Goal: Book appointment/travel/reservation

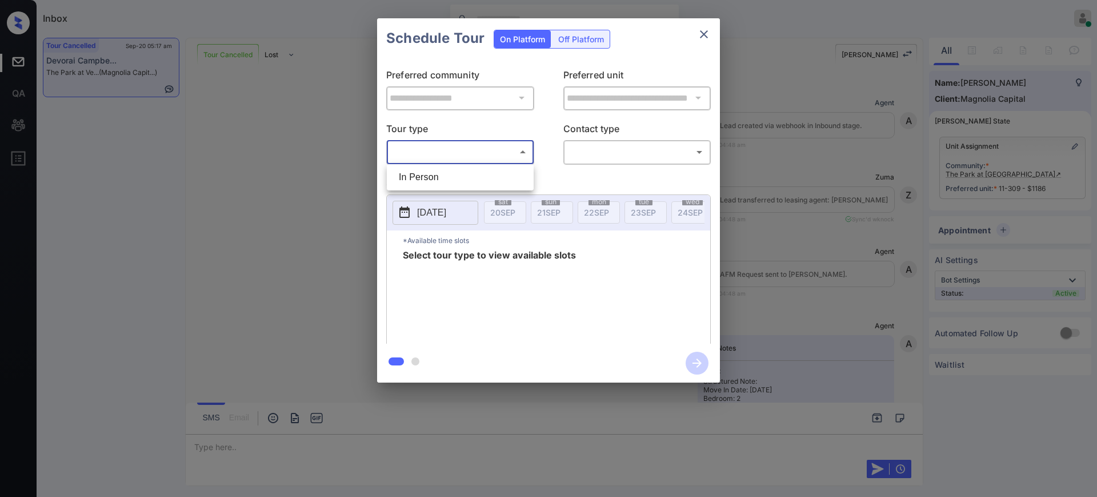
click at [459, 148] on body "Inbox [PERSON_NAME] Online Set yourself offline Set yourself on break Profile S…" at bounding box center [548, 248] width 1097 height 497
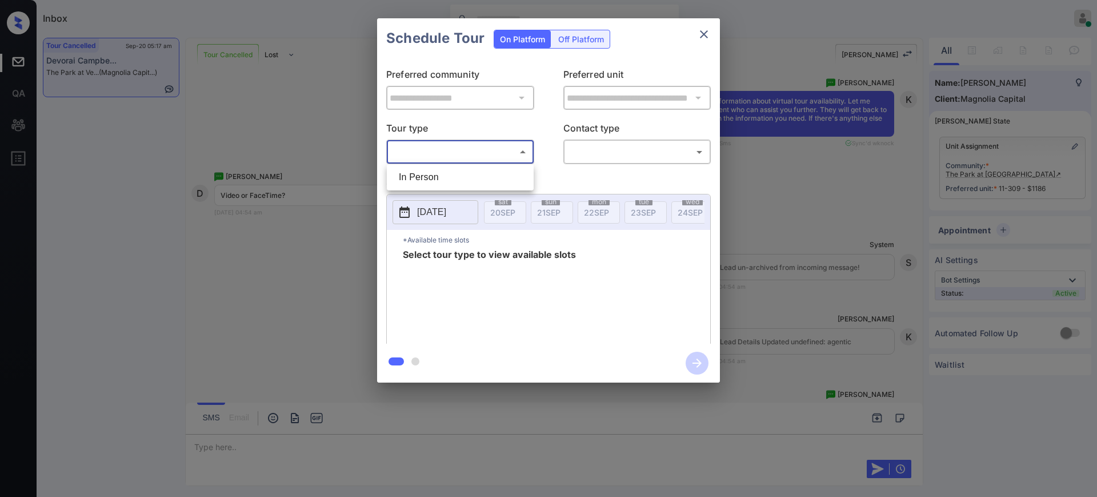
click at [705, 30] on div at bounding box center [548, 248] width 1097 height 497
click at [701, 34] on icon "close" at bounding box center [704, 34] width 14 height 14
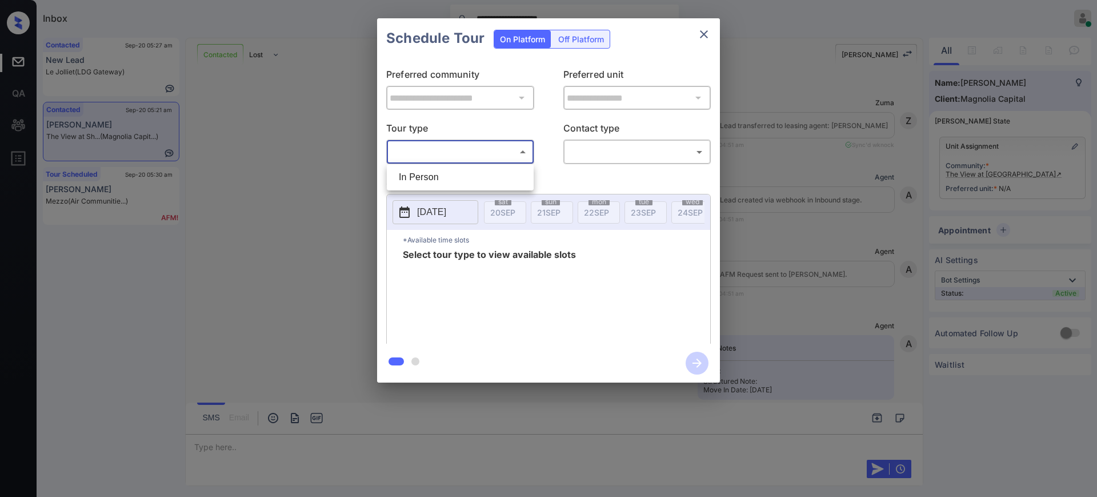
click at [456, 158] on body "**********" at bounding box center [548, 248] width 1097 height 497
click at [433, 175] on li "In Person" at bounding box center [460, 177] width 141 height 21
type input "********"
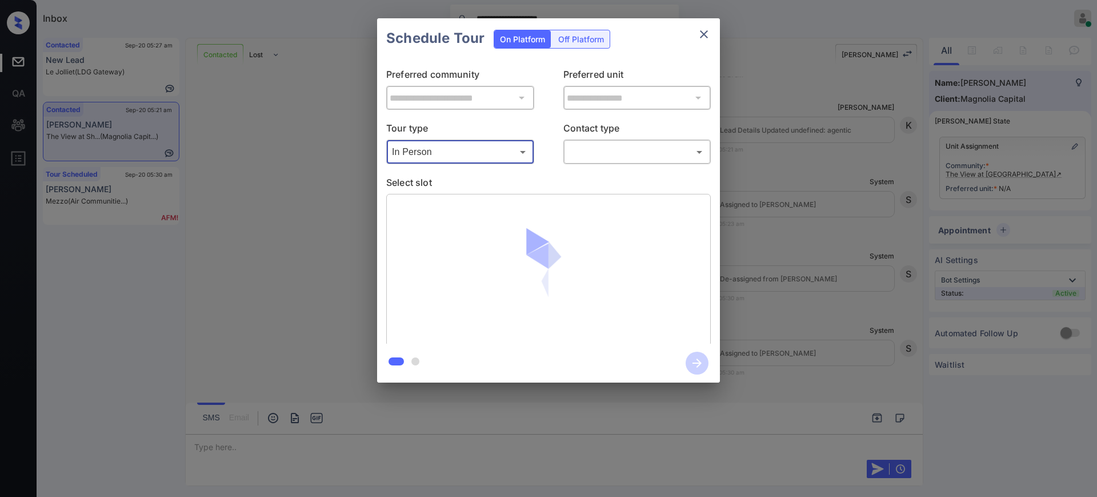
click at [583, 149] on body "**********" at bounding box center [548, 248] width 1097 height 497
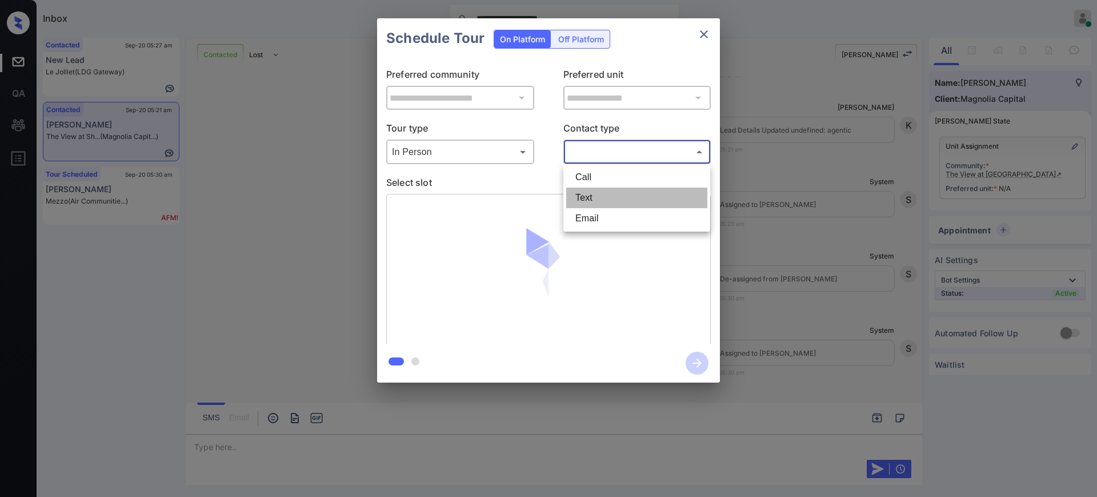
click at [590, 194] on li "Text" at bounding box center [636, 197] width 141 height 21
type input "****"
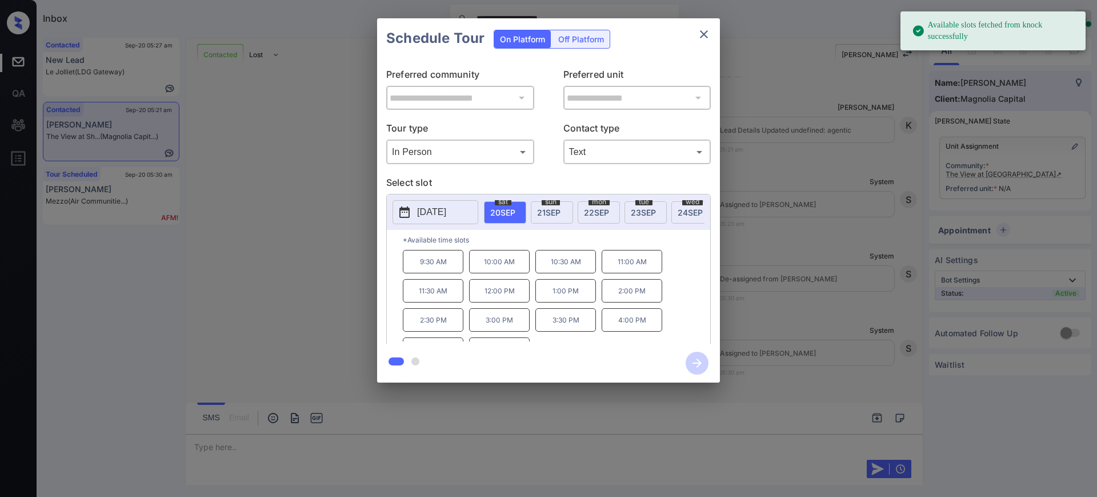
click at [417, 203] on button "2025-09-20" at bounding box center [436, 212] width 86 height 24
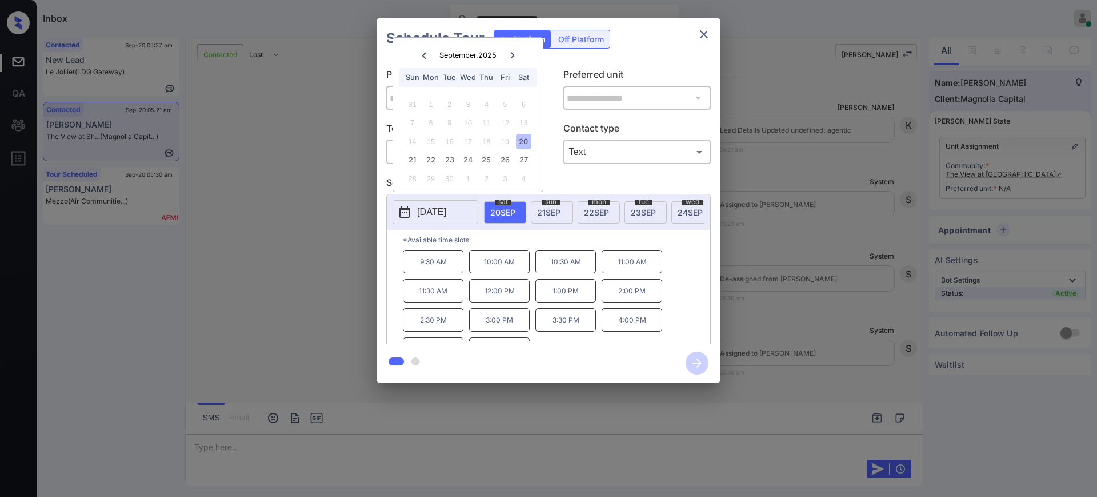
click at [217, 445] on div at bounding box center [548, 248] width 1097 height 497
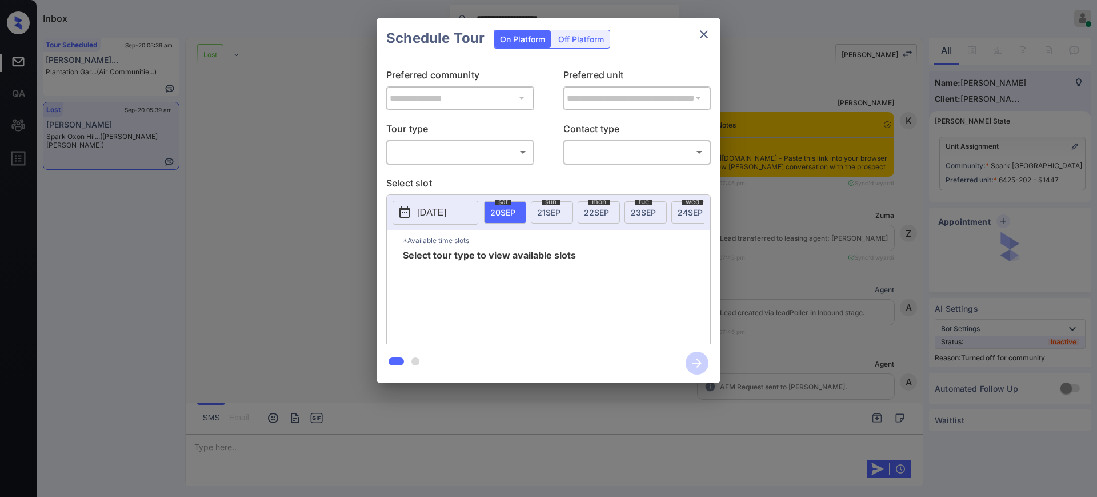
click at [451, 151] on body "**********" at bounding box center [548, 248] width 1097 height 497
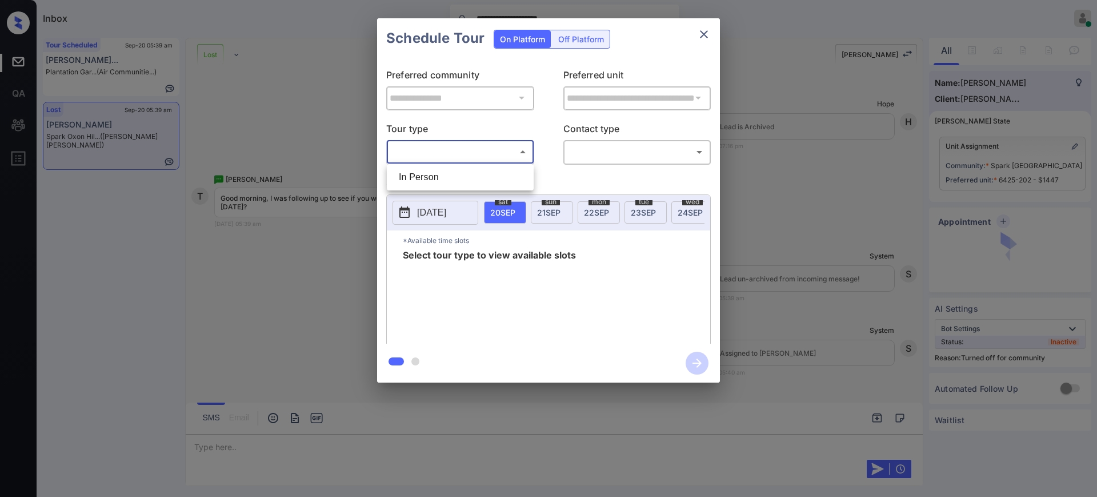
click at [447, 168] on li "In Person" at bounding box center [460, 177] width 141 height 21
type input "********"
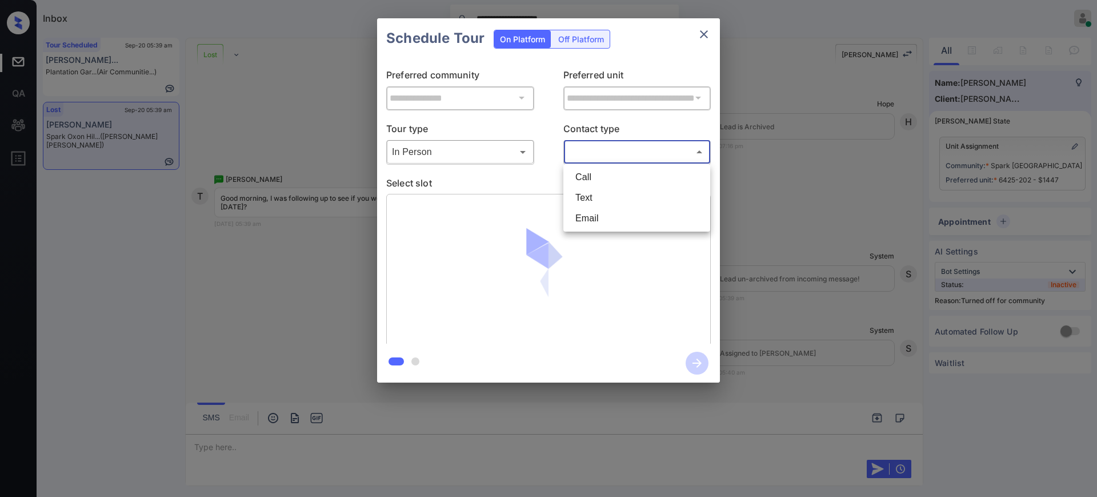
click at [588, 161] on body "**********" at bounding box center [548, 248] width 1097 height 497
click at [579, 197] on li "Text" at bounding box center [636, 197] width 141 height 21
type input "****"
click at [546, 180] on p "Select slot" at bounding box center [548, 184] width 325 height 18
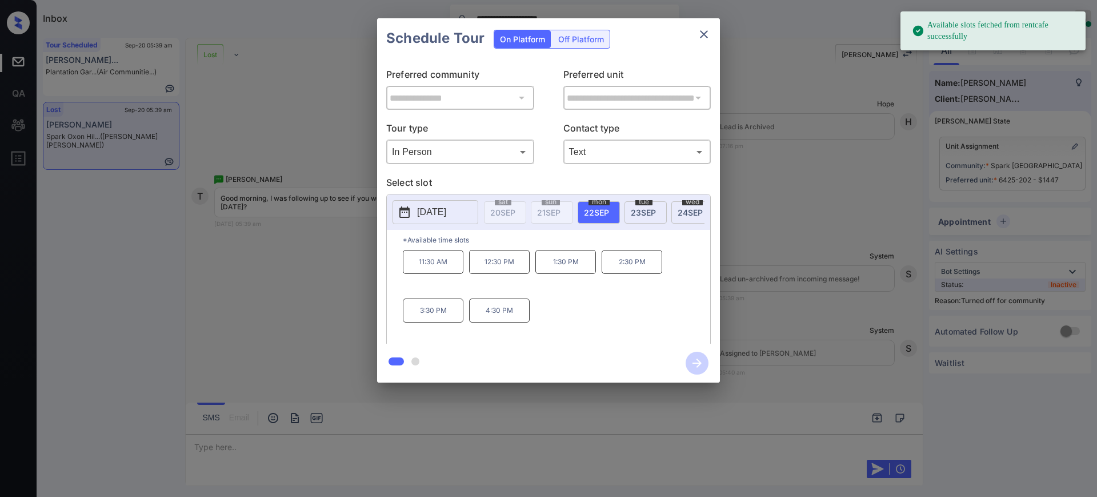
click at [594, 214] on span "22 SEP" at bounding box center [596, 212] width 25 height 10
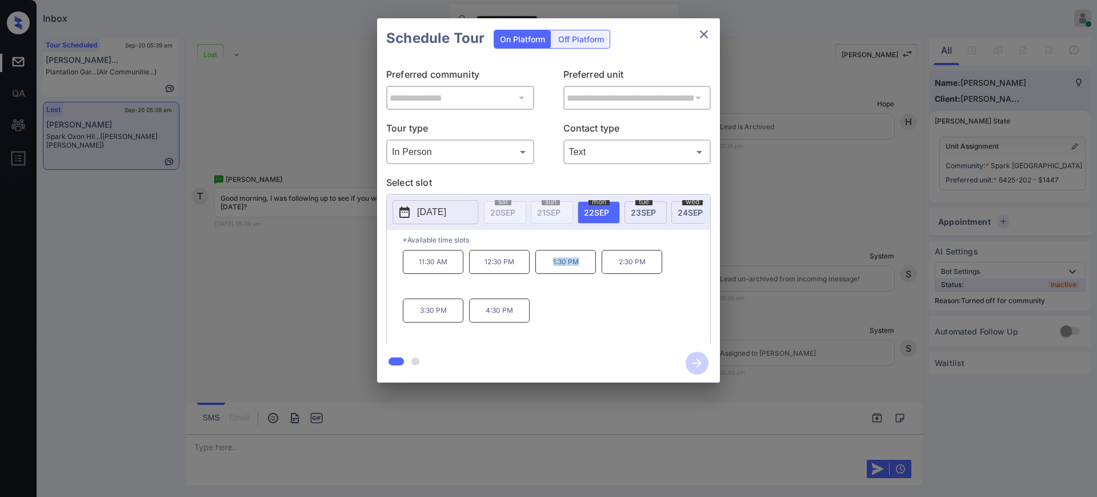
drag, startPoint x: 543, startPoint y: 270, endPoint x: 600, endPoint y: 274, distance: 56.7
click at [589, 274] on p "1:30 PM" at bounding box center [565, 262] width 61 height 24
copy p "1:30 PM"
click at [702, 40] on icon "close" at bounding box center [704, 34] width 14 height 14
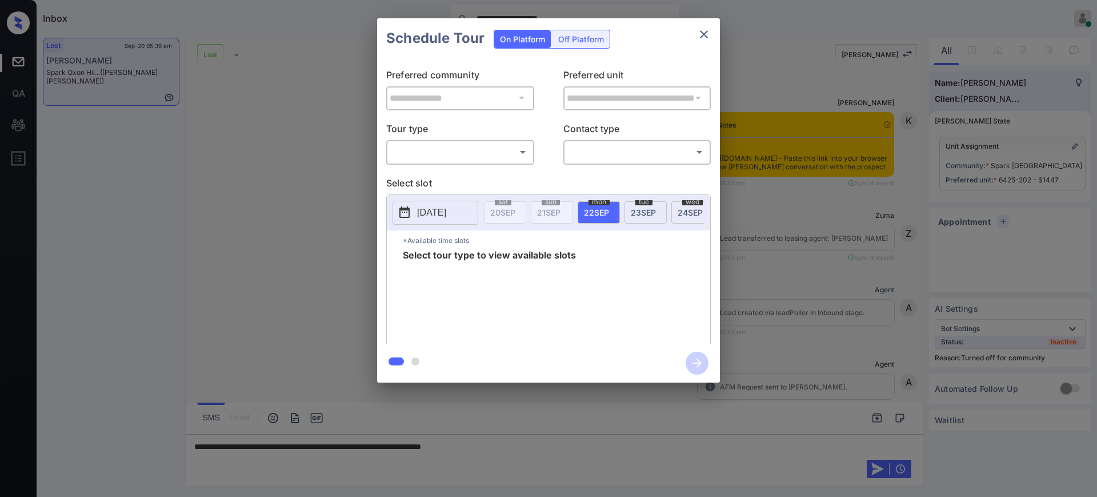
scroll to position [5660, 0]
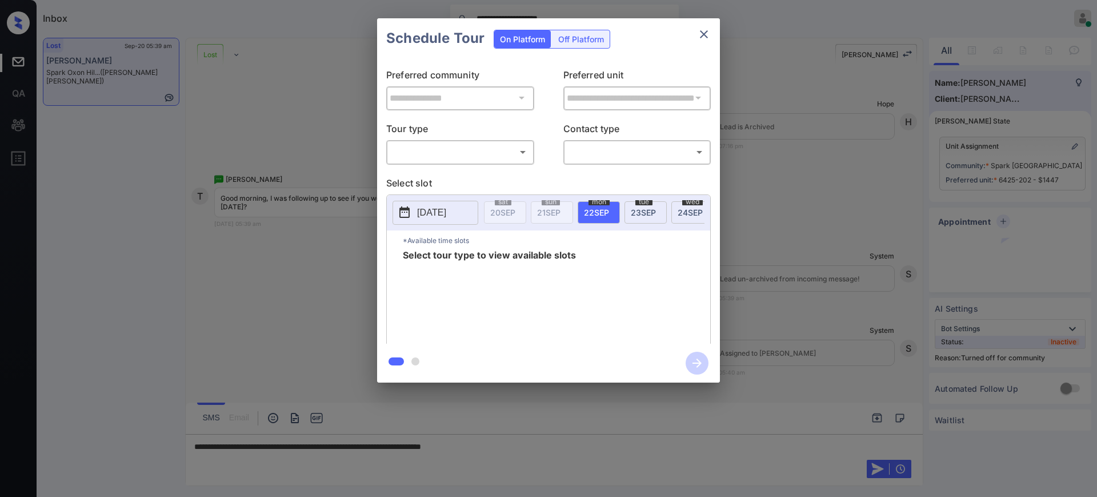
click at [446, 206] on p "2025-09-22" at bounding box center [431, 212] width 29 height 14
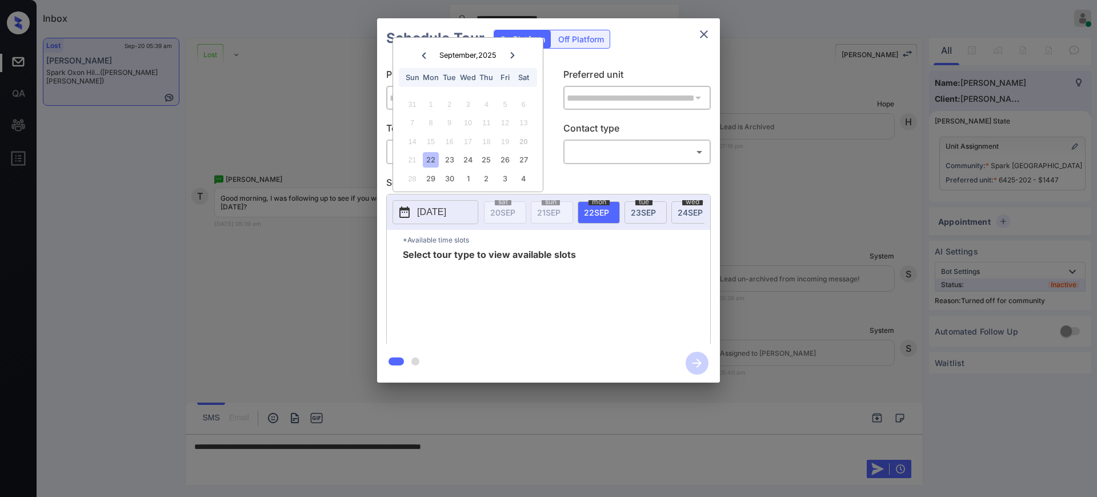
click at [517, 458] on div at bounding box center [548, 248] width 1097 height 497
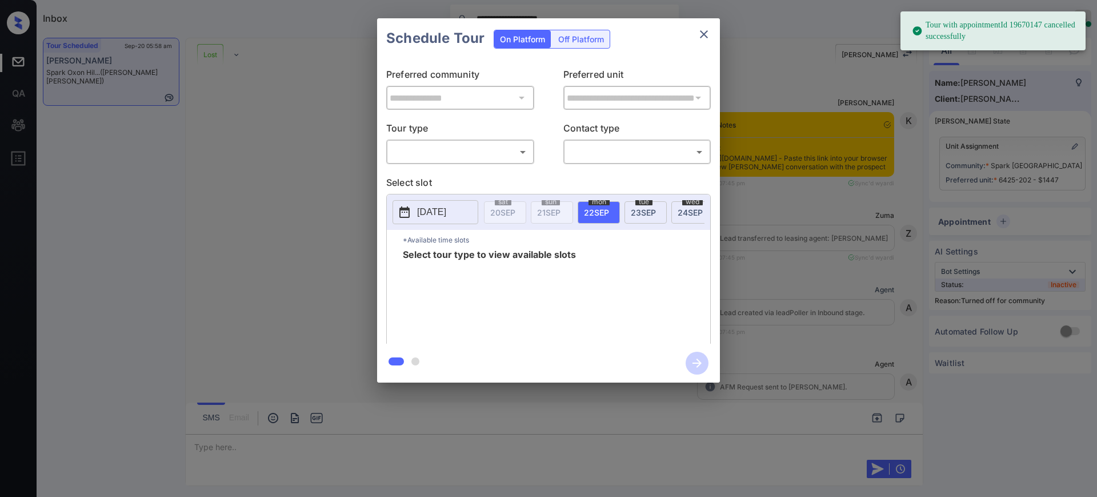
scroll to position [6985, 0]
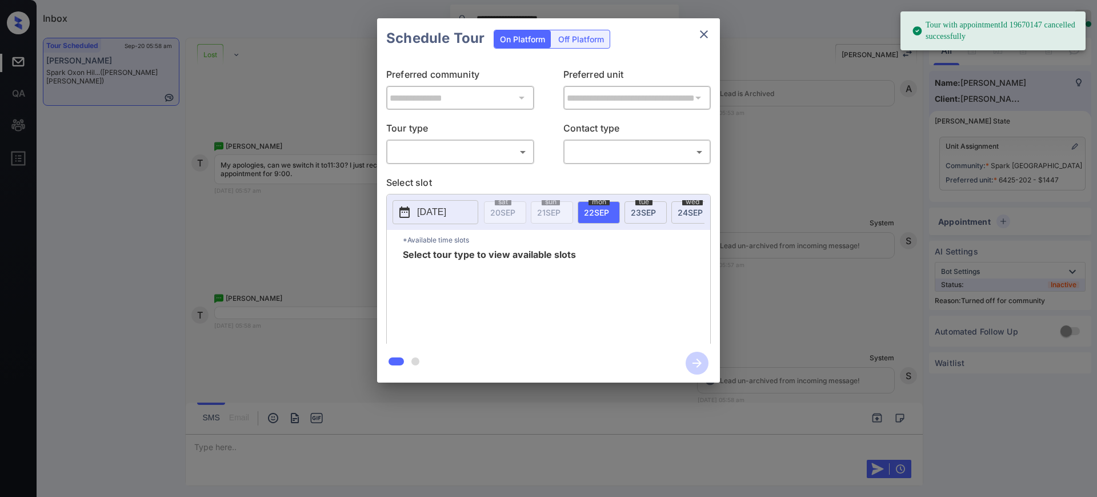
click at [504, 146] on body "**********" at bounding box center [548, 248] width 1097 height 497
click at [450, 178] on li "In Person" at bounding box center [460, 177] width 141 height 21
type input "********"
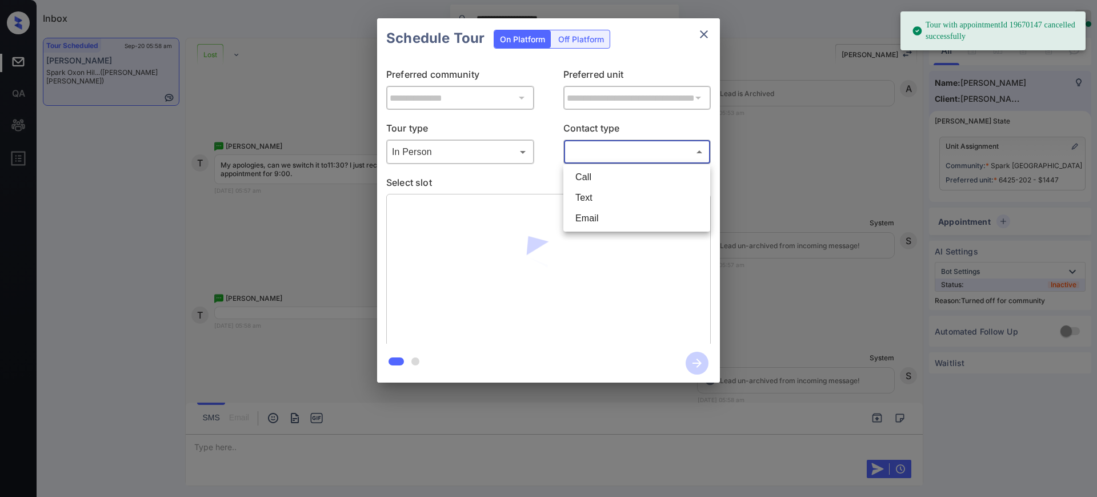
drag, startPoint x: 583, startPoint y: 151, endPoint x: 593, endPoint y: 169, distance: 20.7
click at [584, 150] on body "**********" at bounding box center [548, 248] width 1097 height 497
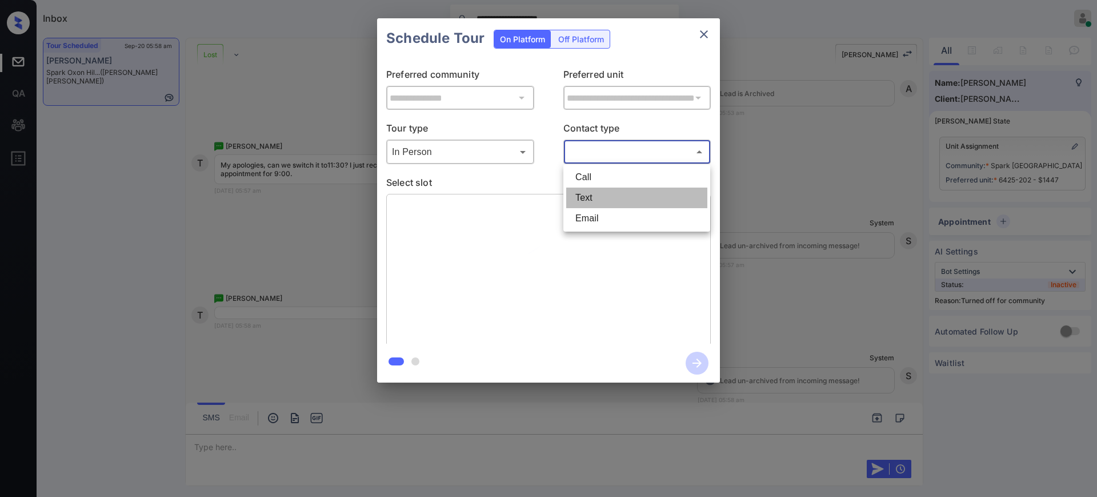
click at [593, 200] on li "Text" at bounding box center [636, 197] width 141 height 21
type input "****"
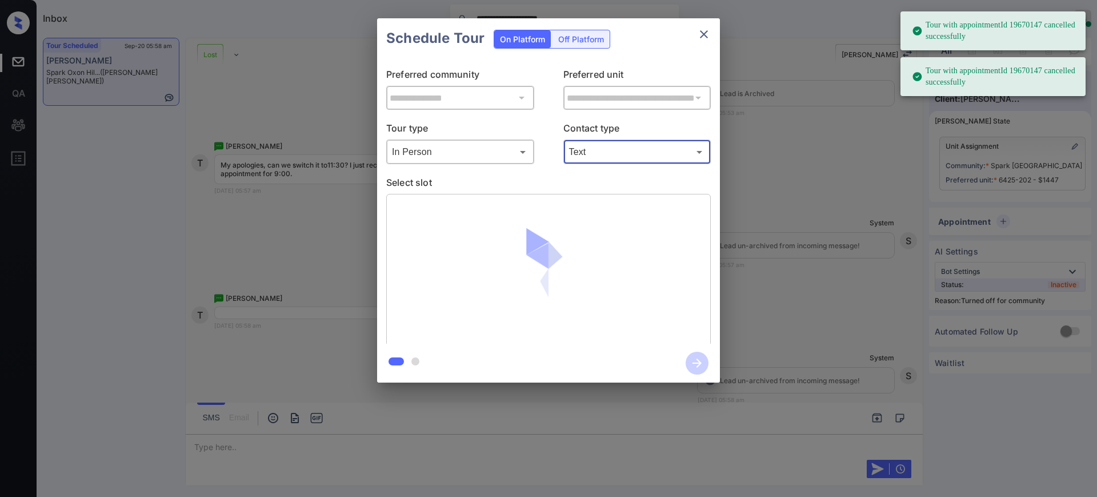
click at [463, 182] on p "Select slot" at bounding box center [548, 184] width 325 height 18
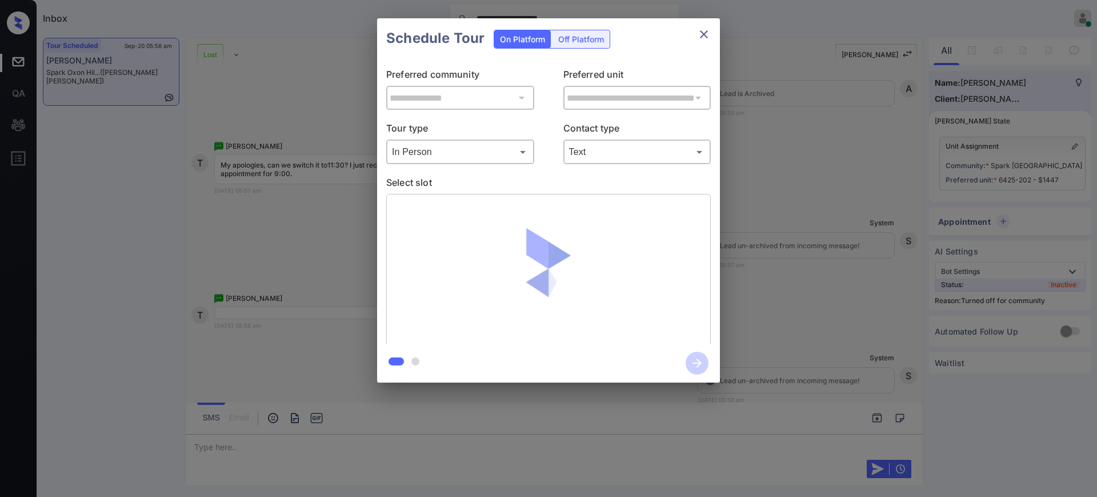
click at [483, 183] on p "Select slot" at bounding box center [548, 184] width 325 height 18
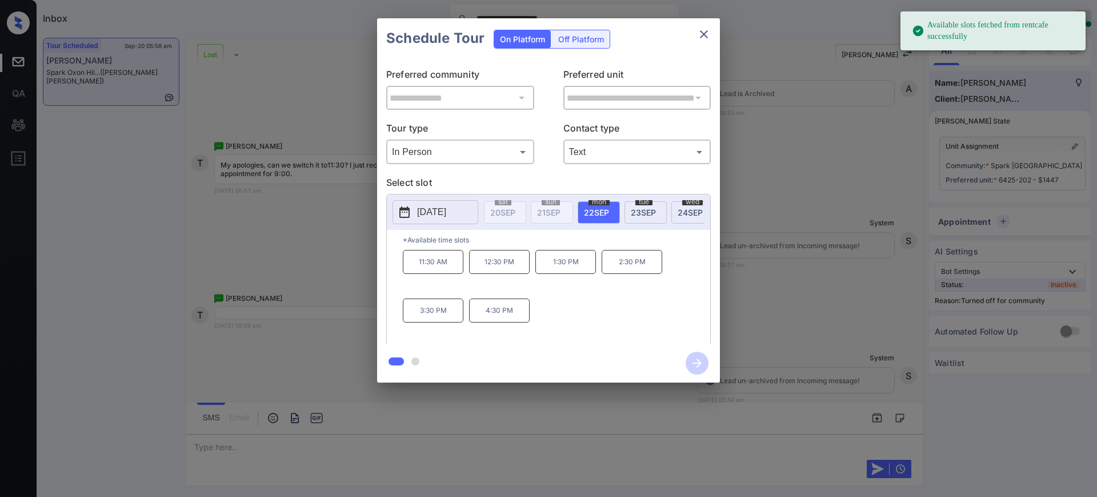
click at [446, 213] on p "2025-09-22" at bounding box center [431, 212] width 29 height 14
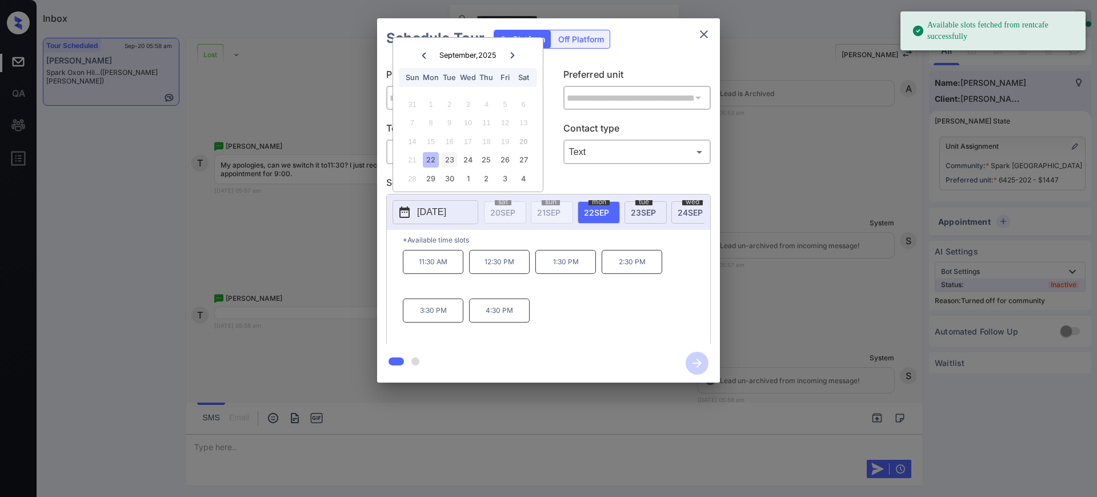
click at [449, 159] on div "23" at bounding box center [449, 159] width 15 height 15
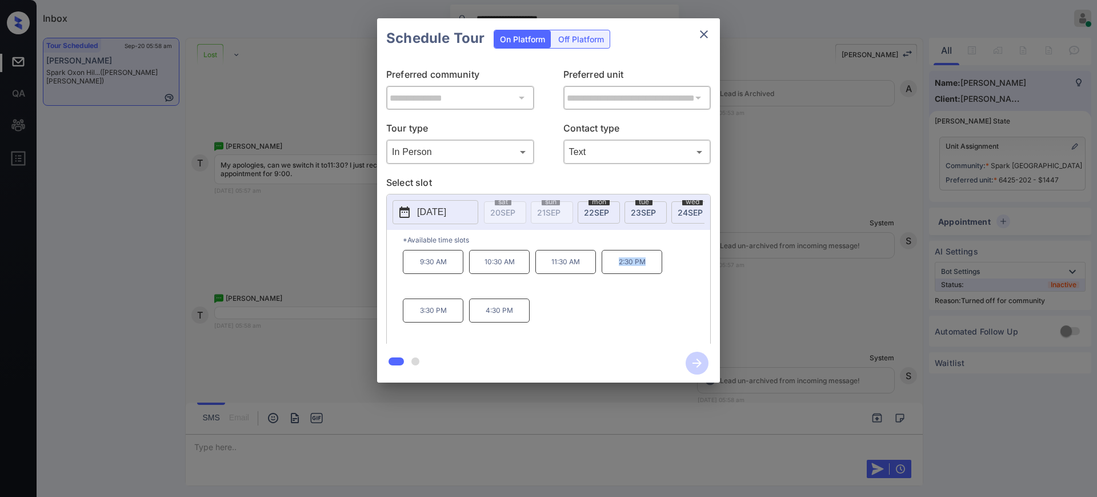
drag, startPoint x: 611, startPoint y: 273, endPoint x: 665, endPoint y: 278, distance: 53.4
click at [665, 278] on div "9:30 AM 10:30 AM 11:30 AM 2:30 PM 3:30 PM 4:30 PM" at bounding box center [556, 295] width 307 height 91
copy p "2:30 PM"
click at [706, 29] on icon "close" at bounding box center [704, 34] width 14 height 14
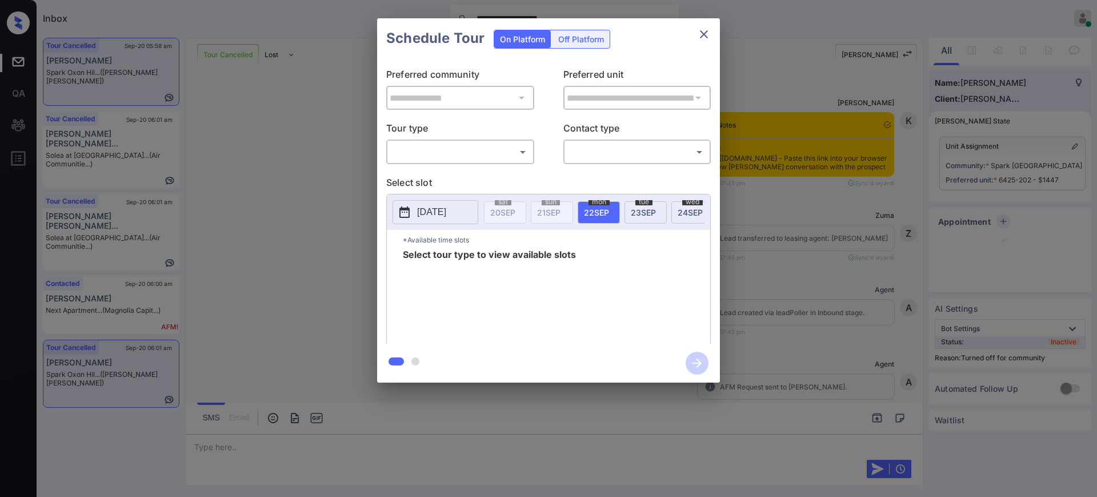
click at [475, 153] on body "**********" at bounding box center [548, 248] width 1097 height 497
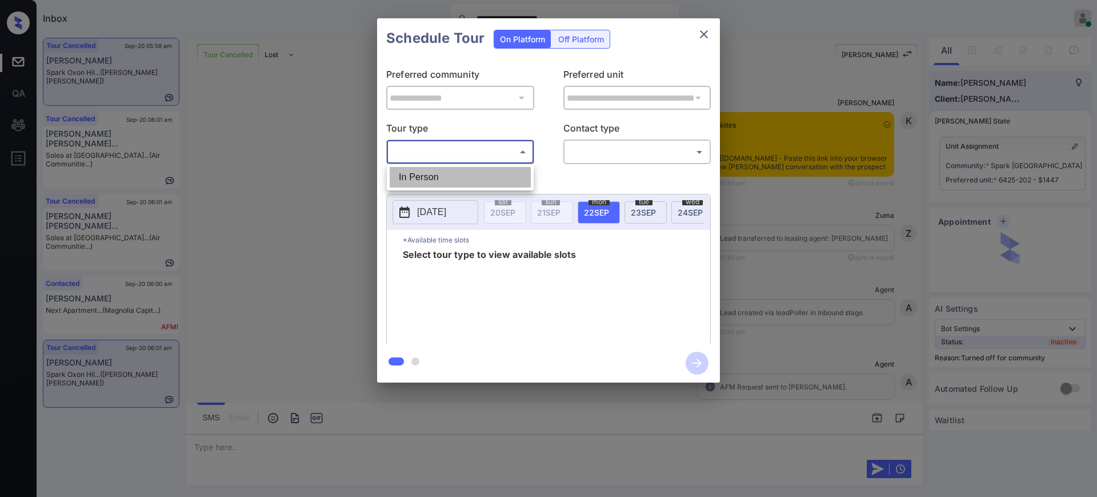
scroll to position [8241, 0]
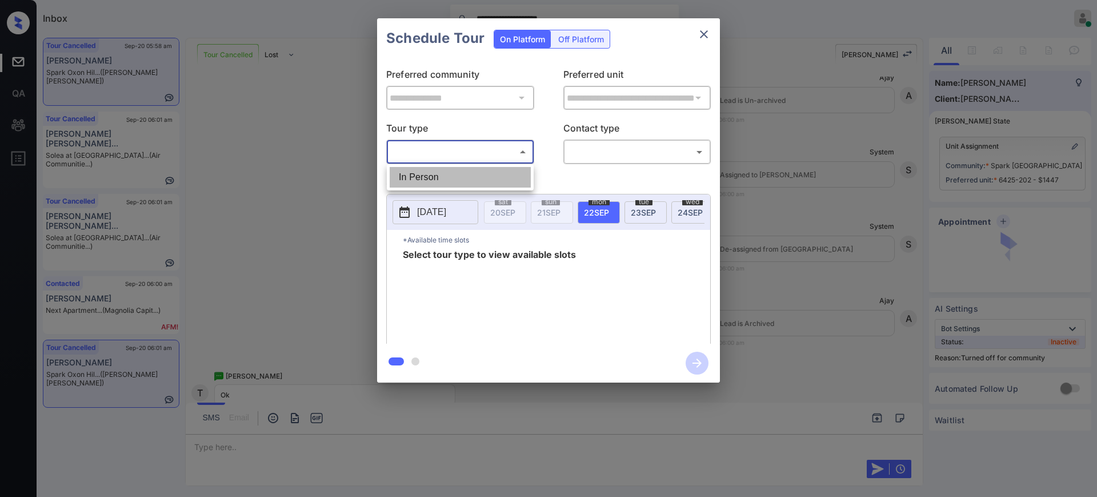
click at [459, 179] on li "In Person" at bounding box center [460, 177] width 141 height 21
type input "********"
click at [601, 139] on div at bounding box center [548, 248] width 1097 height 497
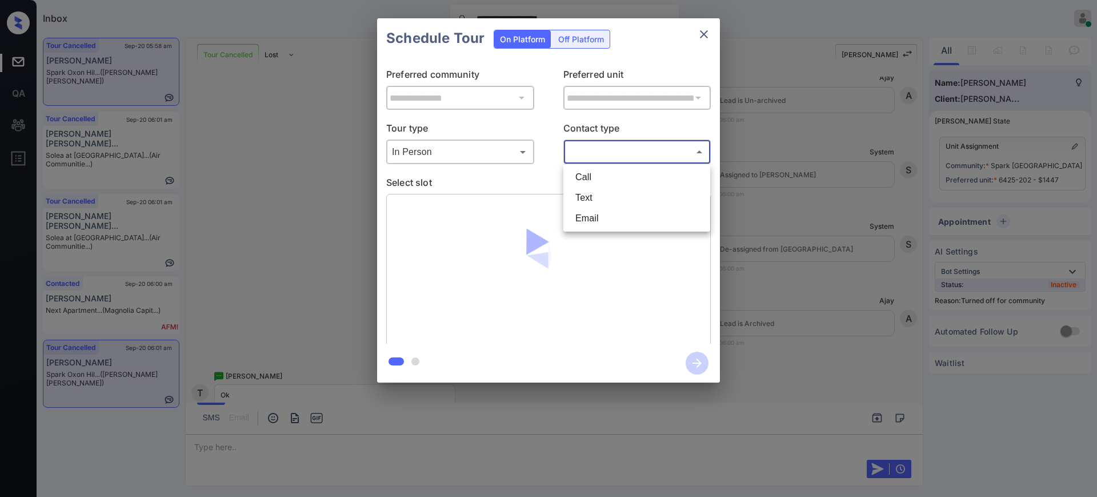
click at [600, 149] on body "**********" at bounding box center [548, 248] width 1097 height 497
click at [593, 189] on li "Text" at bounding box center [636, 197] width 141 height 21
type input "****"
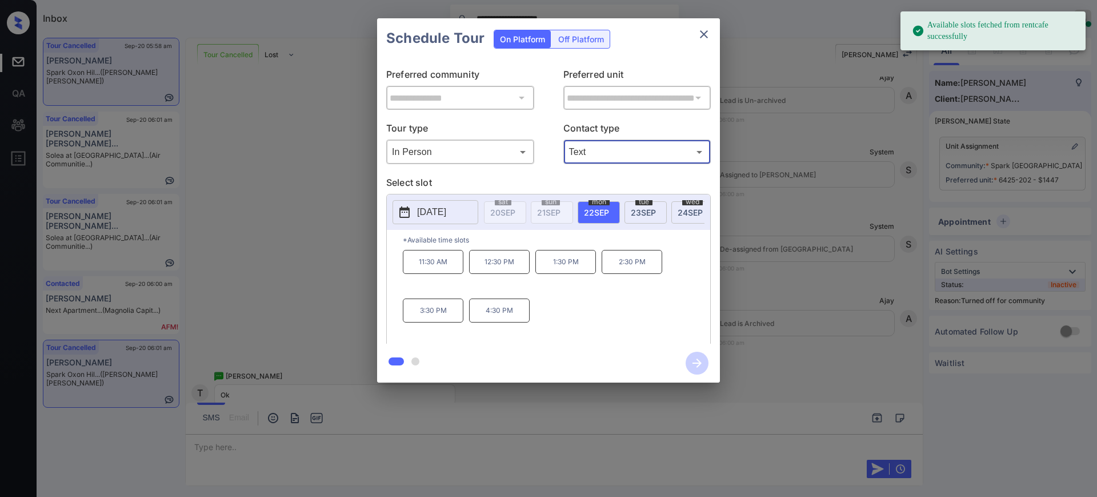
click at [648, 208] on span "23 SEP" at bounding box center [643, 212] width 25 height 10
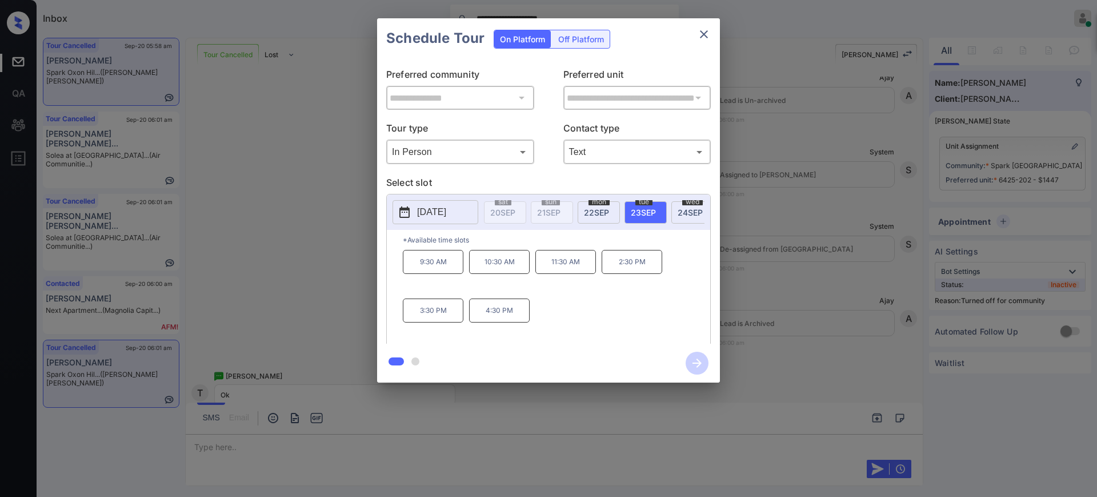
click at [630, 273] on p "2:30 PM" at bounding box center [632, 262] width 61 height 24
click at [699, 367] on icon "button" at bounding box center [697, 362] width 23 height 23
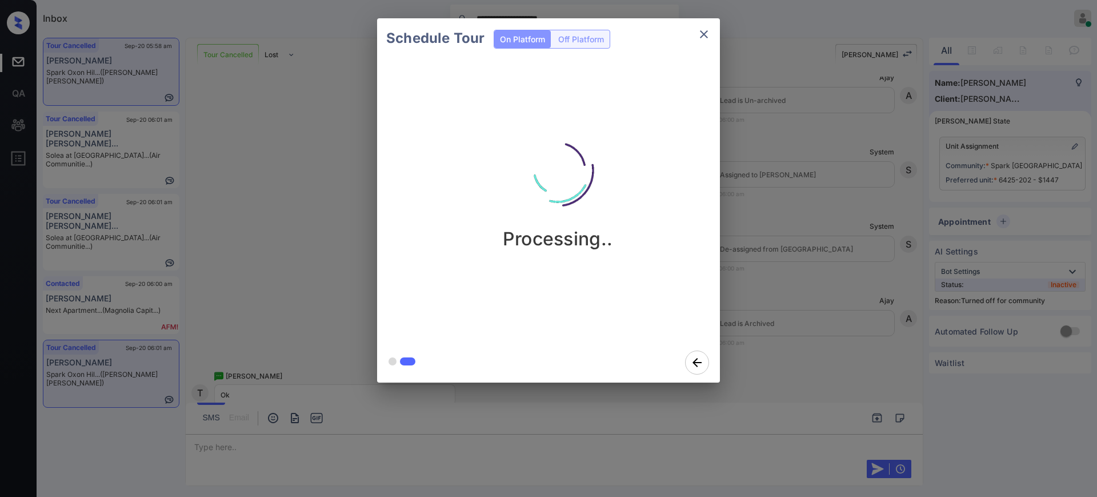
click at [804, 337] on div "Schedule Tour On Platform Off Platform Processing.." at bounding box center [548, 200] width 1097 height 401
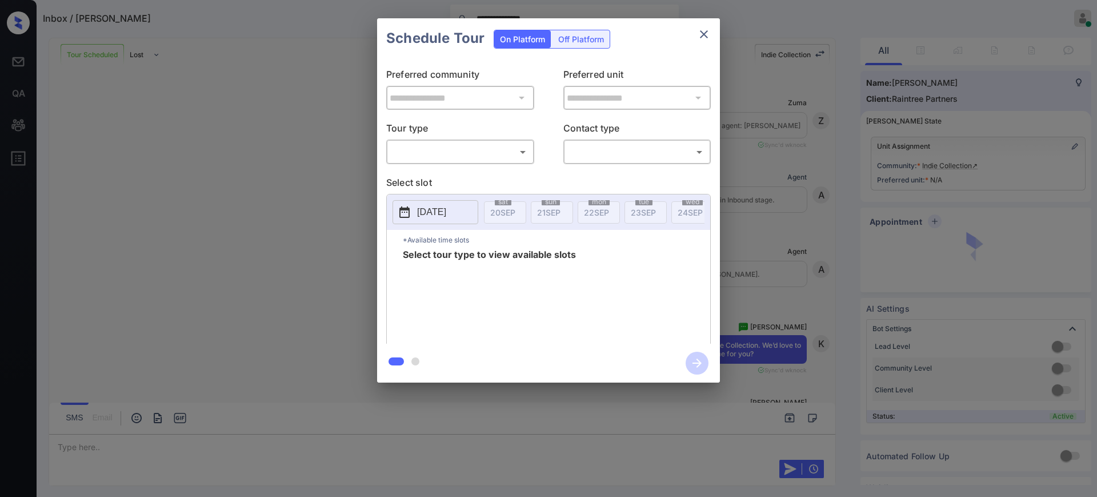
click at [427, 161] on div "​ ​" at bounding box center [460, 151] width 148 height 25
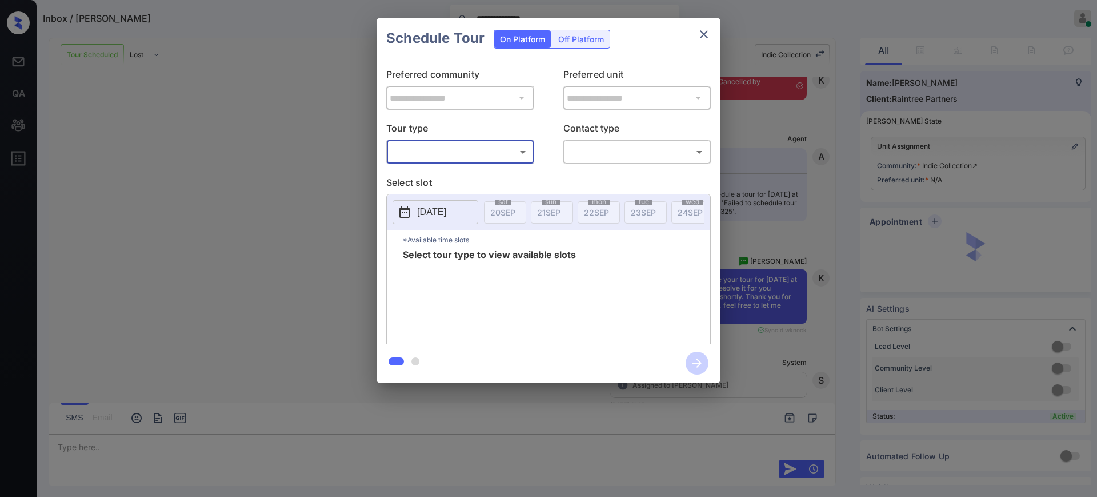
click at [438, 145] on body "**********" at bounding box center [548, 248] width 1097 height 497
click at [434, 170] on li "In Person" at bounding box center [460, 177] width 141 height 21
type input "********"
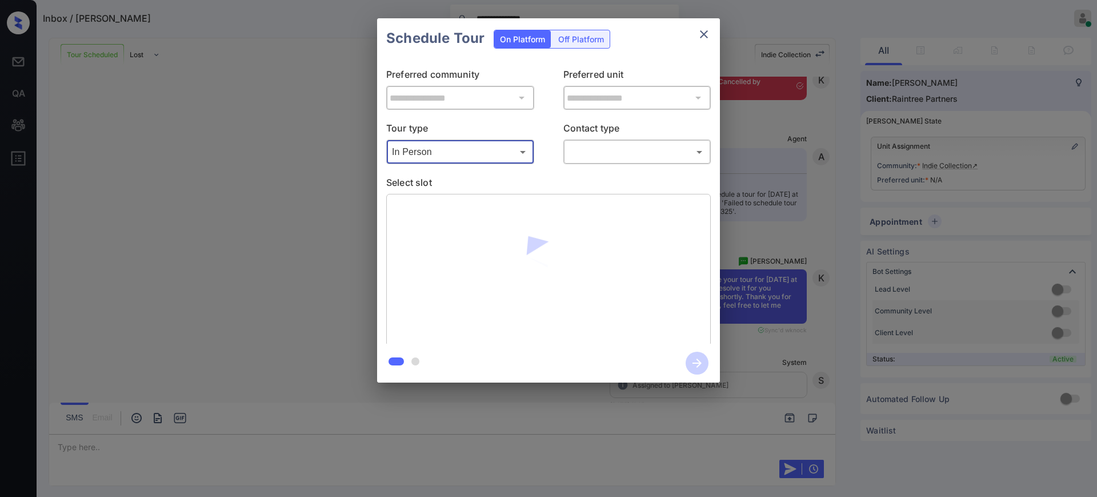
drag, startPoint x: 608, startPoint y: 141, endPoint x: 605, endPoint y: 148, distance: 7.7
click at [609, 141] on div "​ ​" at bounding box center [637, 151] width 148 height 25
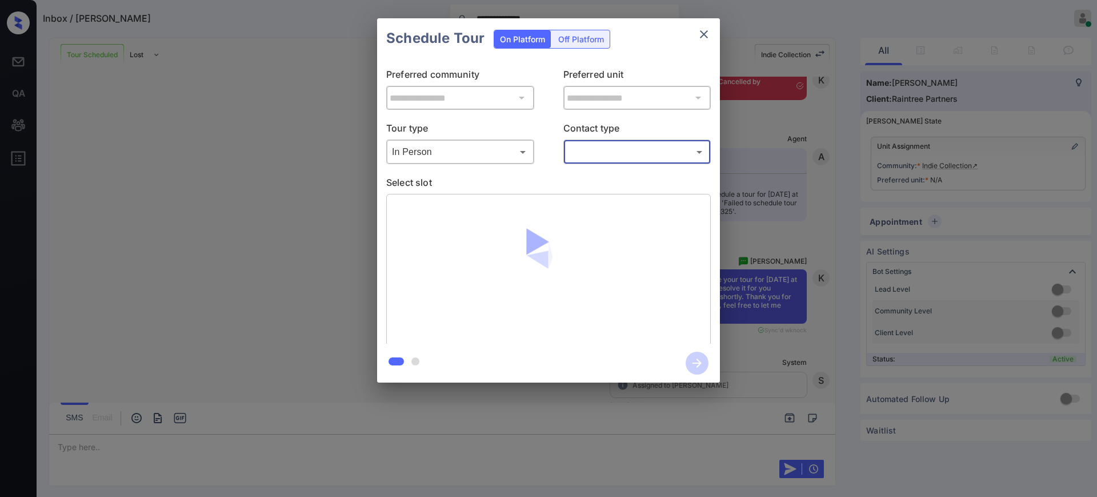
click at [605, 149] on body "**********" at bounding box center [548, 248] width 1097 height 497
click at [602, 197] on li "Text" at bounding box center [636, 197] width 141 height 21
type input "****"
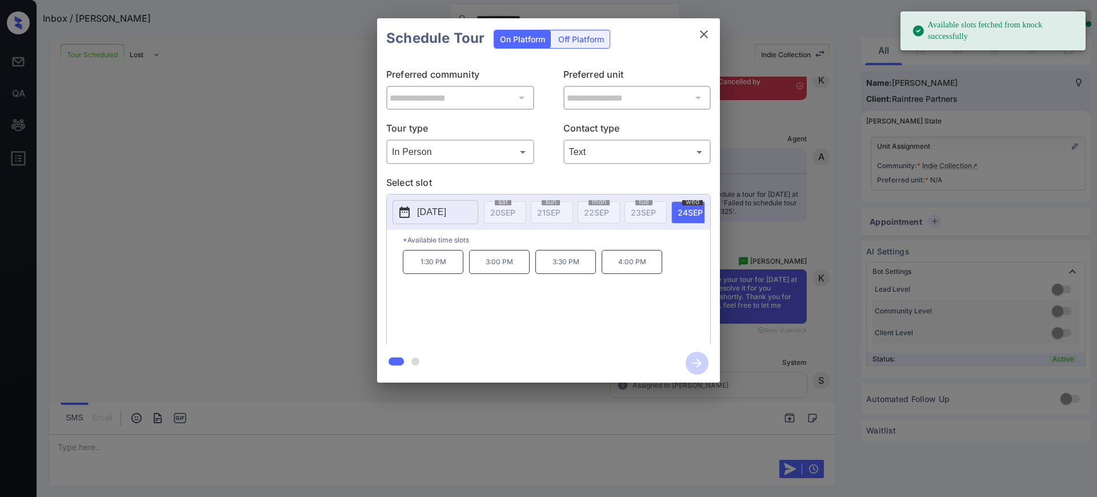
click at [426, 209] on p "2025-09-24" at bounding box center [431, 212] width 29 height 14
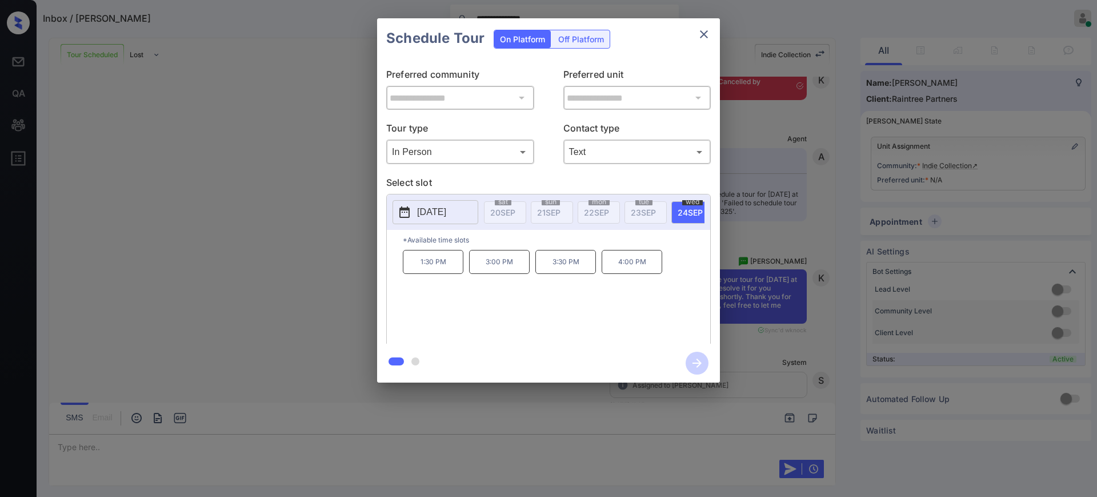
click at [775, 282] on div "**********" at bounding box center [548, 200] width 1097 height 401
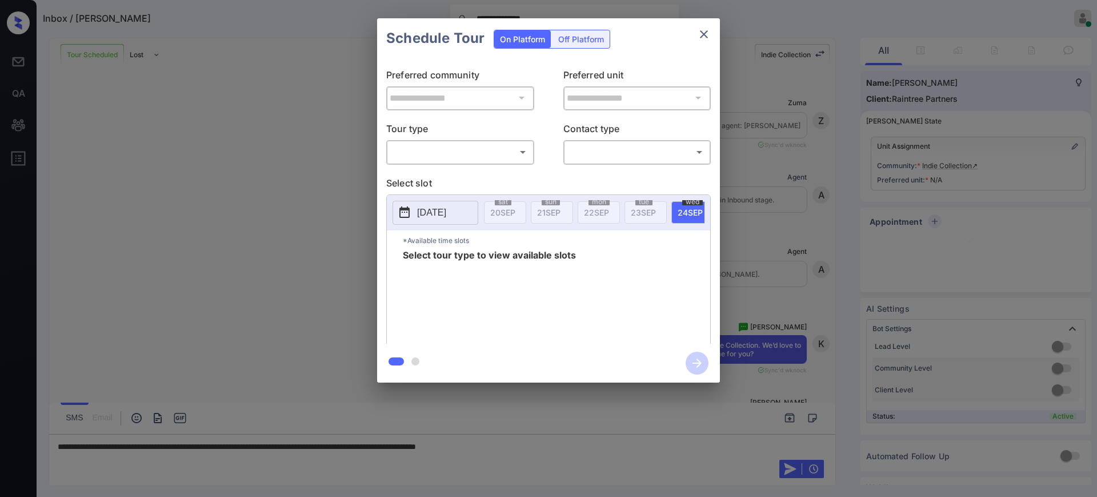
scroll to position [5528, 0]
click at [568, 446] on div at bounding box center [548, 248] width 1097 height 497
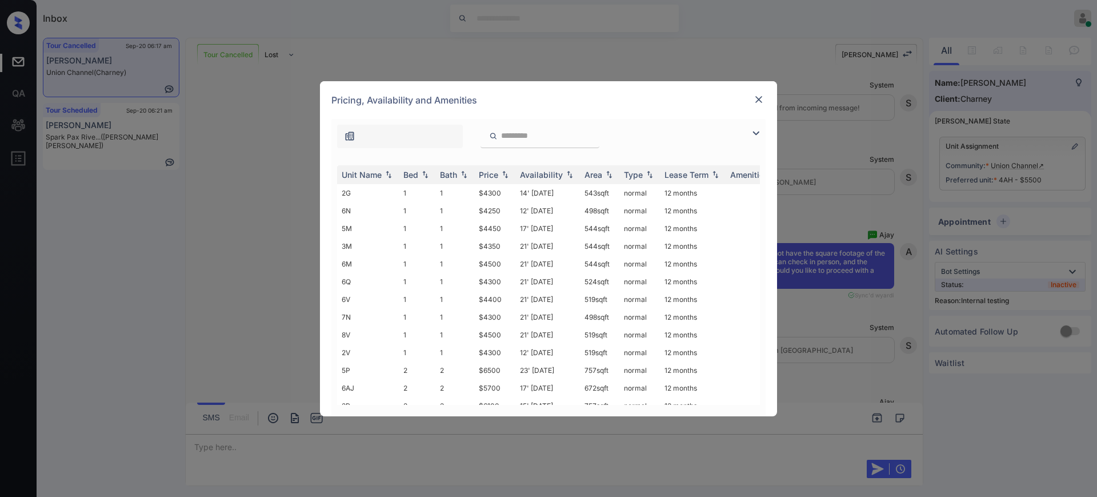
click at [755, 101] on img at bounding box center [758, 99] width 11 height 11
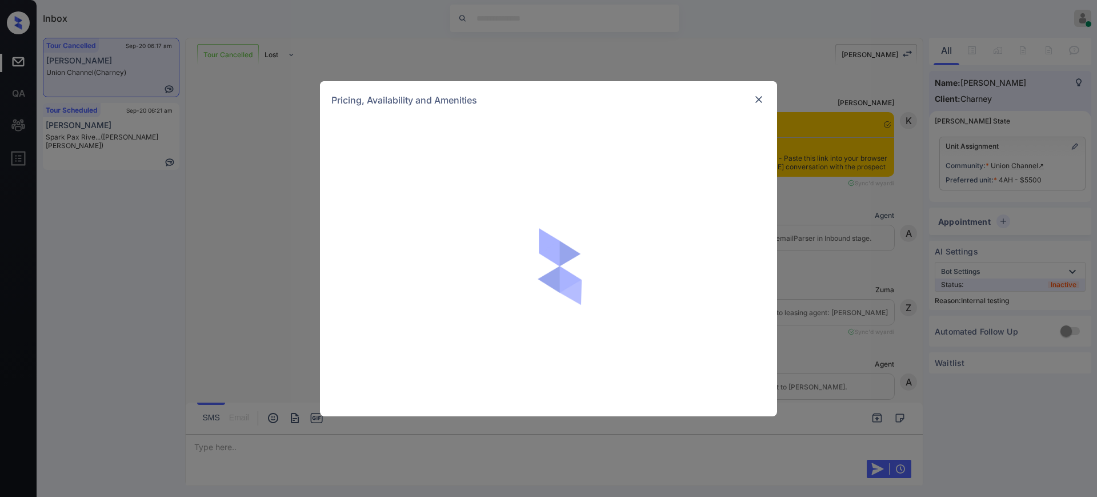
scroll to position [6675, 0]
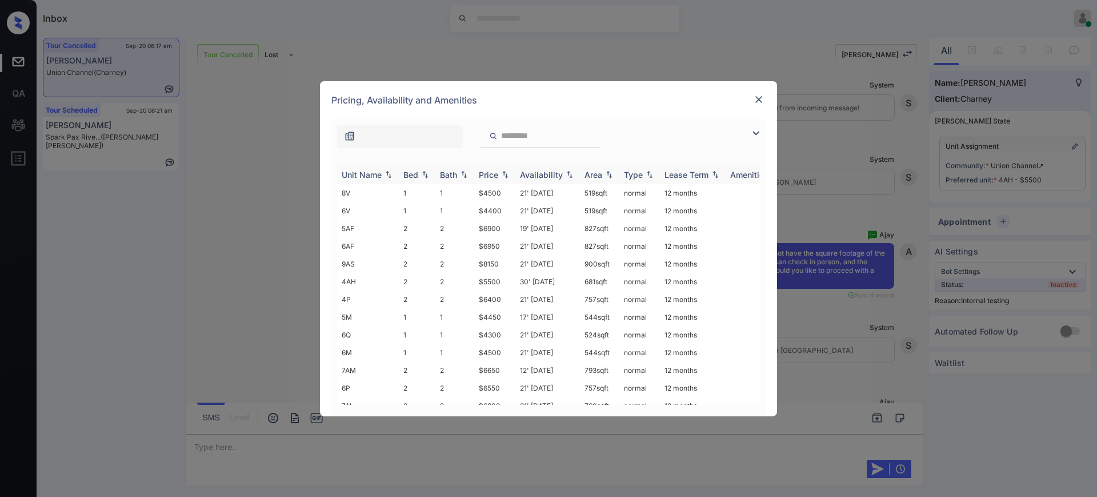
click at [418, 180] on th "Bed" at bounding box center [417, 174] width 37 height 19
drag, startPoint x: 473, startPoint y: 229, endPoint x: 519, endPoint y: 237, distance: 46.3
click at [499, 228] on tr "9AS 2 2 $8150 21' Aug 25 900 sqft normal 12 months" at bounding box center [635, 228] width 597 height 18
copy tr "$8150"
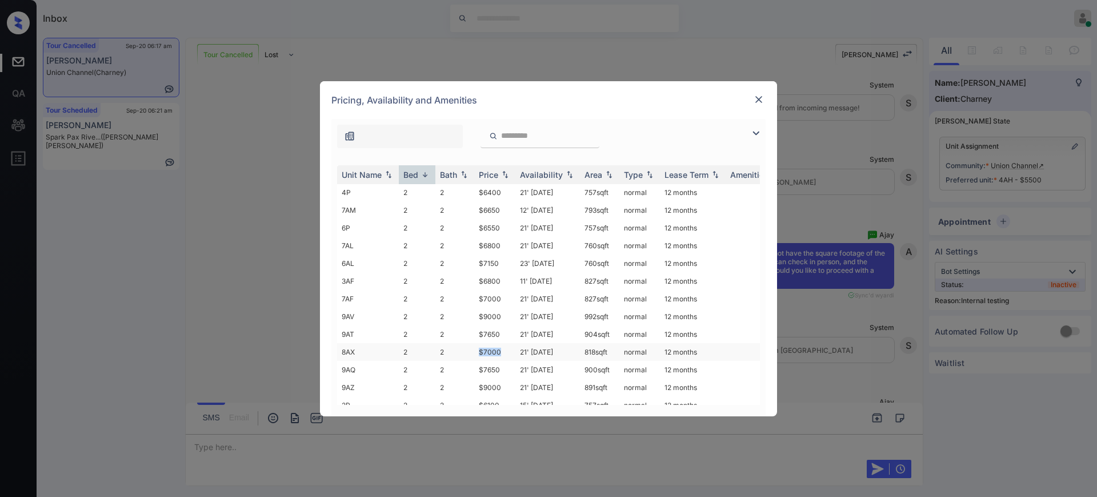
drag, startPoint x: 466, startPoint y: 355, endPoint x: 507, endPoint y: 353, distance: 41.2
click at [502, 351] on tr "8AX 2 2 $7000 21' Aug 25 818 sqft normal 12 months" at bounding box center [635, 352] width 597 height 18
copy tr "$7000"
click at [757, 95] on img at bounding box center [758, 99] width 11 height 11
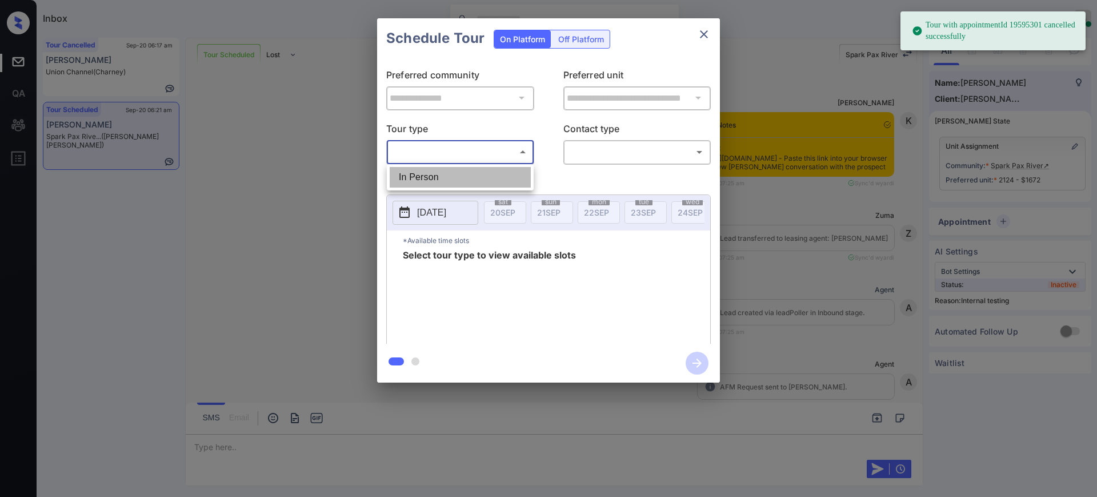
click at [461, 169] on li "In Person" at bounding box center [460, 177] width 141 height 21
type input "********"
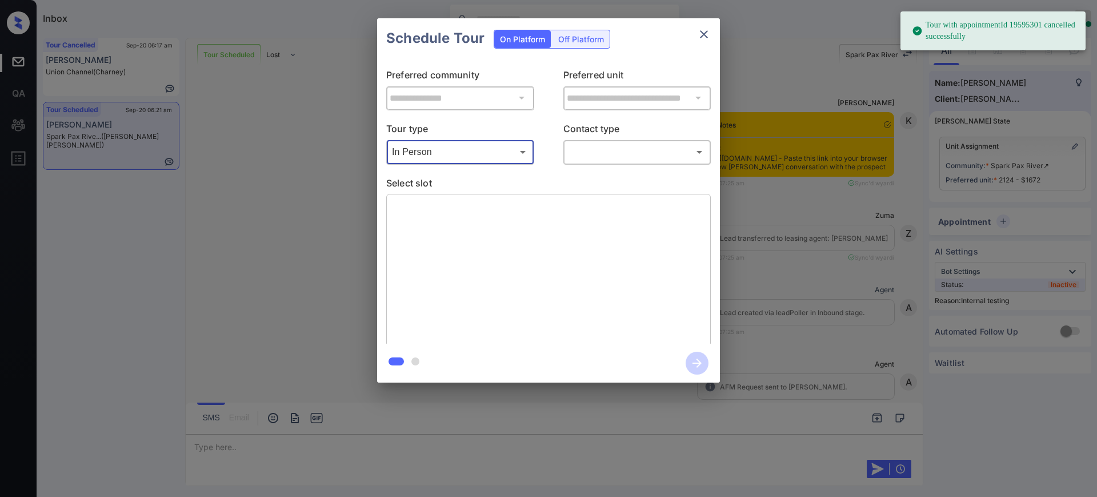
scroll to position [7332, 0]
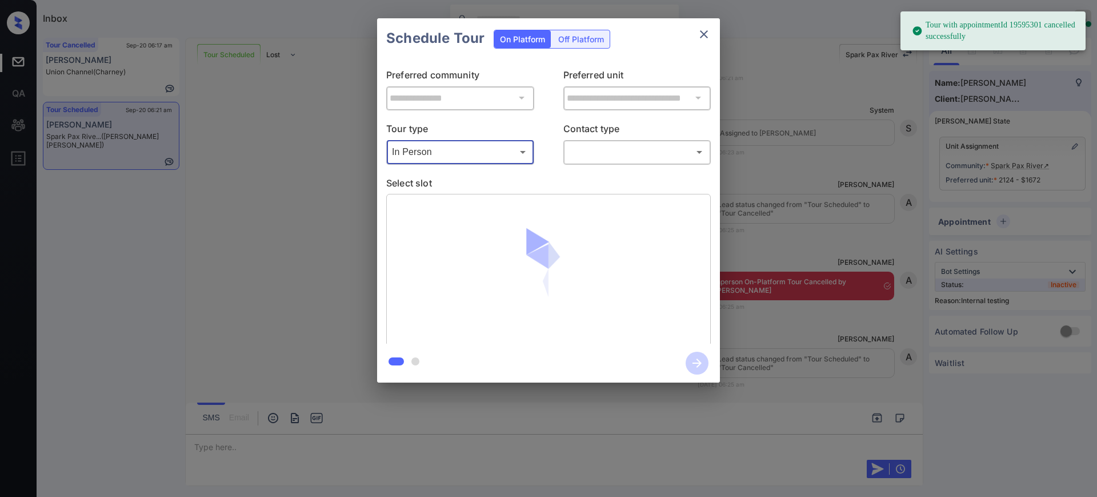
click at [614, 143] on body "Tour with appointmentId 19595301 cancelled successfully Inbox [PERSON_NAME] Onl…" at bounding box center [548, 248] width 1097 height 497
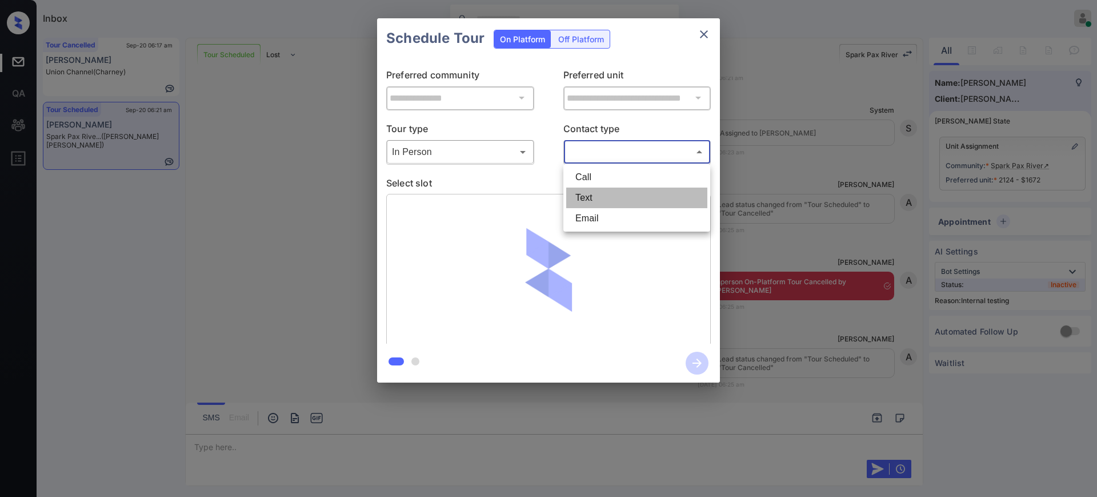
click at [587, 202] on li "Text" at bounding box center [636, 197] width 141 height 21
type input "****"
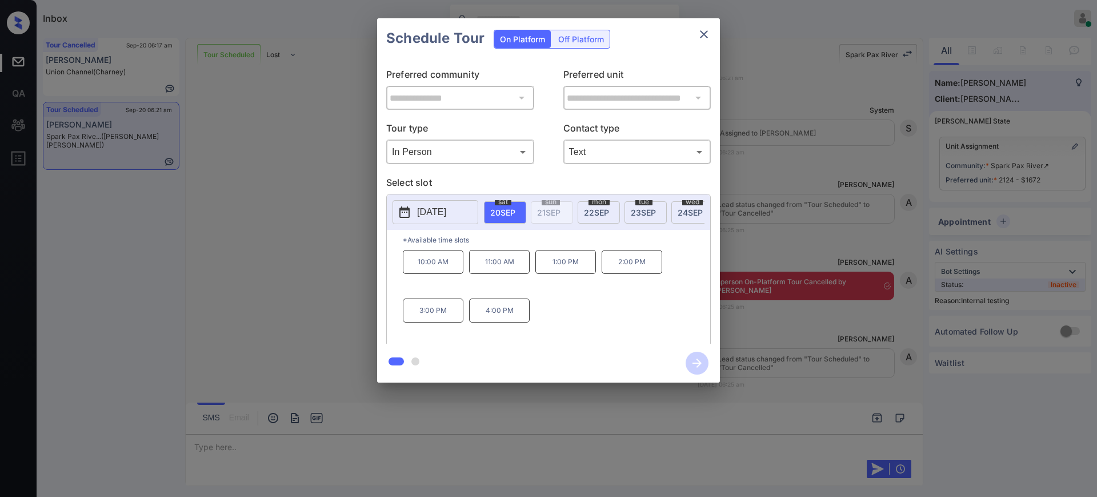
click at [653, 210] on span "23 SEP" at bounding box center [643, 212] width 25 height 10
click at [435, 271] on p "9:30 AM" at bounding box center [433, 262] width 61 height 24
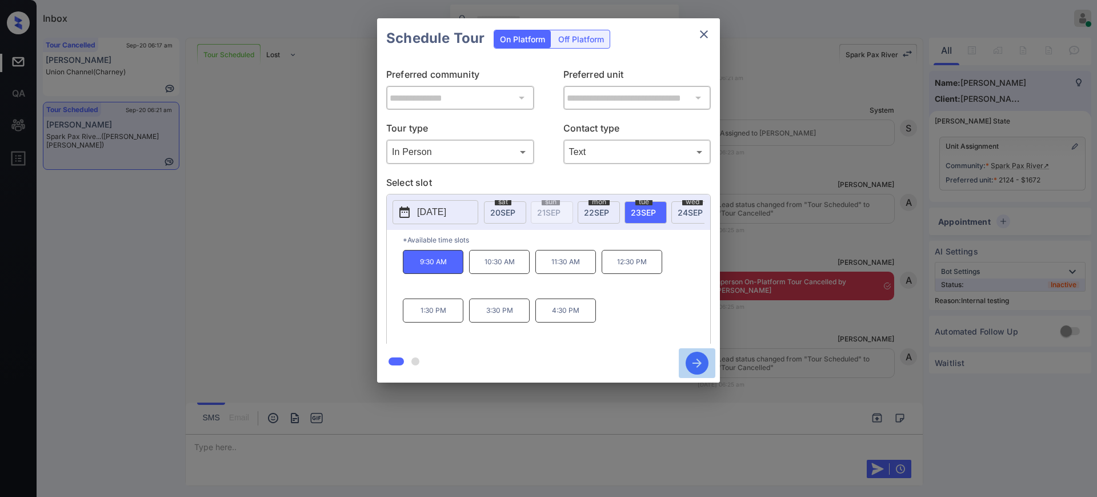
click at [695, 366] on icon "button" at bounding box center [697, 362] width 23 height 23
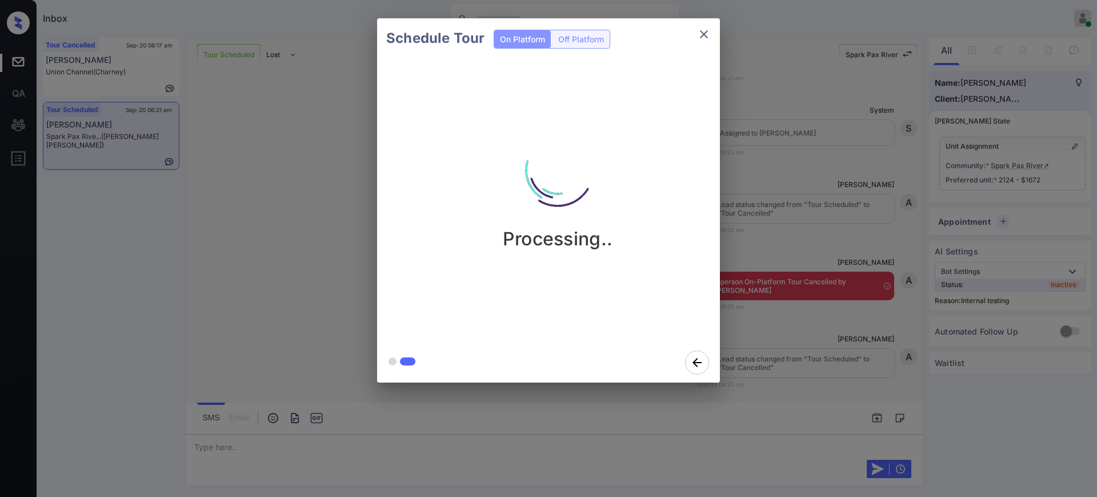
click at [798, 305] on div "Schedule Tour On Platform Off Platform Processing.." at bounding box center [548, 200] width 1097 height 401
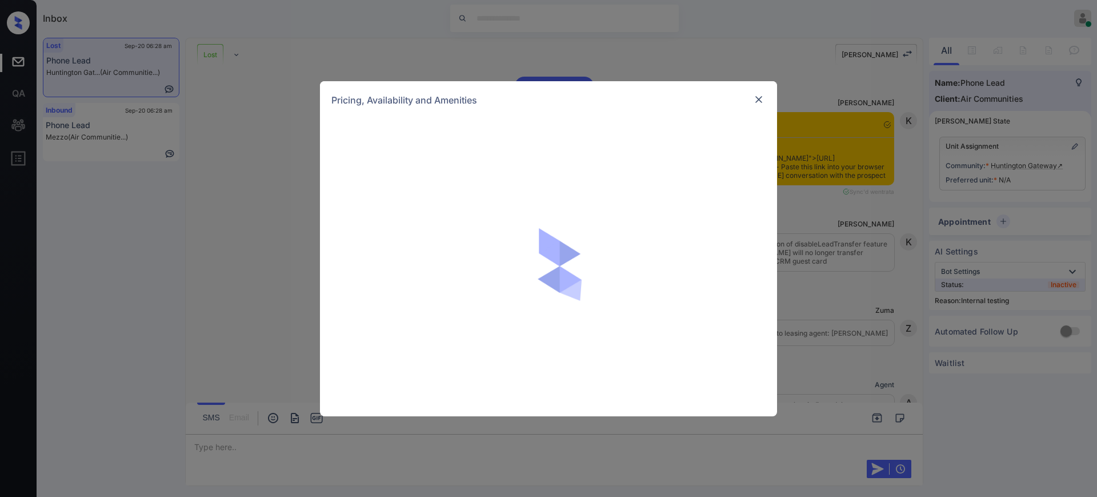
scroll to position [2169, 0]
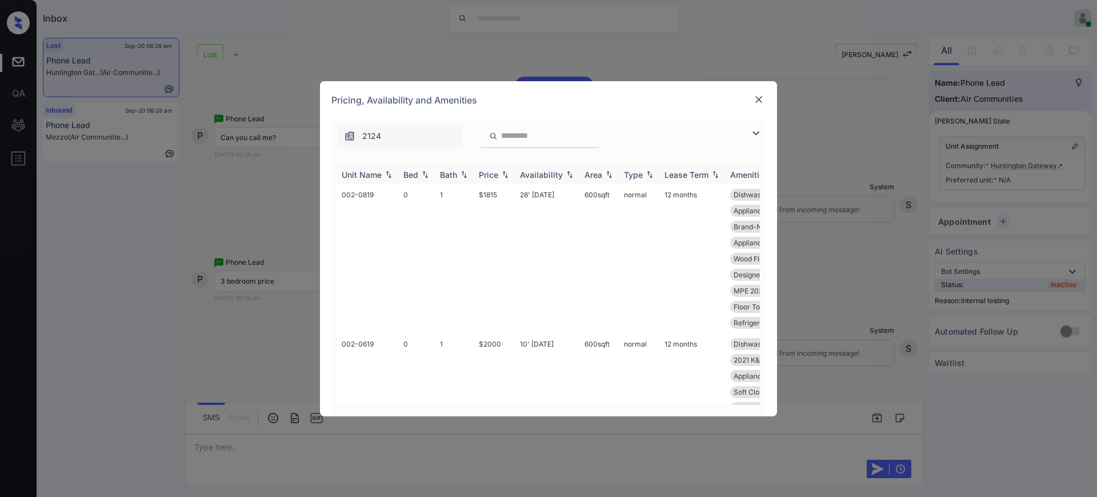
click at [403, 175] on div "Bed" at bounding box center [410, 175] width 15 height 10
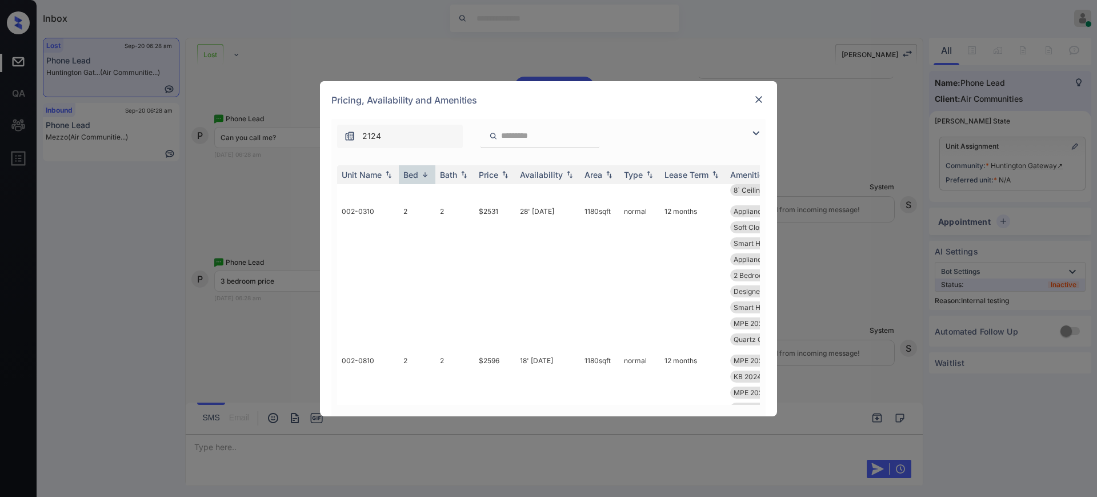
scroll to position [500, 0]
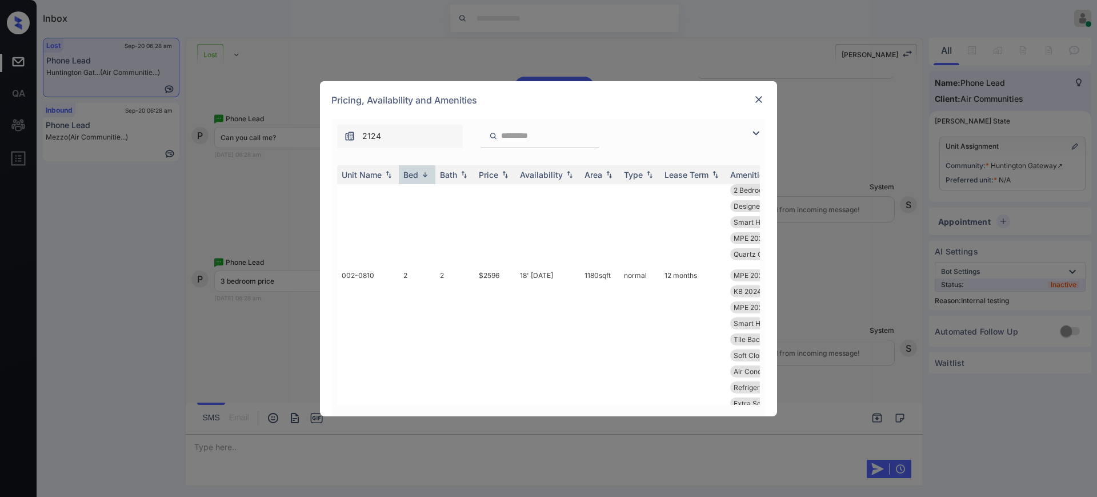
click at [762, 101] on img at bounding box center [758, 99] width 11 height 11
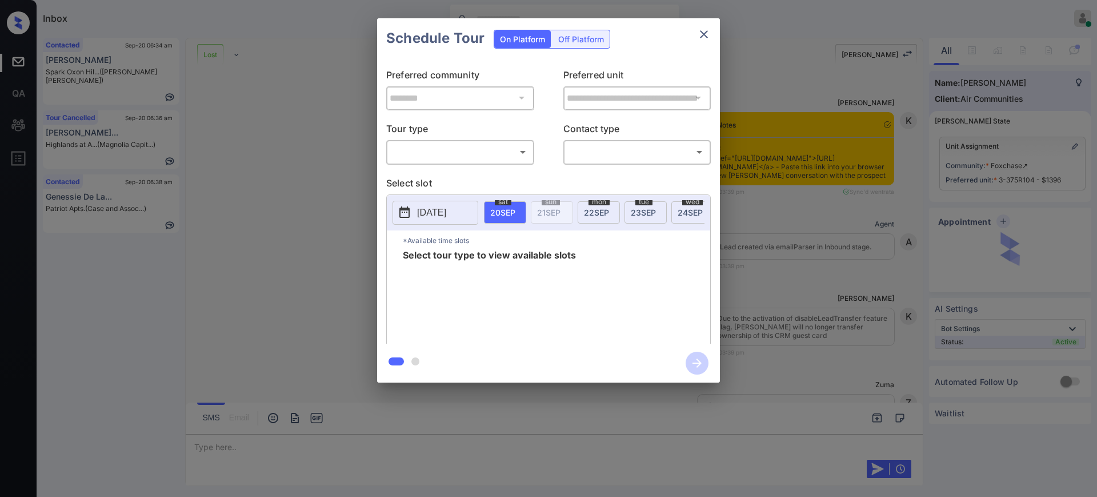
click at [441, 150] on body "Inbox Ajay Kumar Online Set yourself offline Set yourself on break Profile Swit…" at bounding box center [548, 248] width 1097 height 497
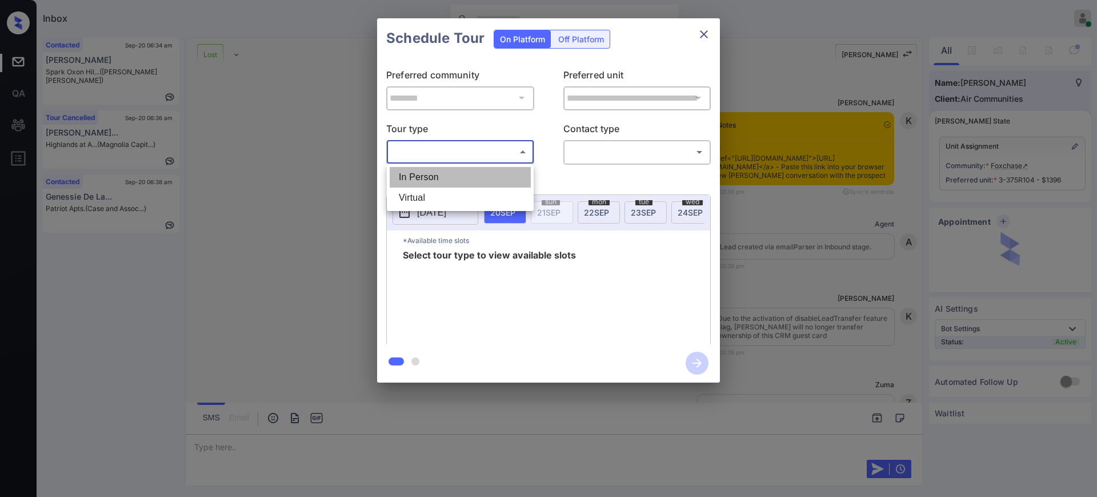
scroll to position [3340, 0]
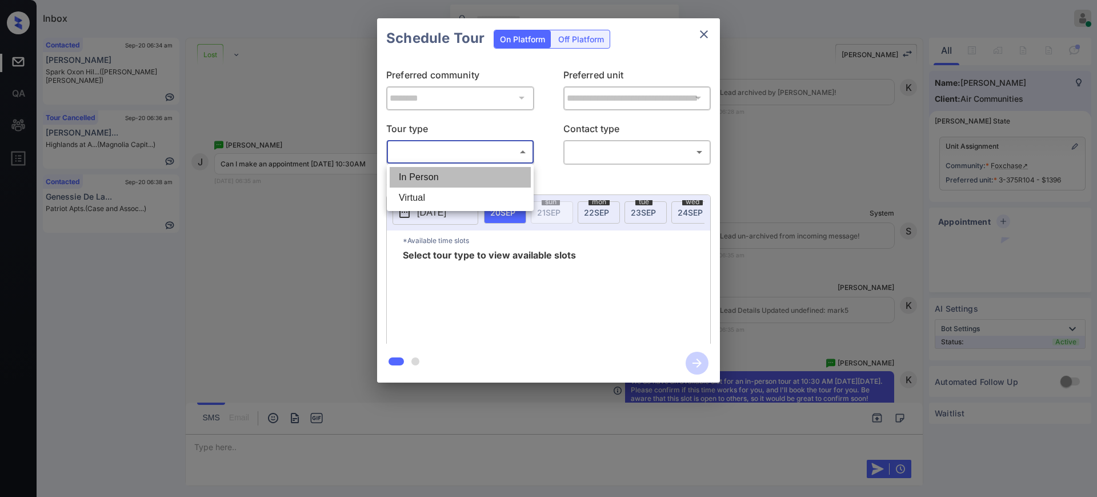
click at [429, 176] on li "In Person" at bounding box center [460, 177] width 141 height 21
type input "********"
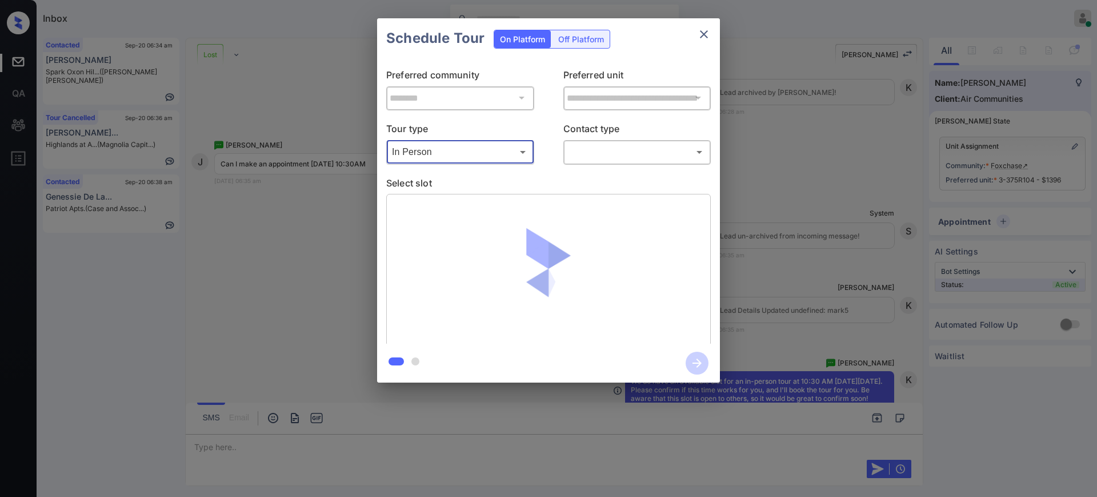
click at [614, 153] on body "Inbox Ajay Kumar Online Set yourself offline Set yourself on break Profile Swit…" at bounding box center [548, 248] width 1097 height 497
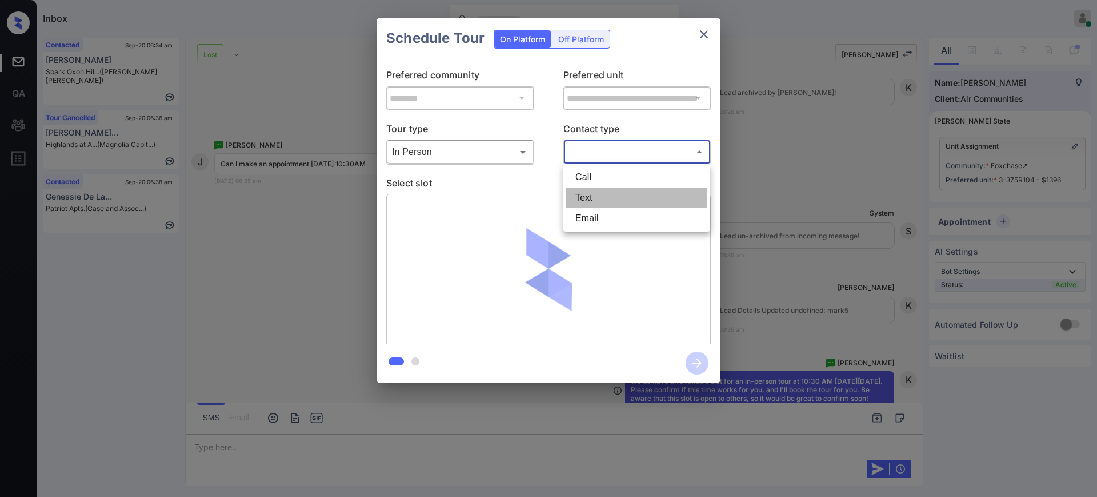
click at [597, 190] on li "Text" at bounding box center [636, 197] width 141 height 21
type input "****"
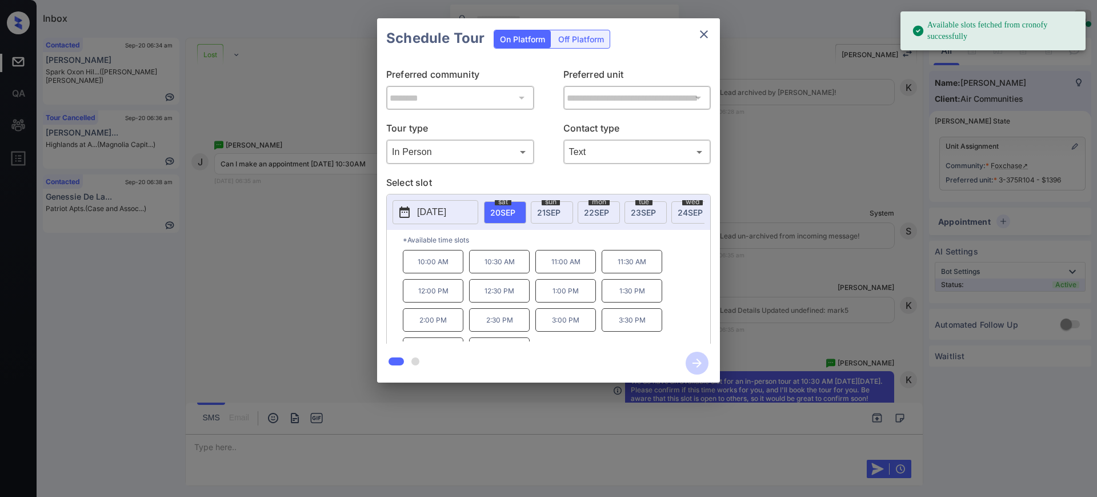
click at [586, 208] on span "22 SEP" at bounding box center [596, 212] width 25 height 10
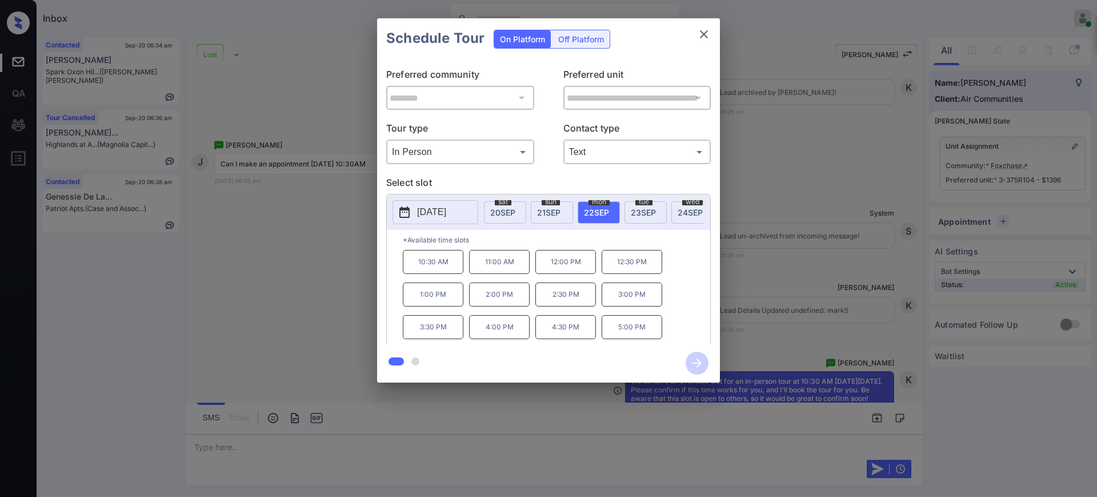
click at [427, 266] on p "10:30 AM" at bounding box center [433, 262] width 61 height 24
click at [703, 358] on icon "button" at bounding box center [697, 362] width 23 height 23
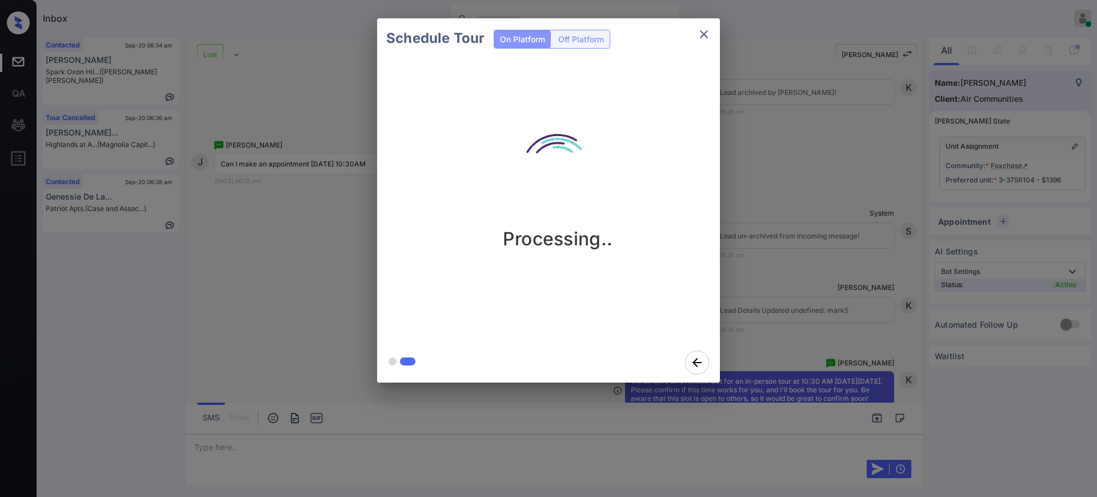
click at [813, 299] on div "Schedule Tour On Platform Off Platform Processing.." at bounding box center [548, 200] width 1097 height 401
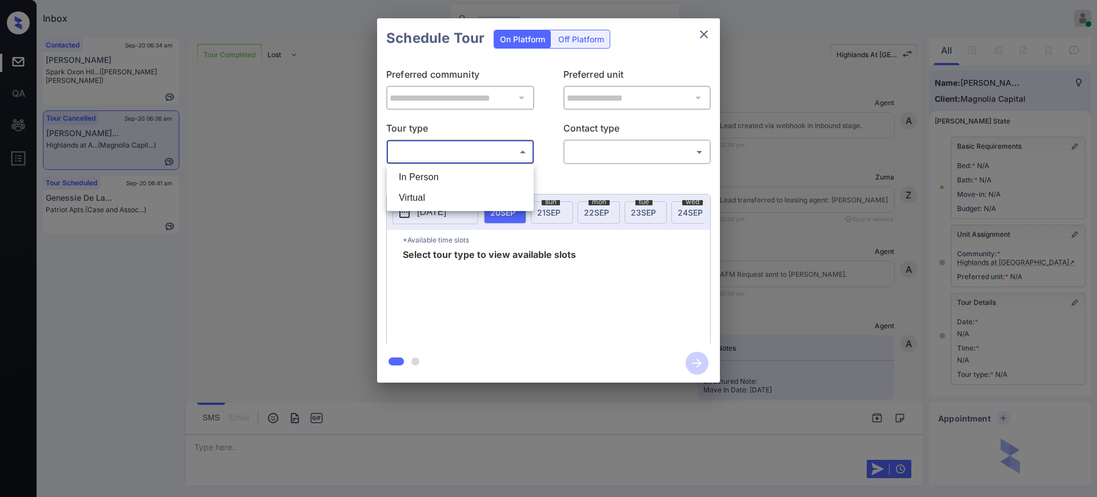
click at [485, 153] on body "Inbox Ajay Kumar Online Set yourself offline Set yourself on break Profile Swit…" at bounding box center [548, 248] width 1097 height 497
click at [451, 169] on li "In Person" at bounding box center [460, 177] width 141 height 21
type input "********"
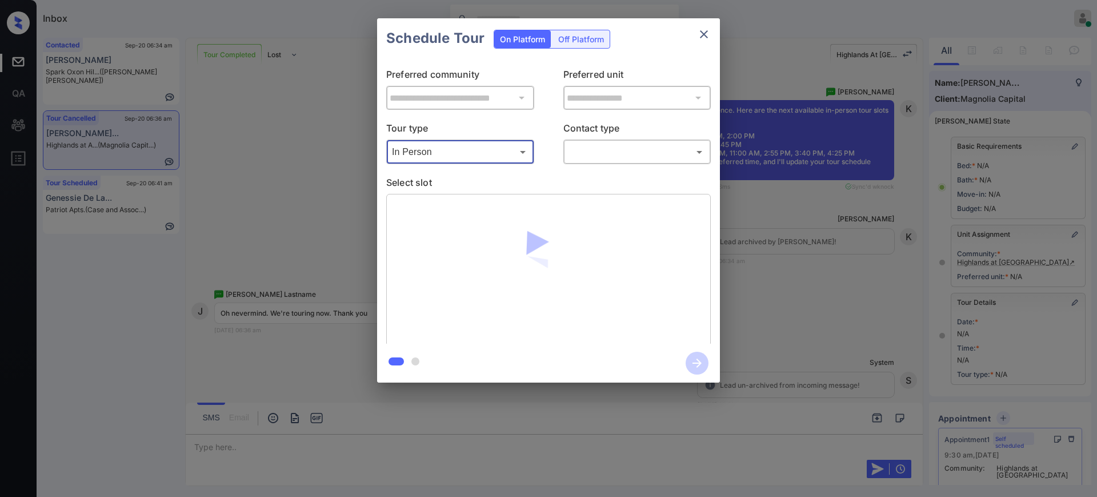
scroll to position [71, 0]
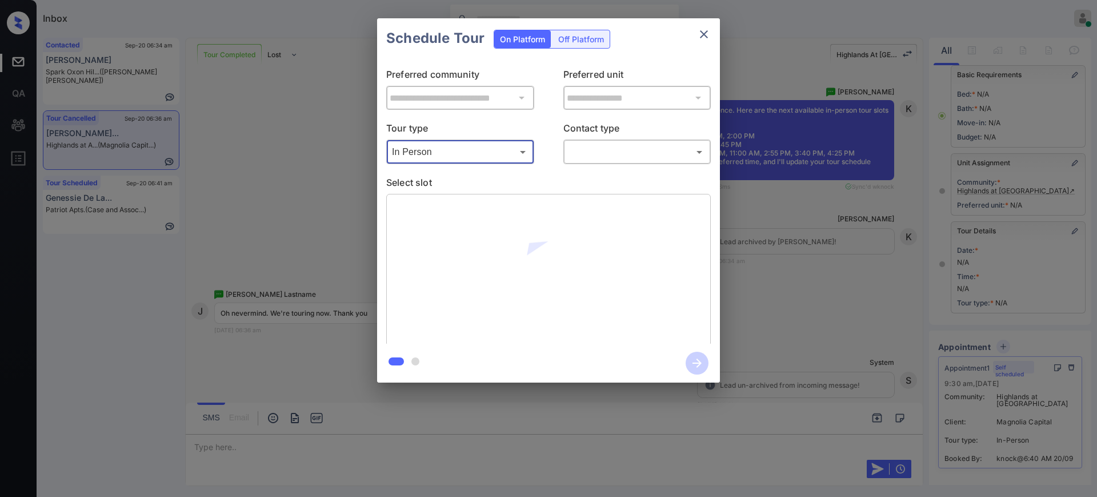
click at [567, 157] on body "Inbox Ajay Kumar Online Set yourself offline Set yourself on break Profile Swit…" at bounding box center [548, 248] width 1097 height 497
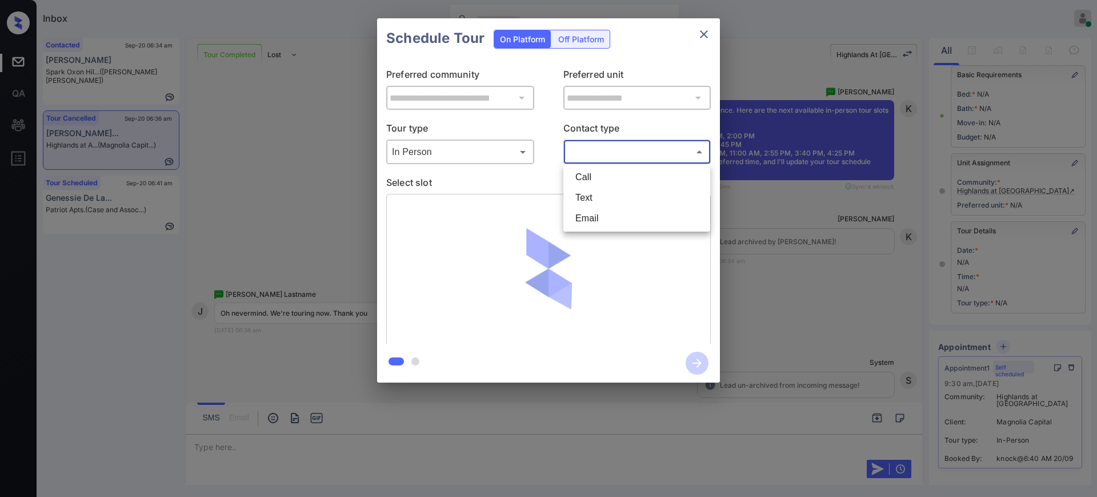
click at [586, 191] on li "Text" at bounding box center [636, 197] width 141 height 21
type input "****"
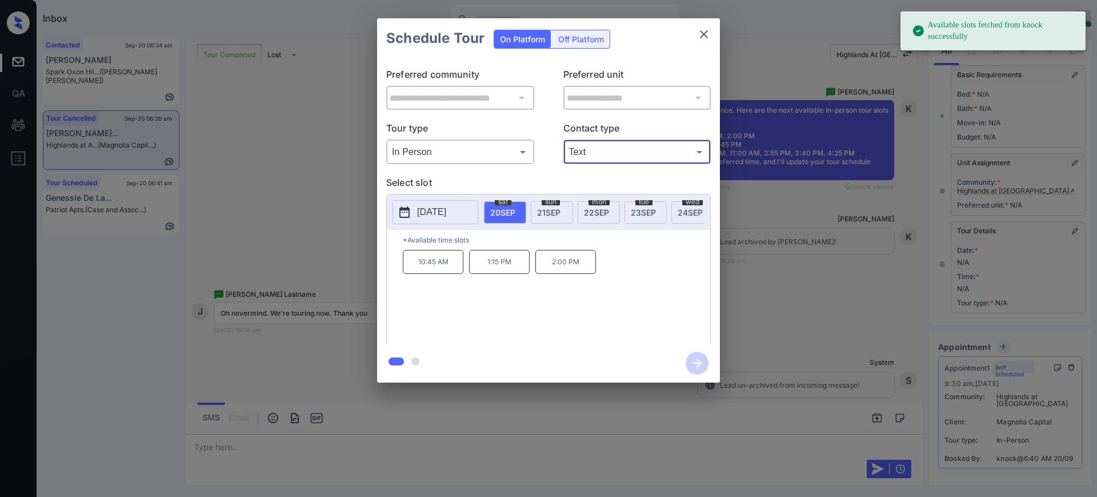
click at [505, 211] on span "20 SEP" at bounding box center [502, 212] width 25 height 10
drag, startPoint x: 407, startPoint y: 272, endPoint x: 467, endPoint y: 277, distance: 60.7
click at [467, 277] on div "10:45 AM 1:15 PM 2:00 PM" at bounding box center [556, 295] width 307 height 91
copy p "10:45 AM"
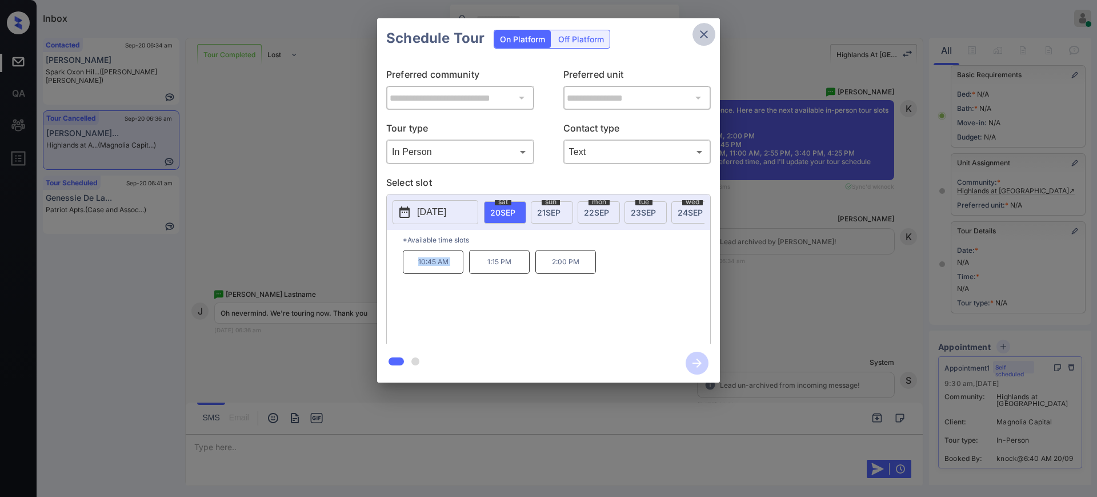
click at [707, 28] on icon "close" at bounding box center [704, 34] width 14 height 14
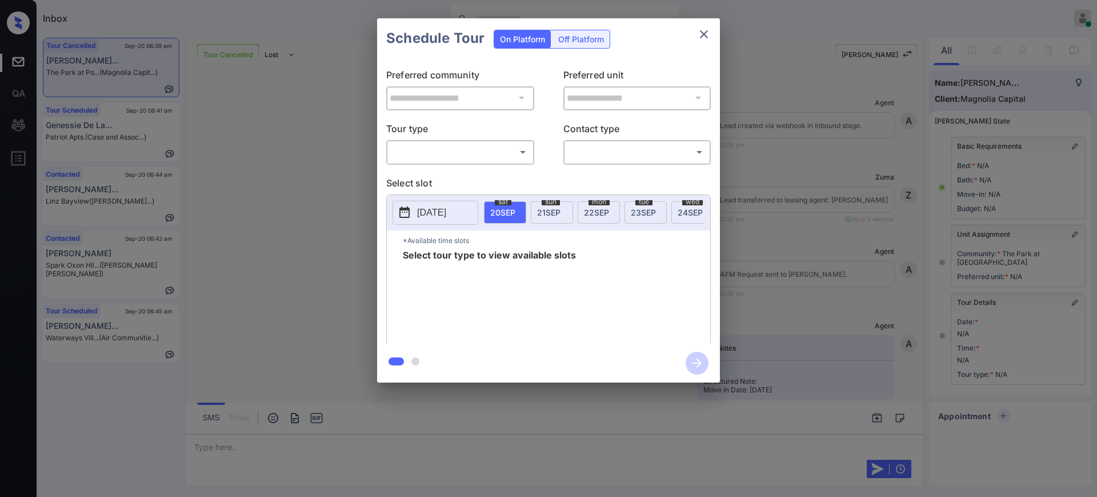
click at [442, 150] on body "Inbox [PERSON_NAME] Online Set yourself offline Set yourself on break Profile S…" at bounding box center [548, 248] width 1097 height 497
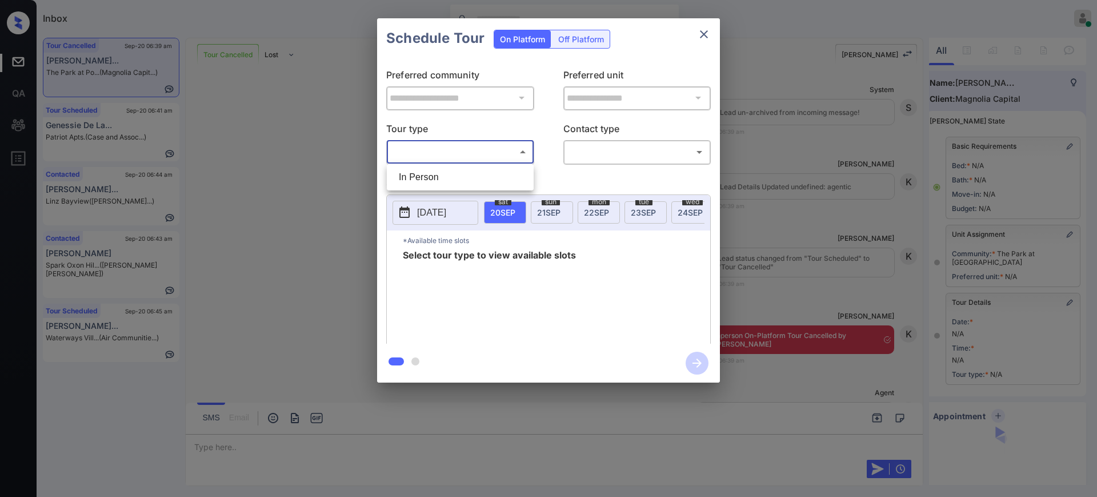
click at [426, 178] on li "In Person" at bounding box center [460, 177] width 141 height 21
type input "********"
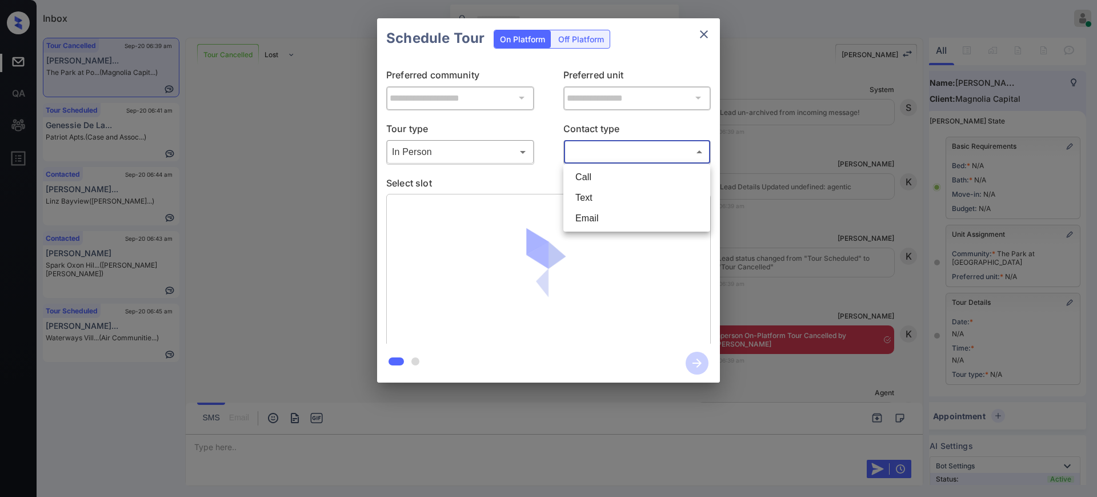
click at [579, 149] on body "Inbox Ajay Kumar Online Set yourself offline Set yourself on break Profile Swit…" at bounding box center [548, 248] width 1097 height 497
click at [588, 197] on li "Text" at bounding box center [636, 197] width 141 height 21
type input "****"
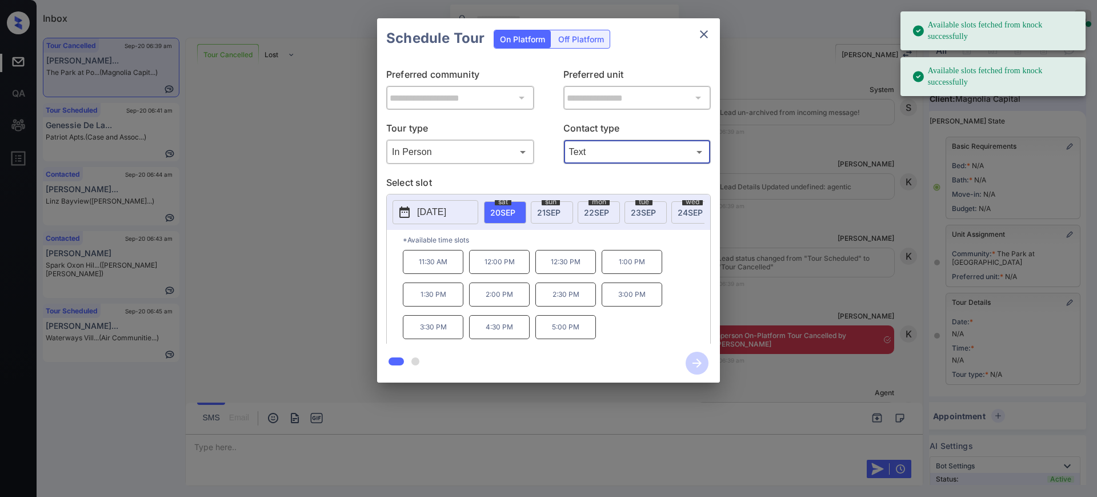
click at [230, 441] on div at bounding box center [548, 248] width 1097 height 497
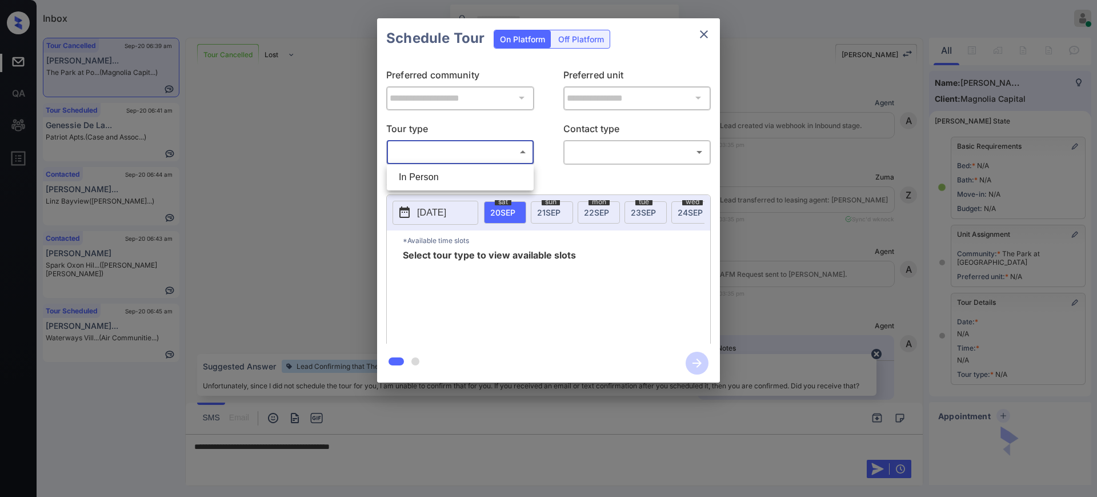
scroll to position [0, 5]
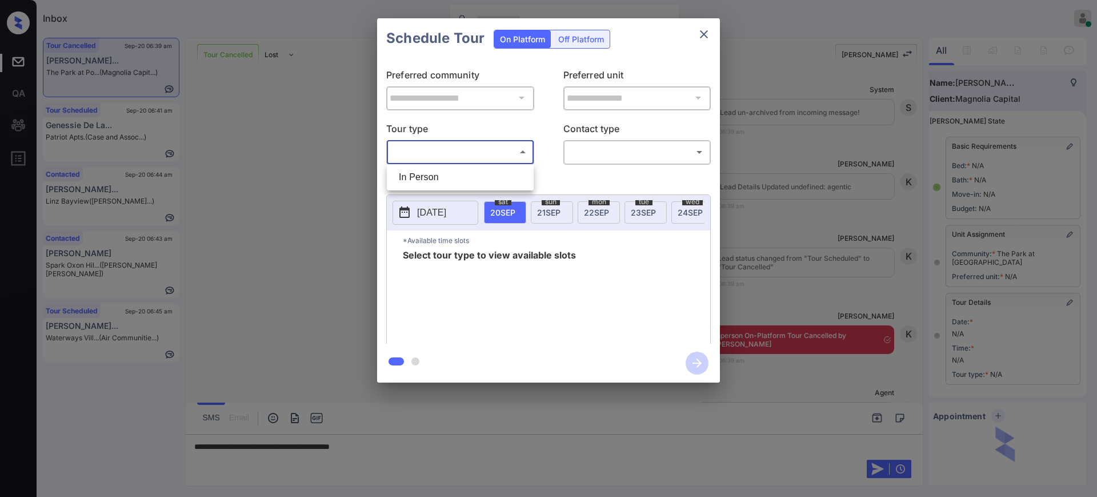
click at [439, 168] on li "In Person" at bounding box center [460, 177] width 141 height 21
type input "********"
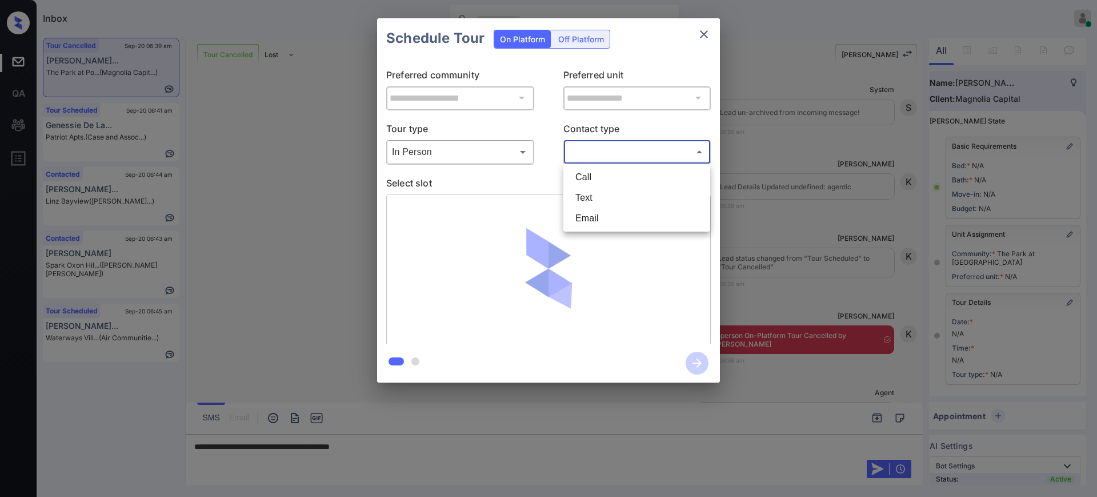
click at [593, 147] on body "Inbox [PERSON_NAME] Online Set yourself offline Set yourself on break Profile S…" at bounding box center [548, 248] width 1097 height 497
click at [598, 189] on ul "Call Text Email" at bounding box center [636, 197] width 147 height 67
click at [598, 192] on li "Text" at bounding box center [636, 197] width 141 height 21
type input "****"
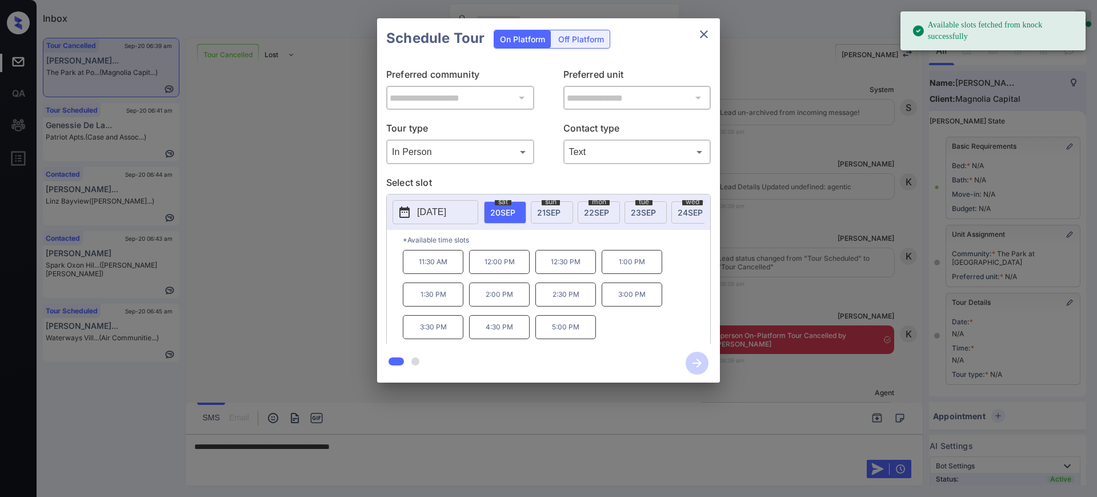
click at [392, 447] on div at bounding box center [548, 248] width 1097 height 497
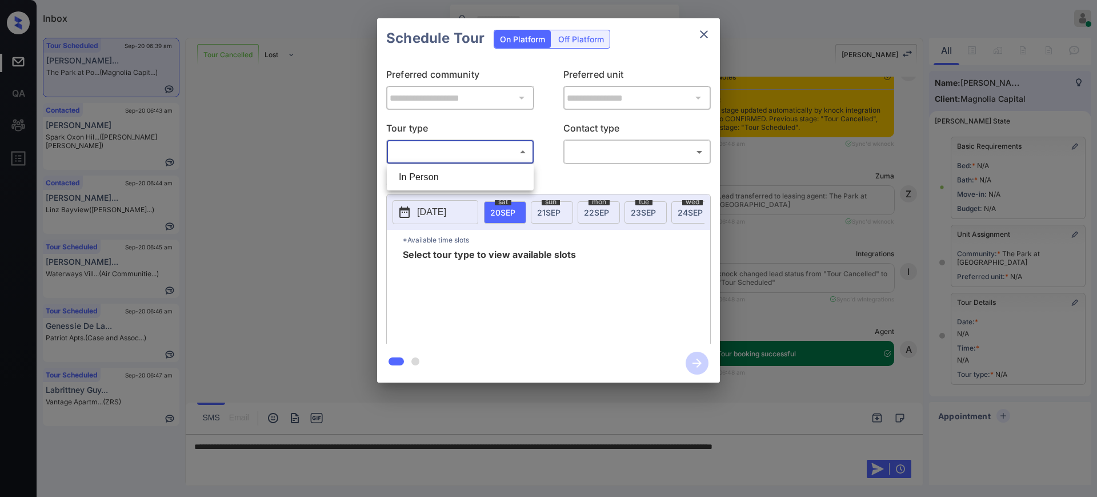
scroll to position [0, 5]
click at [440, 178] on li "In Person" at bounding box center [460, 177] width 141 height 21
type input "********"
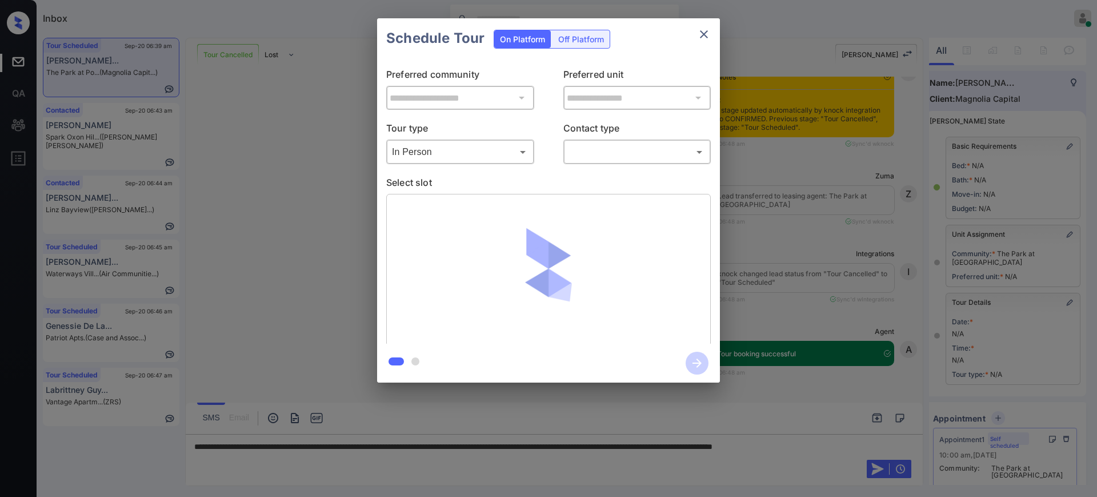
click at [594, 148] on body "Inbox Ajay Kumar Online Set yourself offline Set yourself on break Profile Swit…" at bounding box center [548, 248] width 1097 height 497
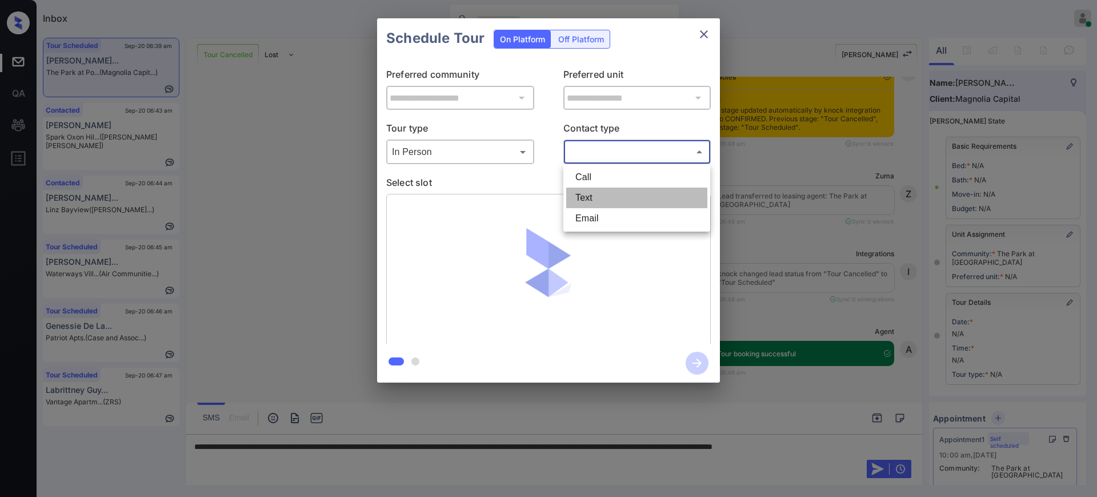
click at [597, 192] on li "Text" at bounding box center [636, 197] width 141 height 21
type input "****"
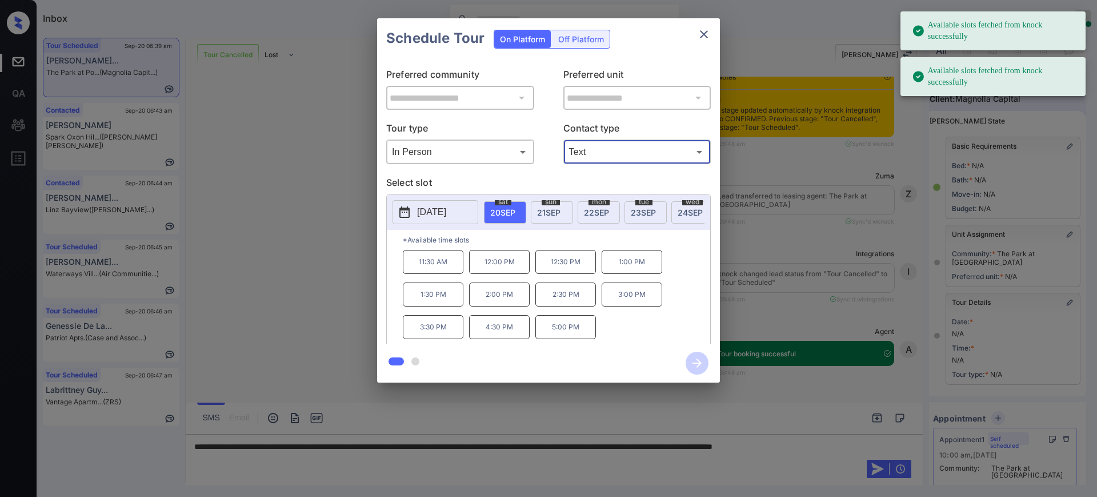
click at [706, 35] on icon "close" at bounding box center [704, 34] width 8 height 8
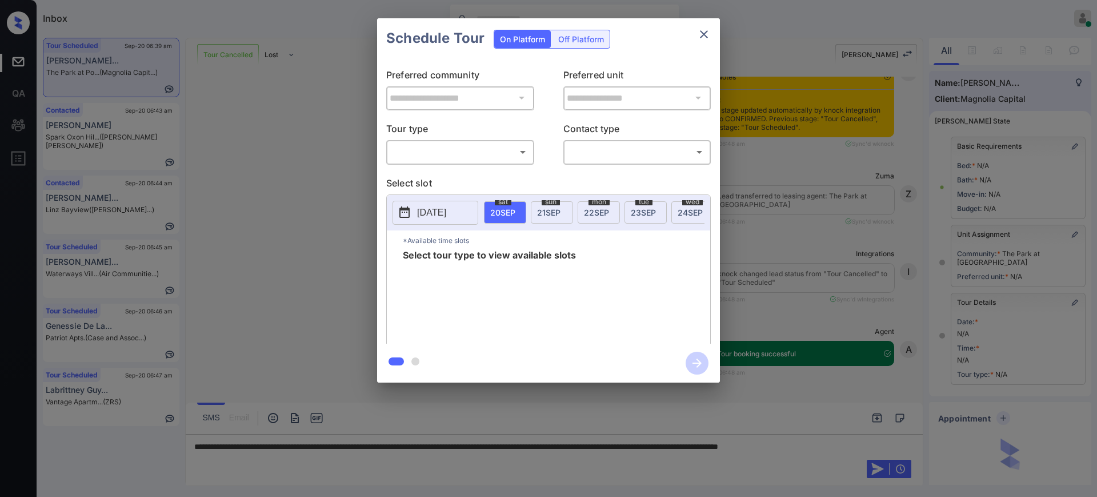
scroll to position [0, 5]
click at [433, 146] on body "Inbox [PERSON_NAME] Online Set yourself offline Set yourself on break Profile S…" at bounding box center [548, 248] width 1097 height 497
click at [433, 176] on li "In Person" at bounding box center [460, 177] width 141 height 21
type input "********"
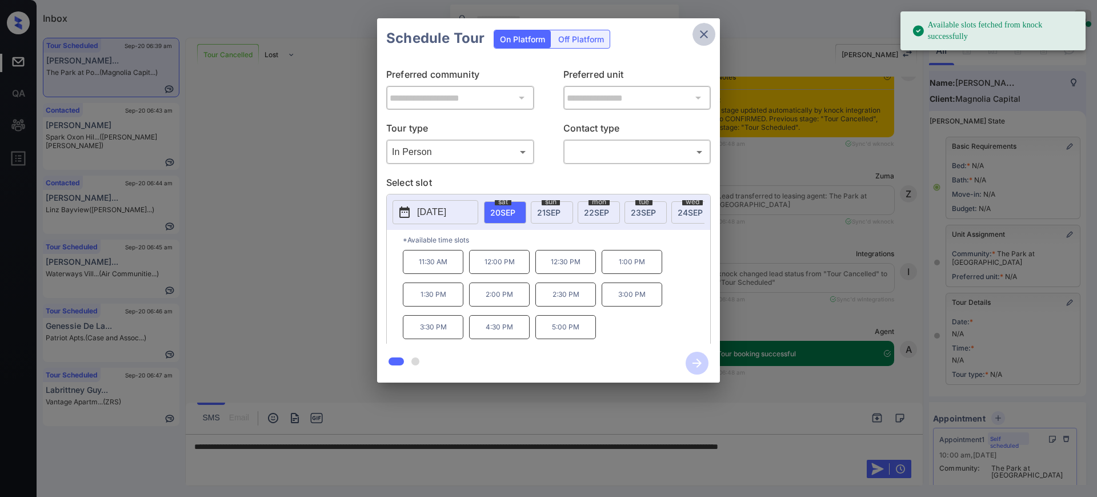
click at [703, 37] on icon "close" at bounding box center [704, 34] width 14 height 14
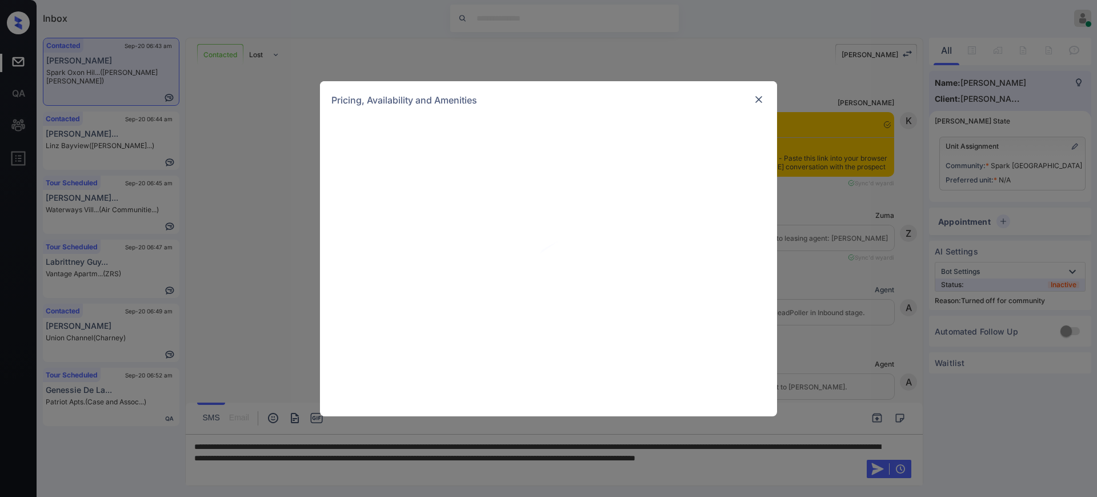
scroll to position [1030, 0]
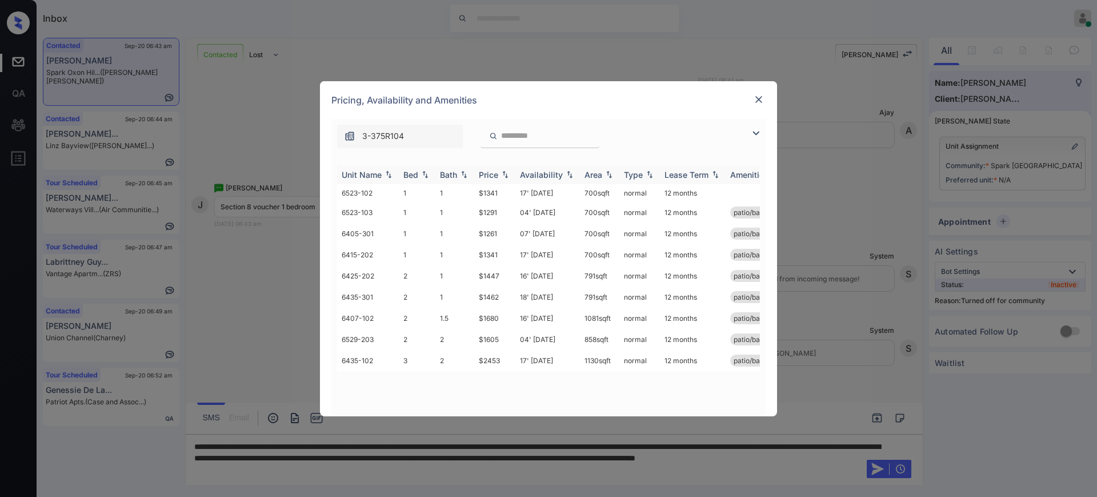
click at [416, 183] on th "Bed" at bounding box center [417, 174] width 37 height 19
drag, startPoint x: 475, startPoint y: 211, endPoint x: 490, endPoint y: 216, distance: 16.3
click at [490, 216] on td "$1291" at bounding box center [494, 212] width 41 height 21
drag, startPoint x: 473, startPoint y: 237, endPoint x: 523, endPoint y: 246, distance: 50.4
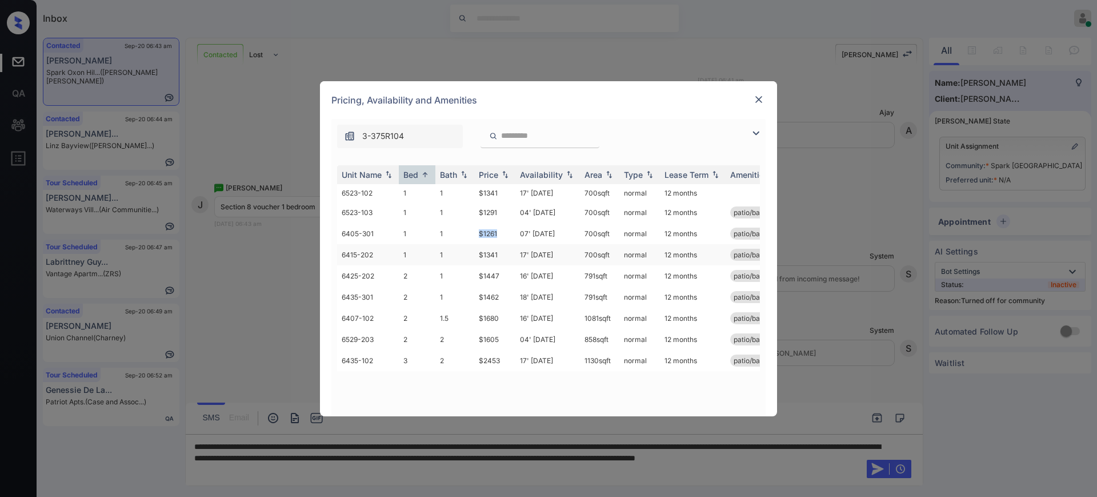
click at [509, 238] on tr "6405-301 1 1 $1261 07' Mar 26 700 sqft normal 12 months patio/balcony" at bounding box center [635, 233] width 597 height 21
copy tr "$1261"
click at [759, 95] on img at bounding box center [758, 99] width 11 height 11
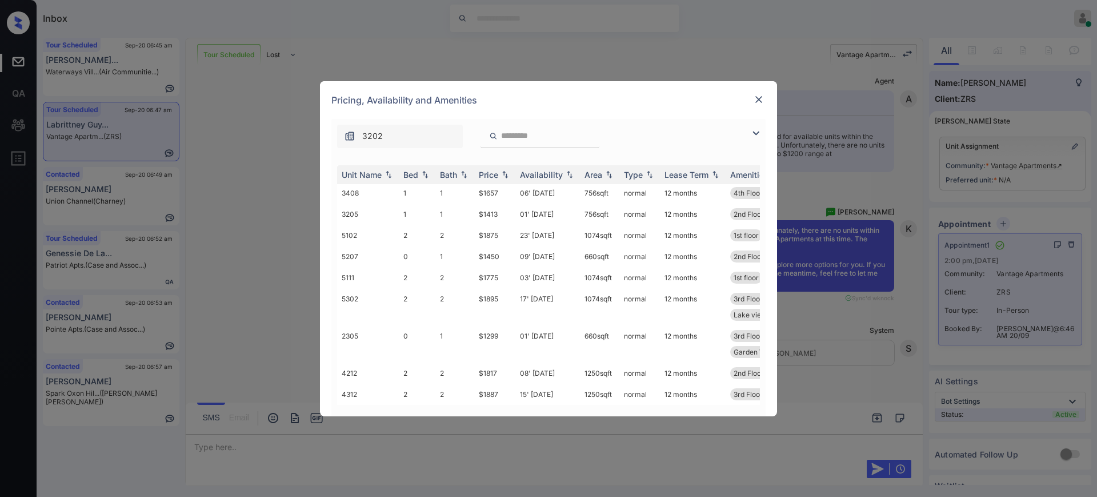
scroll to position [934, 0]
click at [760, 107] on div at bounding box center [759, 100] width 14 height 15
click at [759, 94] on img at bounding box center [758, 99] width 11 height 11
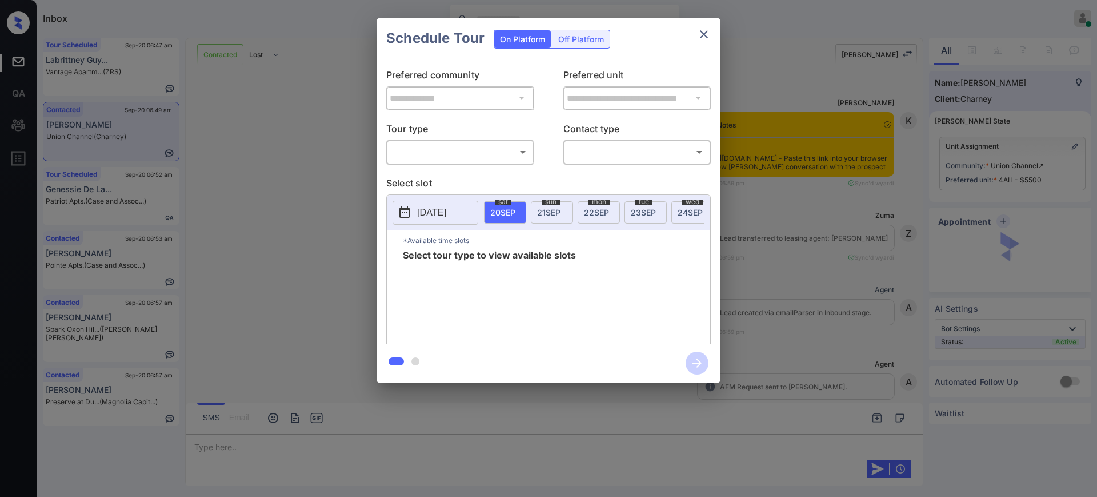
scroll to position [1745, 0]
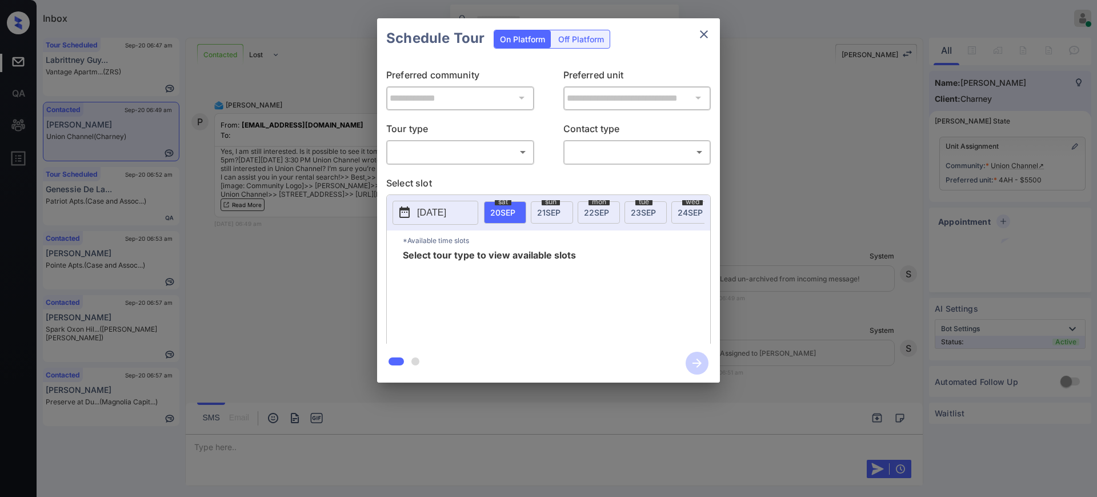
drag, startPoint x: 469, startPoint y: 165, endPoint x: 467, endPoint y: 158, distance: 6.5
click at [468, 165] on div "**********" at bounding box center [548, 200] width 343 height 285
click at [467, 158] on body "Inbox [PERSON_NAME] Online Set yourself offline Set yourself on break Profile S…" at bounding box center [548, 248] width 1097 height 497
drag, startPoint x: 463, startPoint y: 160, endPoint x: 461, endPoint y: 165, distance: 5.9
click at [461, 164] on div "In Person" at bounding box center [548, 248] width 1097 height 497
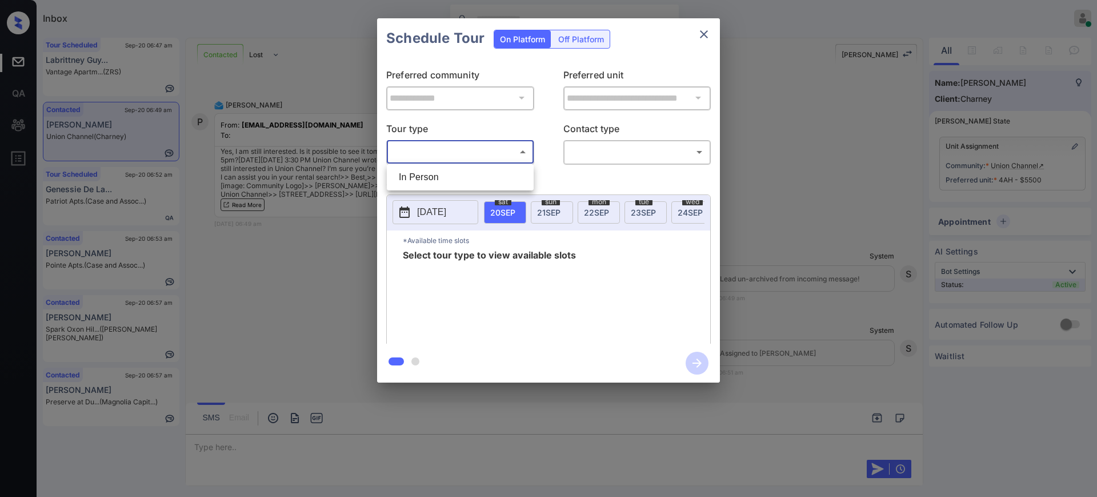
click at [460, 166] on ul "In Person" at bounding box center [460, 177] width 147 height 26
click at [457, 177] on li "In Person" at bounding box center [460, 177] width 141 height 21
type input "********"
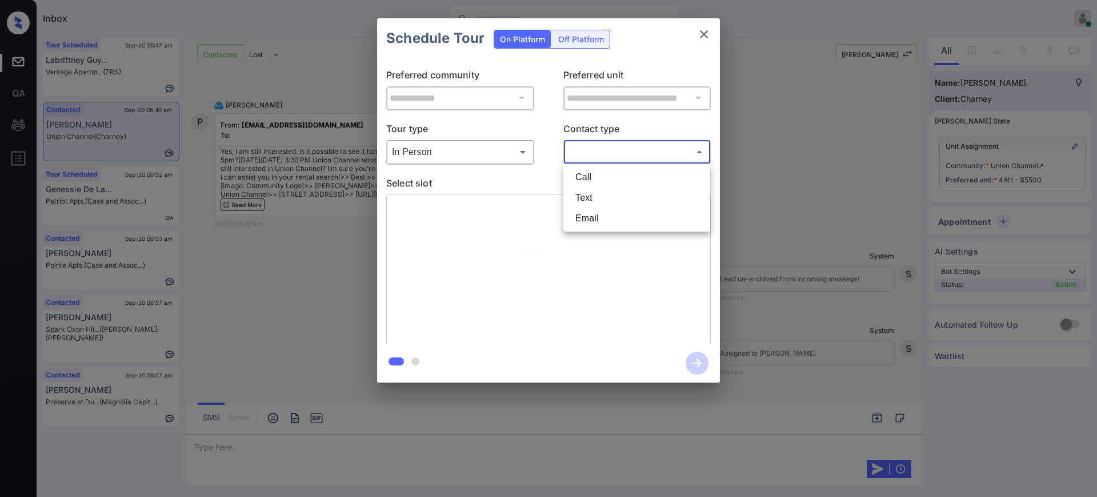
click at [609, 151] on body "Inbox Ajay Kumar Online Set yourself offline Set yourself on break Profile Swit…" at bounding box center [548, 248] width 1097 height 497
click at [586, 193] on li "Text" at bounding box center [636, 197] width 141 height 21
type input "****"
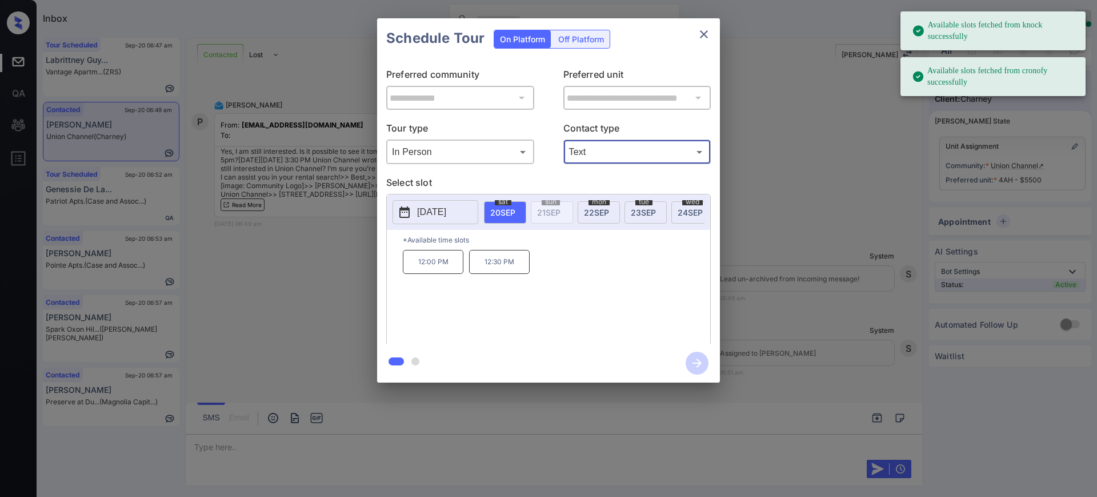
click at [446, 209] on p "[DATE]" at bounding box center [431, 212] width 29 height 14
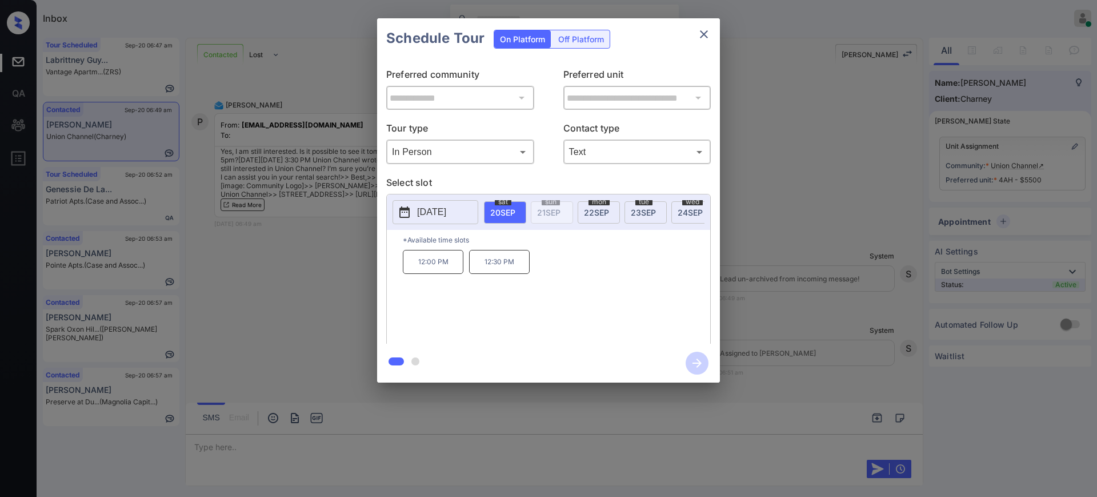
click at [218, 450] on div at bounding box center [548, 248] width 1097 height 497
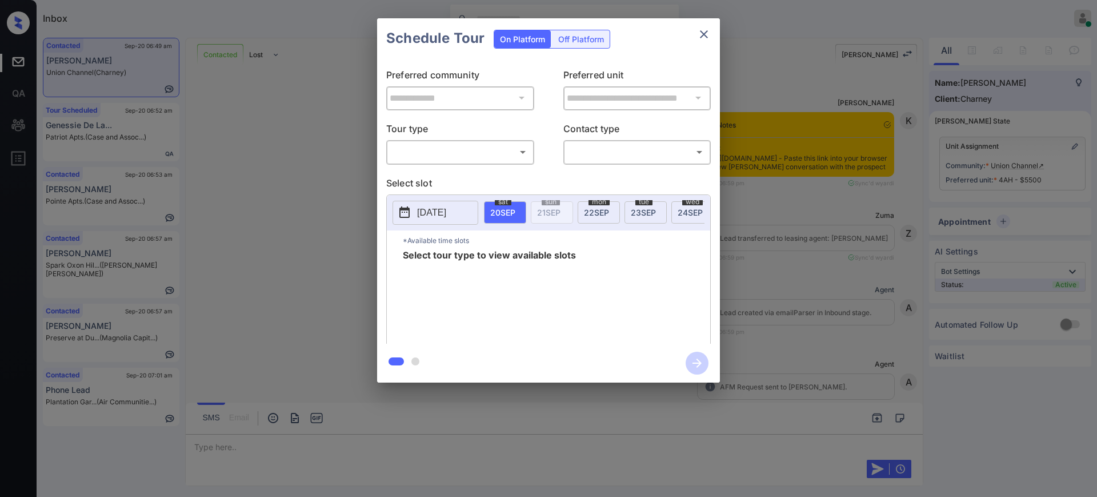
scroll to position [2119, 0]
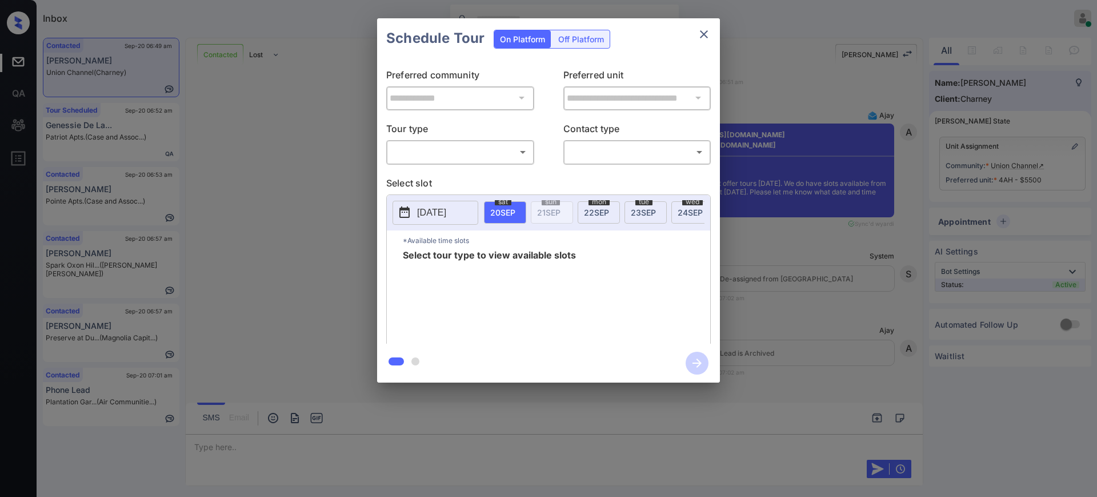
click at [423, 143] on body "Inbox [PERSON_NAME] Online Set yourself offline Set yourself on break Profile S…" at bounding box center [548, 248] width 1097 height 497
click at [427, 176] on li "In Person" at bounding box center [460, 177] width 141 height 21
type input "********"
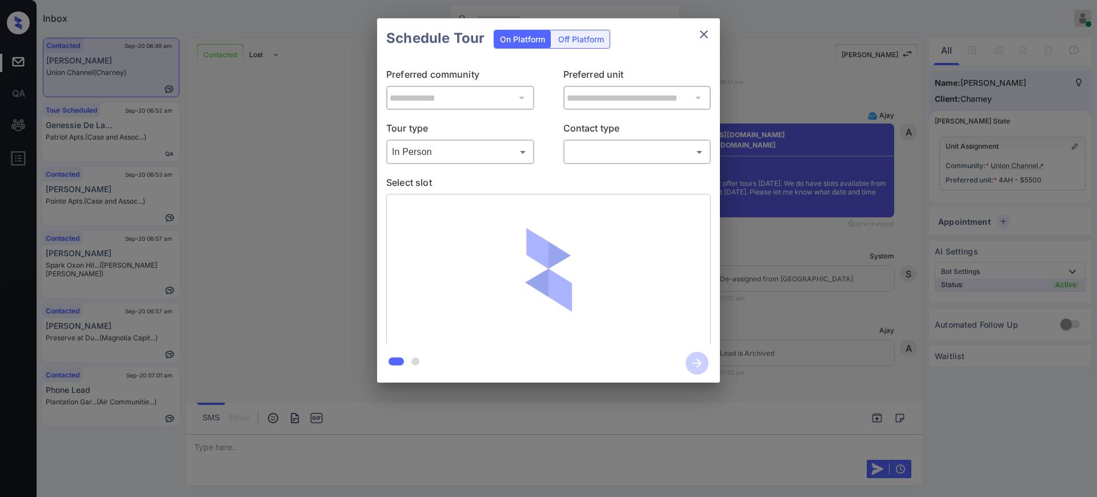
click at [479, 186] on p "Select slot" at bounding box center [548, 184] width 325 height 18
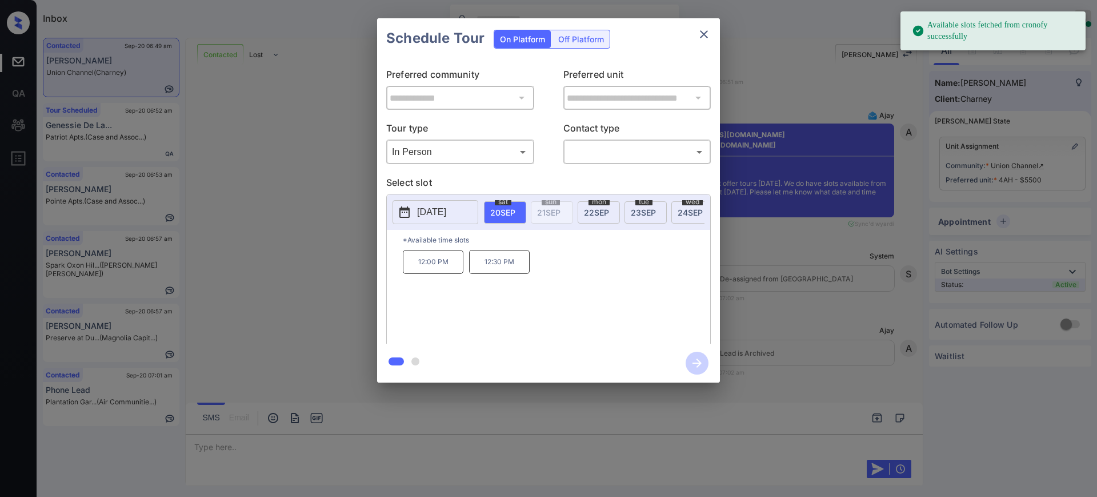
click at [436, 206] on p "[DATE]" at bounding box center [431, 212] width 29 height 14
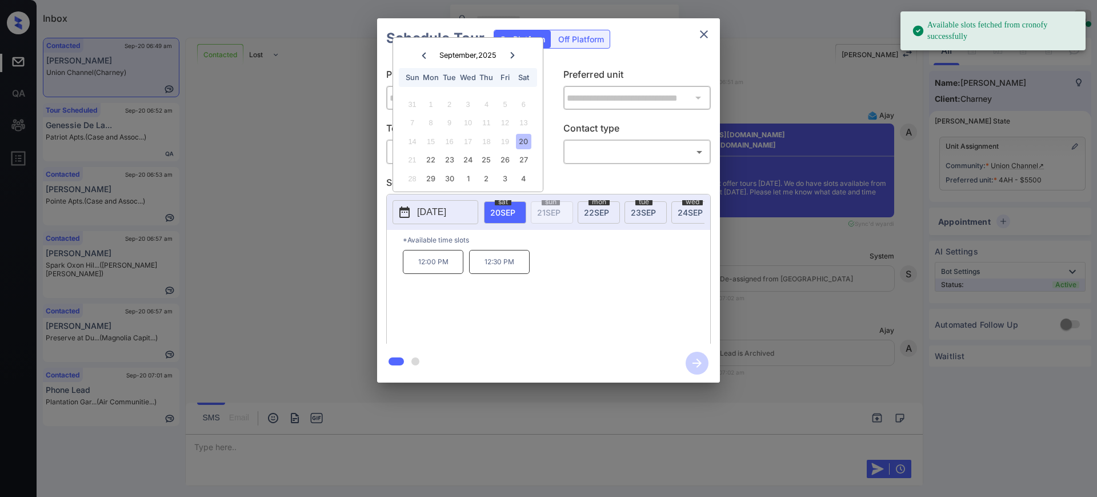
click at [821, 249] on div "**********" at bounding box center [548, 200] width 1097 height 401
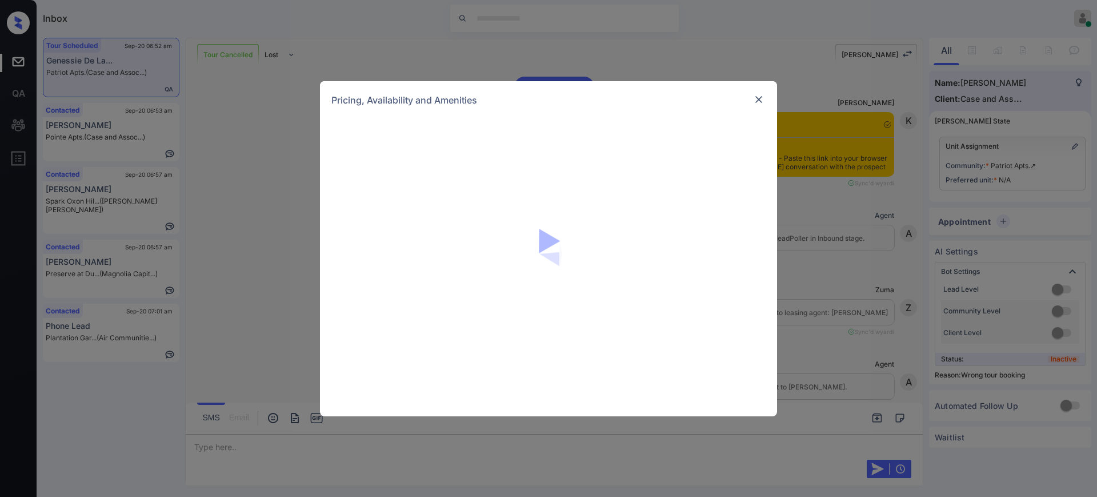
scroll to position [3656, 0]
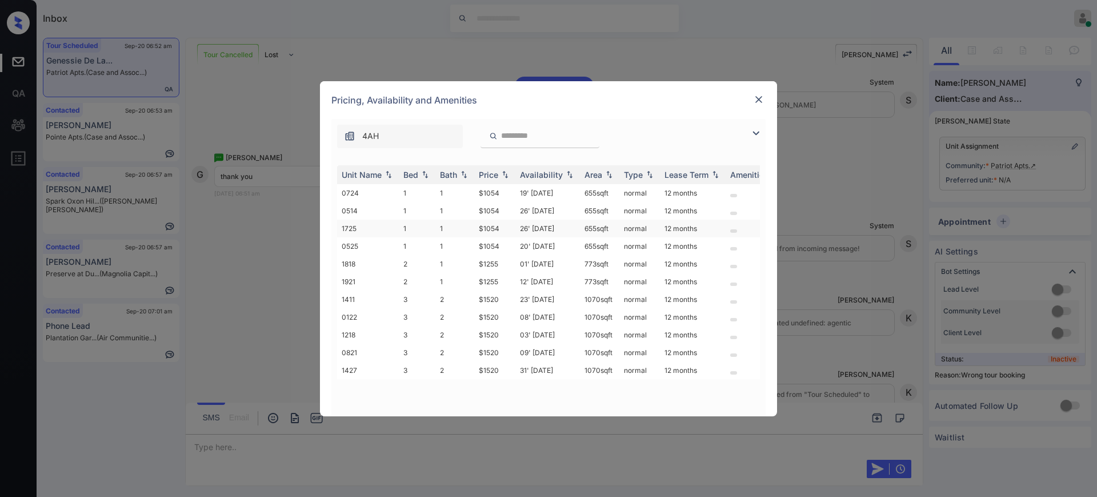
drag, startPoint x: 499, startPoint y: 202, endPoint x: 498, endPoint y: 219, distance: 17.2
click at [497, 208] on td "$1054" at bounding box center [494, 211] width 41 height 18
click at [498, 223] on td "$1054" at bounding box center [494, 228] width 41 height 18
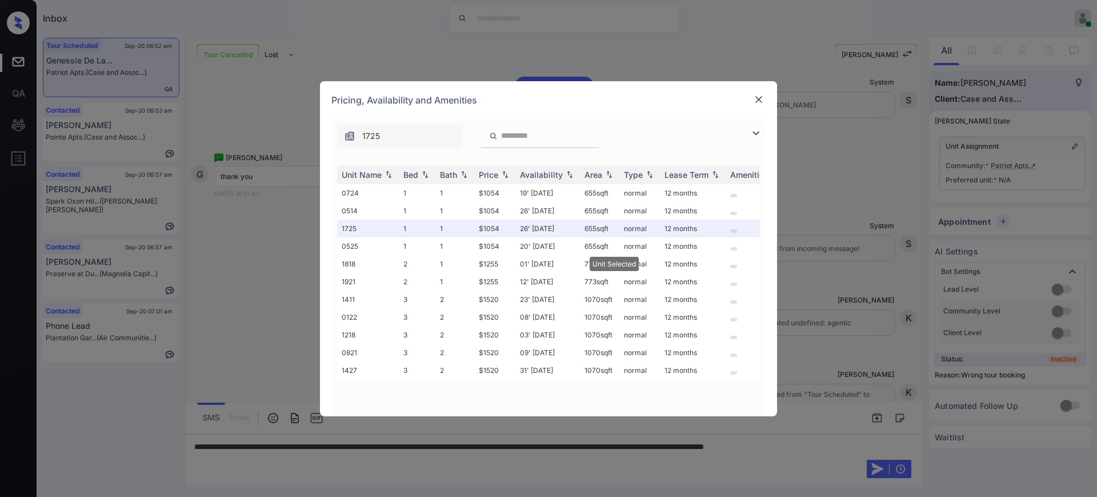
click at [756, 99] on img at bounding box center [758, 99] width 11 height 11
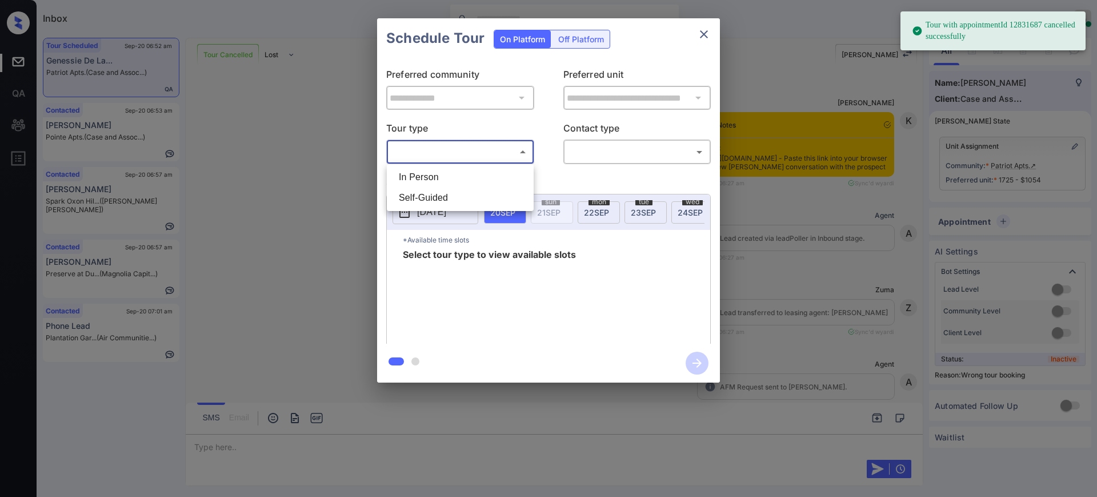
click at [458, 175] on li "In Person" at bounding box center [460, 177] width 141 height 21
type input "********"
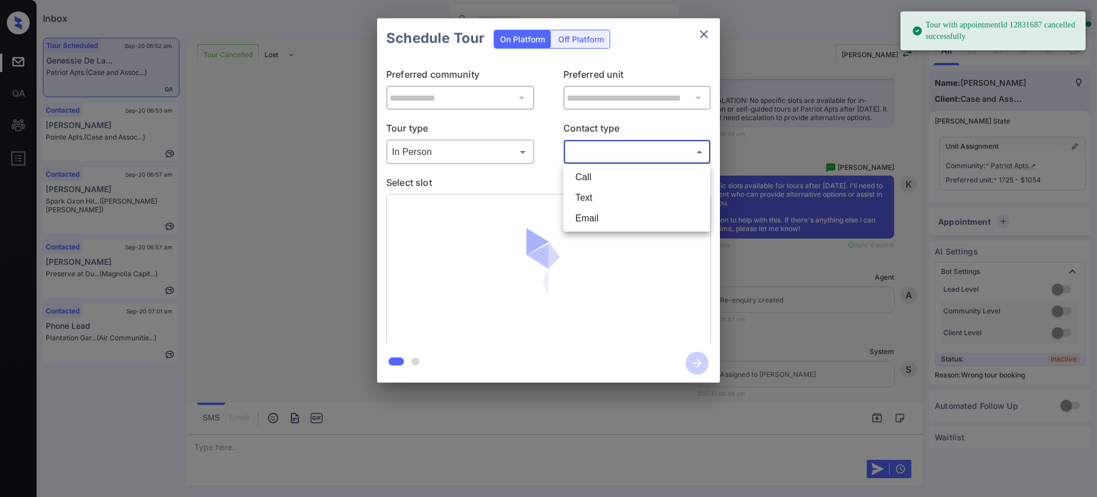
click at [607, 151] on body "Tour with appointmentId 12831687 cancelled successfully Inbox Ajay Kumar Online…" at bounding box center [548, 248] width 1097 height 497
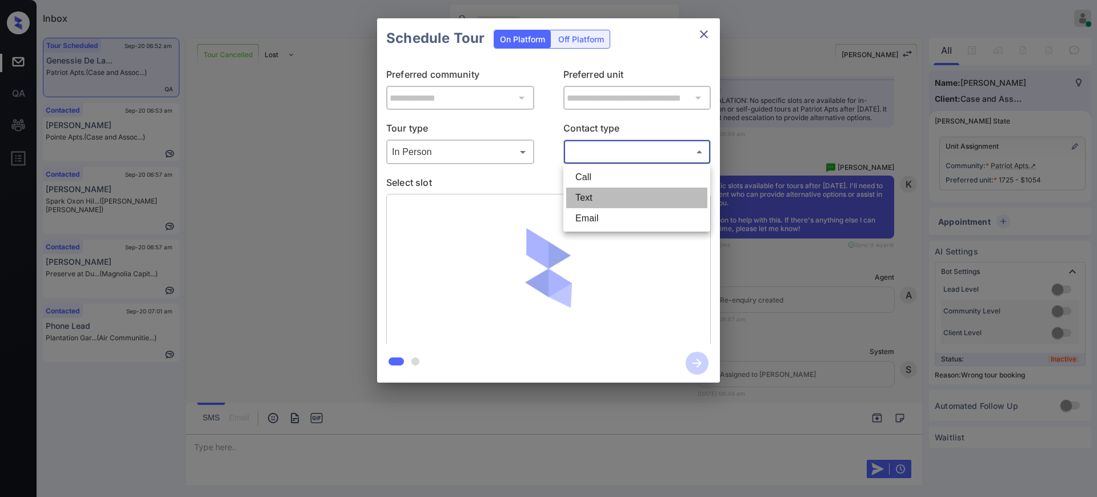
click at [576, 202] on li "Text" at bounding box center [636, 197] width 141 height 21
type input "****"
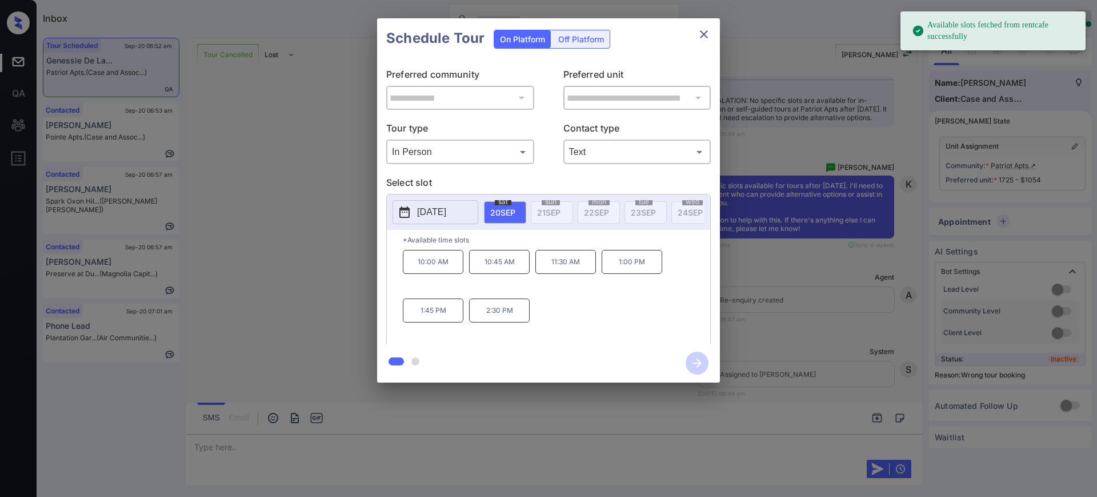
click at [462, 204] on button "2025-09-20" at bounding box center [436, 212] width 86 height 24
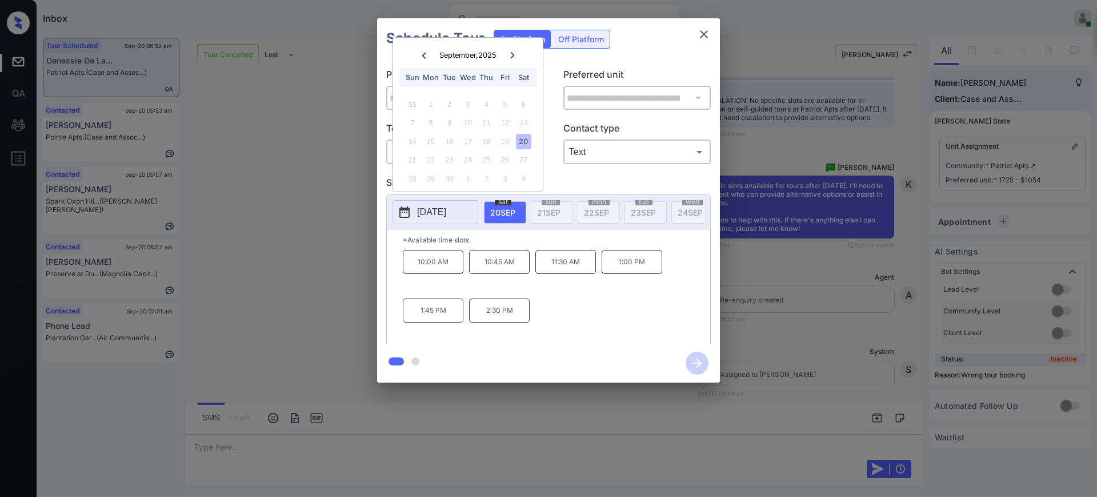
click at [512, 57] on div at bounding box center [512, 55] width 15 height 14
click at [525, 123] on div "11" at bounding box center [523, 122] width 15 height 15
drag, startPoint x: 419, startPoint y: 329, endPoint x: 425, endPoint y: 331, distance: 6.5
click at [418, 322] on p "1:00 PM" at bounding box center [433, 310] width 61 height 24
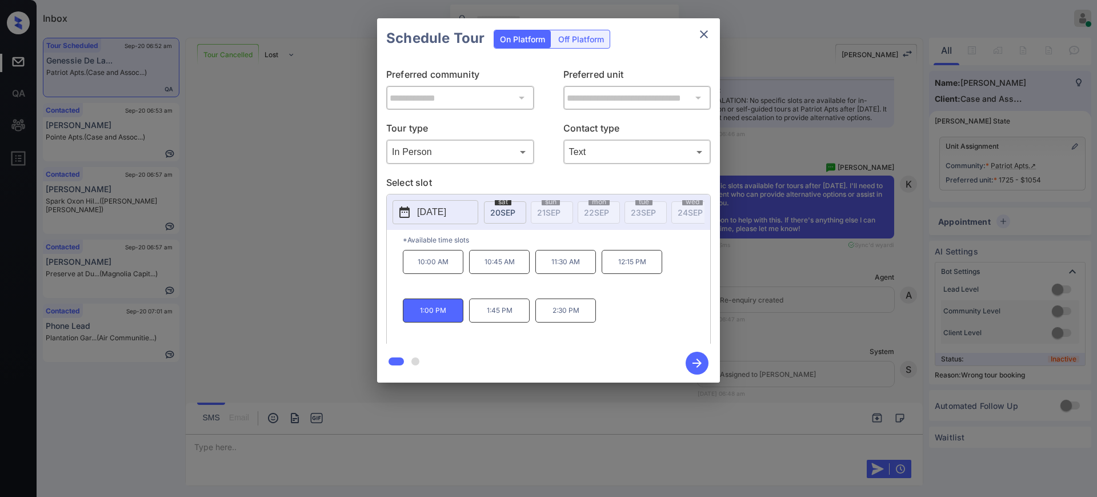
click at [706, 360] on icon "button" at bounding box center [697, 362] width 23 height 23
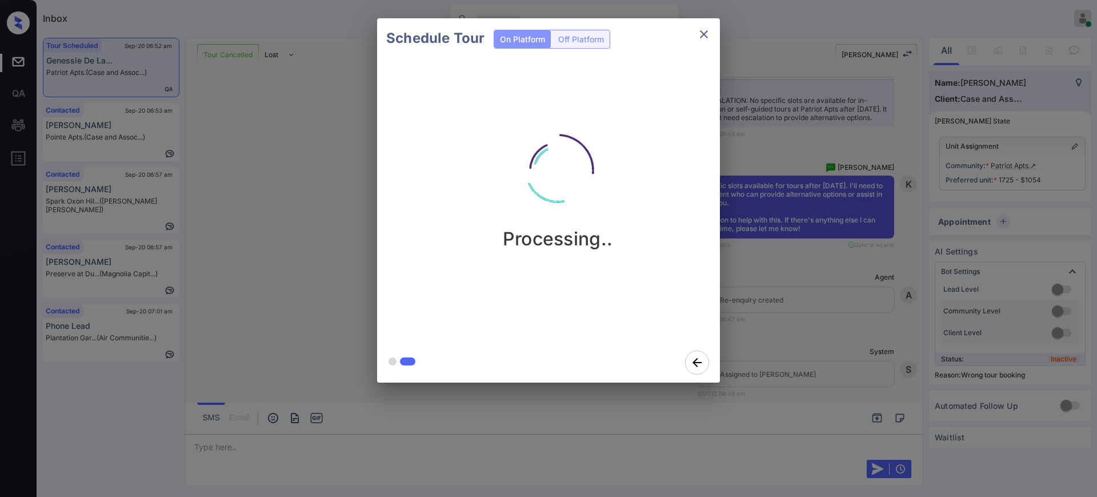
click at [813, 359] on div "Schedule Tour On Platform Off Platform Processing.." at bounding box center [548, 200] width 1097 height 401
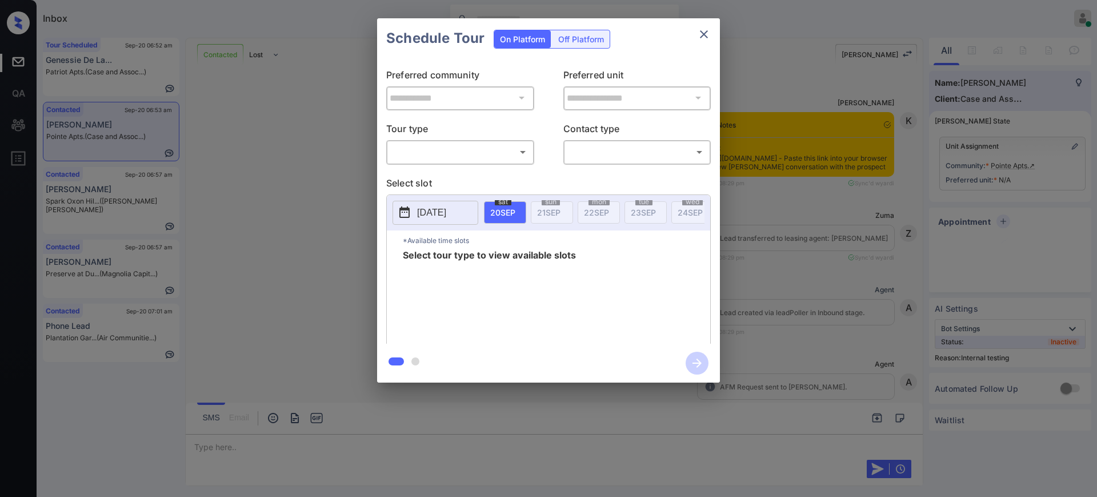
click at [474, 158] on body "Inbox [PERSON_NAME] Online Set yourself offline Set yourself on break Profile S…" at bounding box center [548, 248] width 1097 height 497
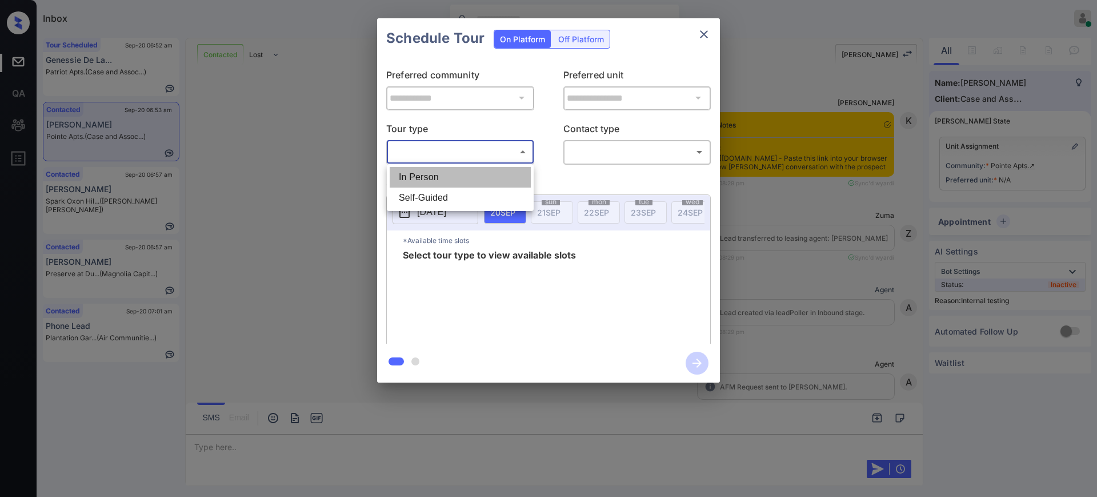
click at [447, 179] on li "In Person" at bounding box center [460, 177] width 141 height 21
type input "********"
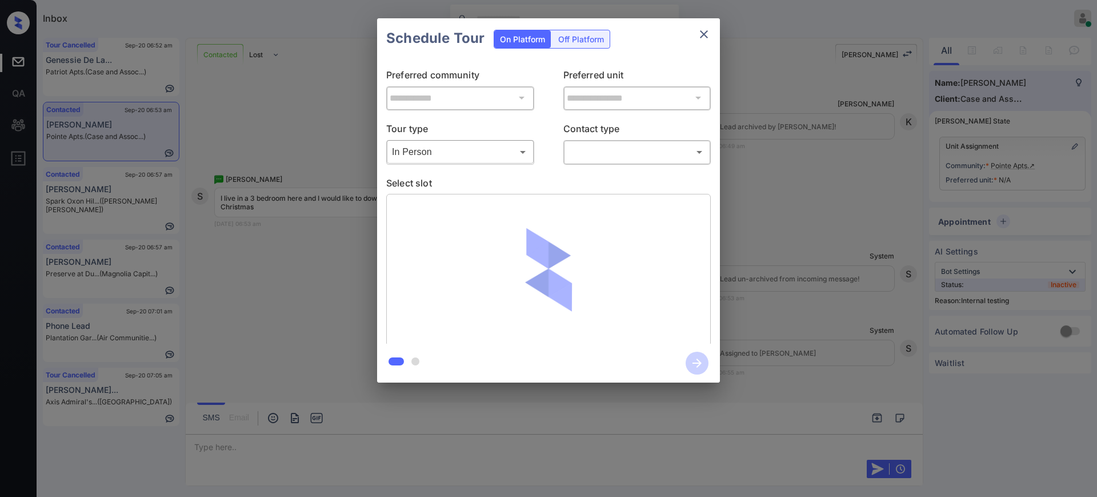
drag, startPoint x: 719, startPoint y: 162, endPoint x: 750, endPoint y: 156, distance: 31.4
click at [719, 161] on div "**********" at bounding box center [548, 200] width 343 height 285
click at [750, 156] on div "**********" at bounding box center [548, 200] width 1097 height 401
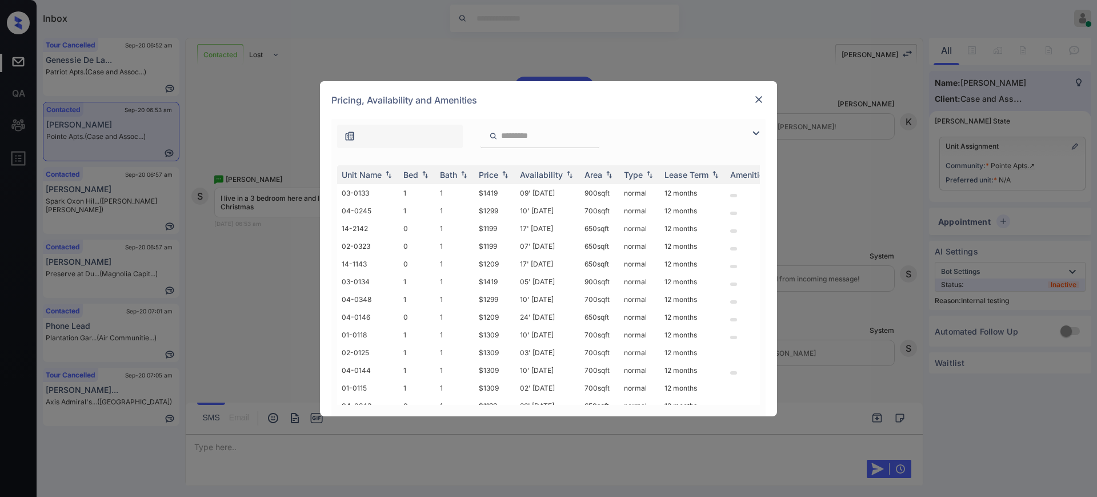
click at [751, 103] on div "Pricing, Availability and Amenities" at bounding box center [548, 100] width 457 height 38
click at [764, 98] on img at bounding box center [758, 99] width 11 height 11
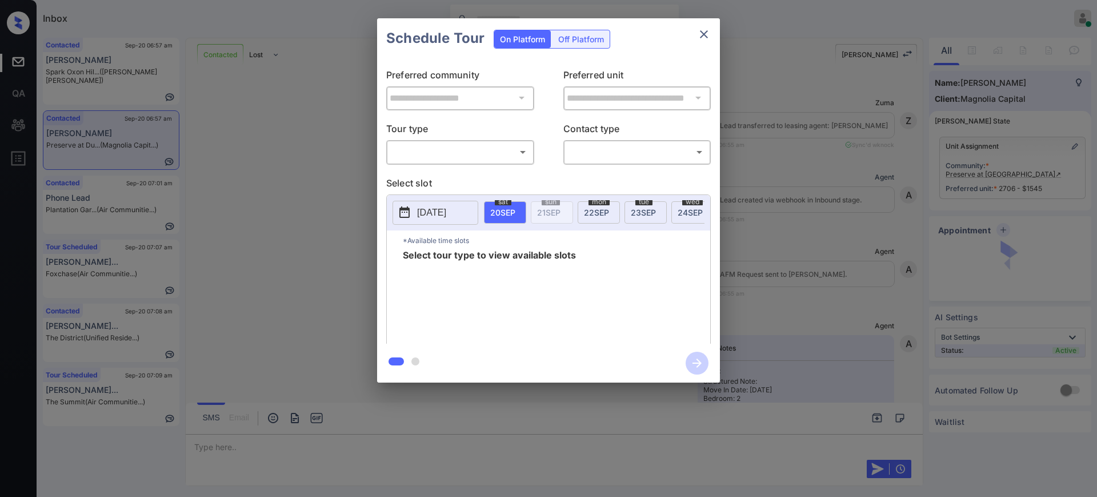
scroll to position [857, 0]
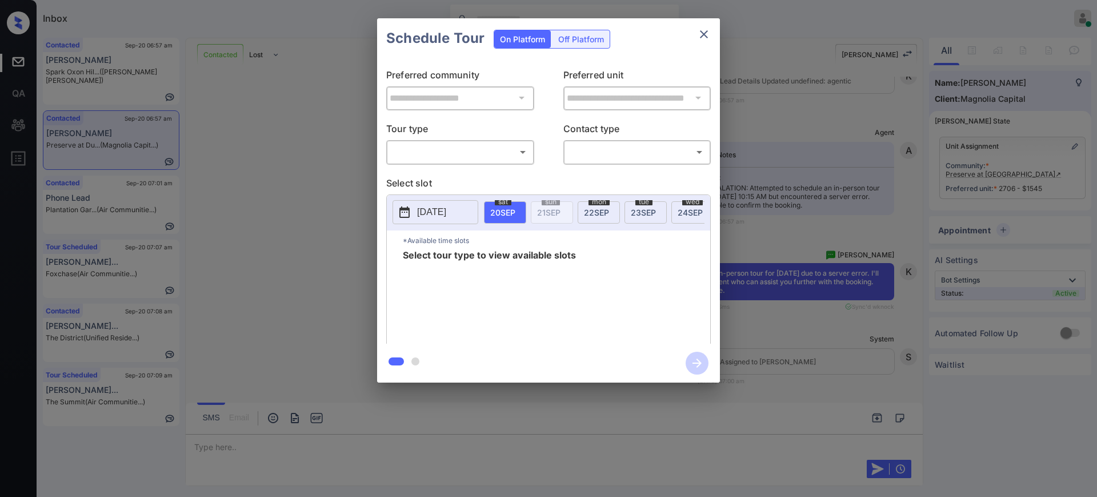
click at [424, 149] on body "Inbox [PERSON_NAME] Online Set yourself offline Set yourself on break Profile S…" at bounding box center [548, 248] width 1097 height 497
click at [423, 188] on li "Virtual" at bounding box center [460, 197] width 141 height 21
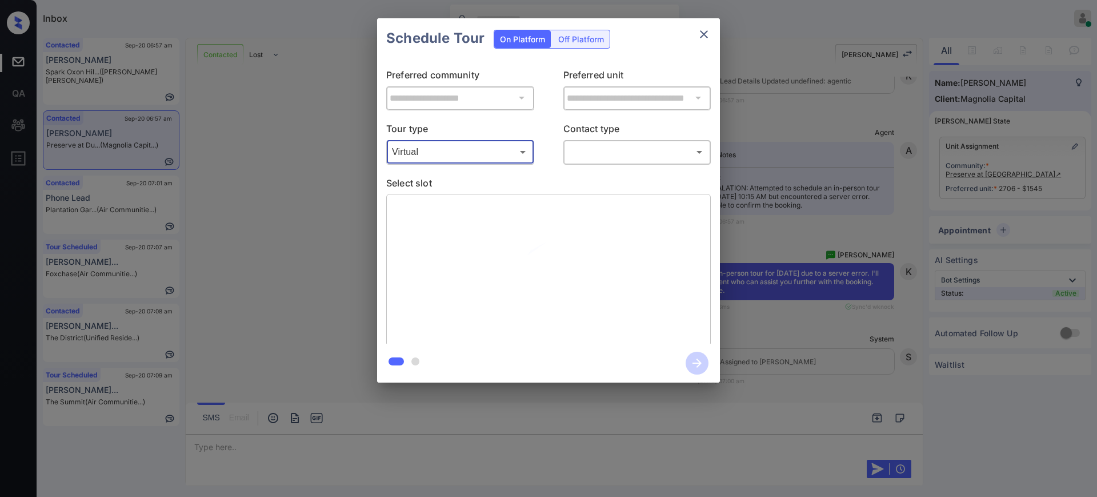
click at [439, 149] on body "Inbox [PERSON_NAME] Online Set yourself offline Set yourself on break Profile S…" at bounding box center [548, 248] width 1097 height 497
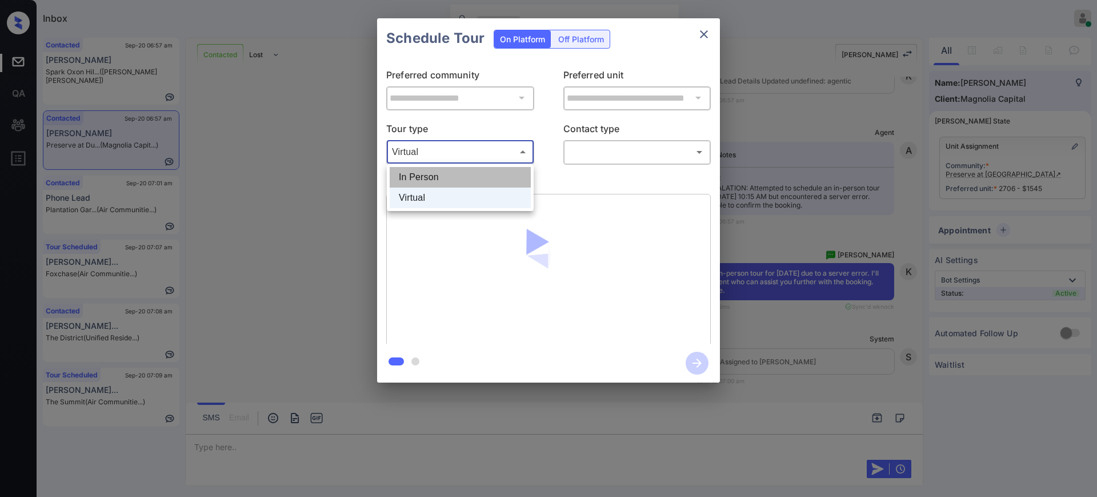
click at [439, 186] on li "In Person" at bounding box center [460, 177] width 141 height 21
type input "********"
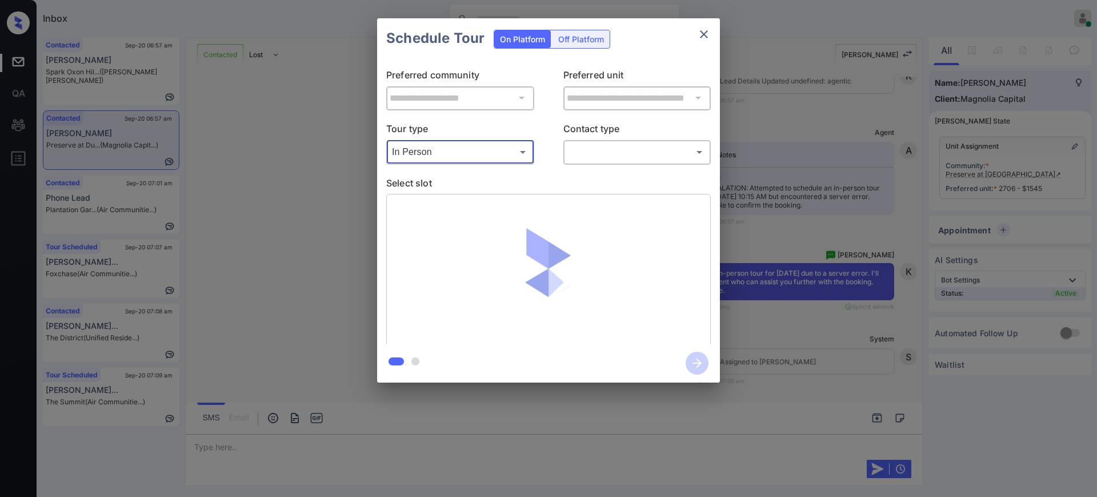
click at [633, 153] on body "Inbox Ajay Kumar Online Set yourself offline Set yourself on break Profile Swit…" at bounding box center [548, 248] width 1097 height 497
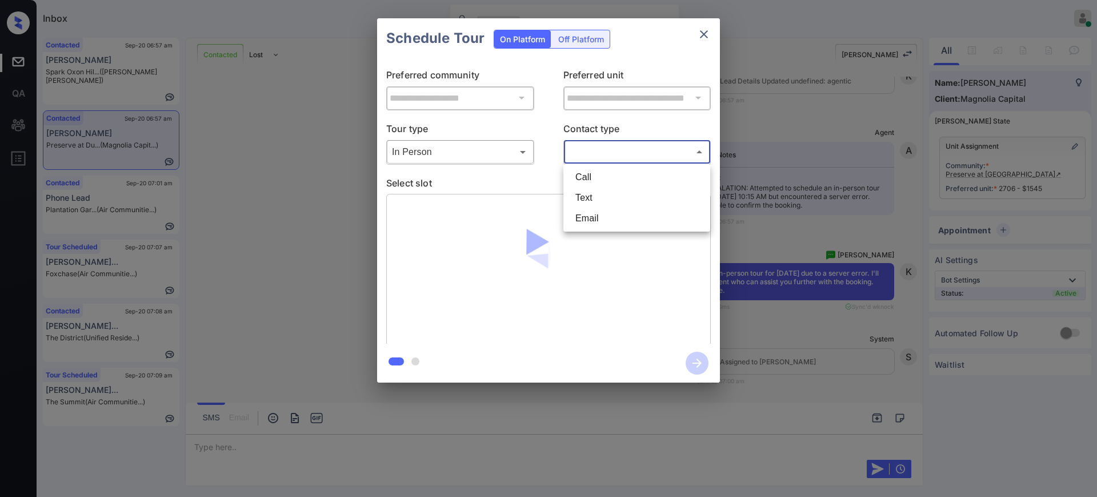
click at [602, 205] on li "Text" at bounding box center [636, 197] width 141 height 21
type input "****"
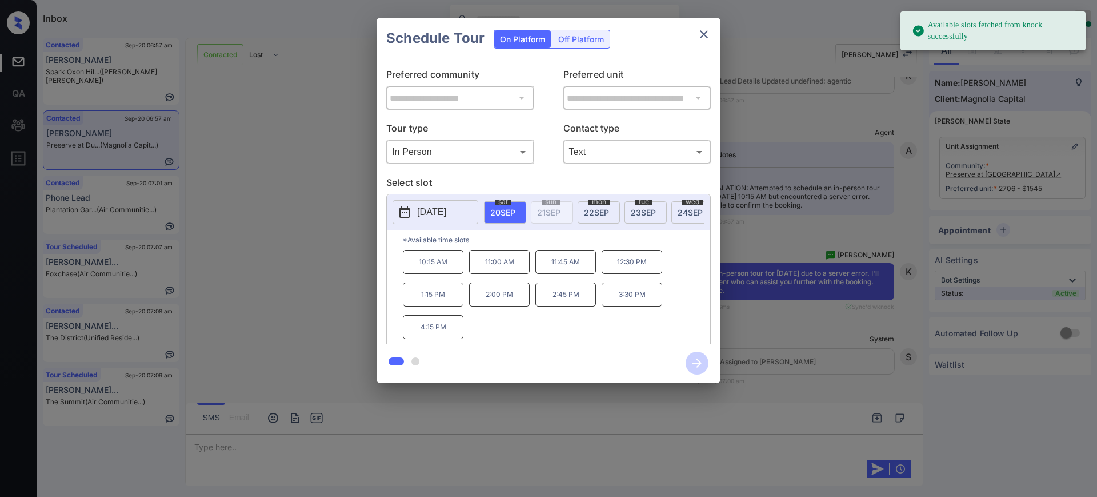
click at [445, 207] on p "[DATE]" at bounding box center [431, 212] width 29 height 14
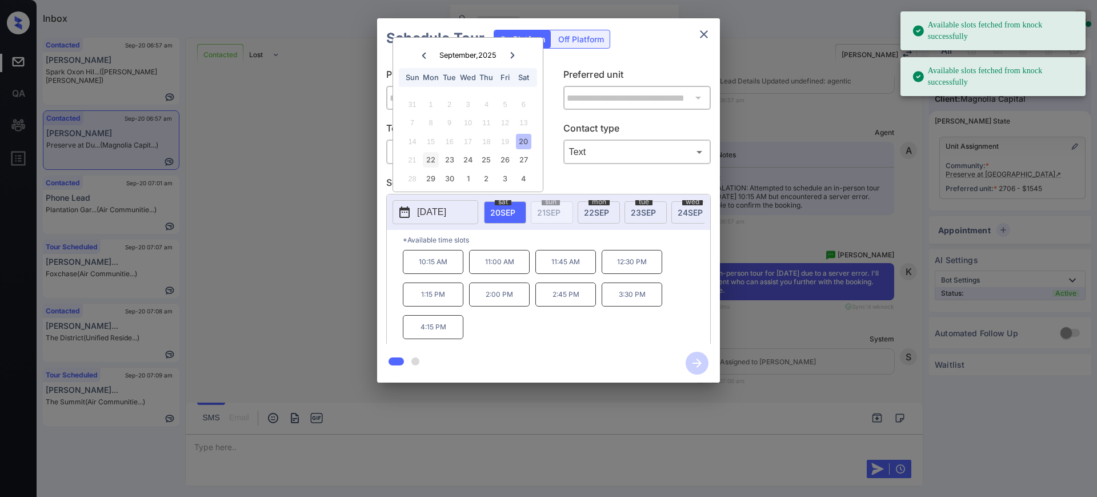
click at [430, 158] on div "22" at bounding box center [430, 159] width 15 height 15
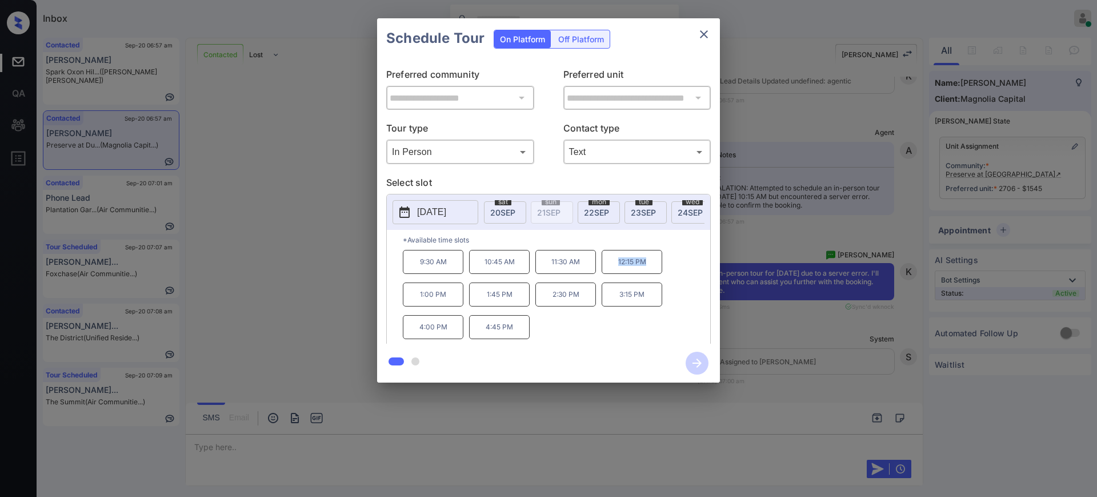
drag, startPoint x: 614, startPoint y: 273, endPoint x: 646, endPoint y: 273, distance: 32.0
click at [646, 273] on p "12:15 PM" at bounding box center [632, 262] width 61 height 24
click at [661, 248] on p "*Available time slots" at bounding box center [556, 240] width 307 height 20
drag, startPoint x: 610, startPoint y: 258, endPoint x: 450, endPoint y: 310, distance: 167.7
click at [450, 310] on div "9:30 AM 10:45 AM 11:30 AM 12:15 PM 1:00 PM 1:45 PM 2:30 PM 3:15 PM 4:00 PM 4:45…" at bounding box center [556, 295] width 307 height 91
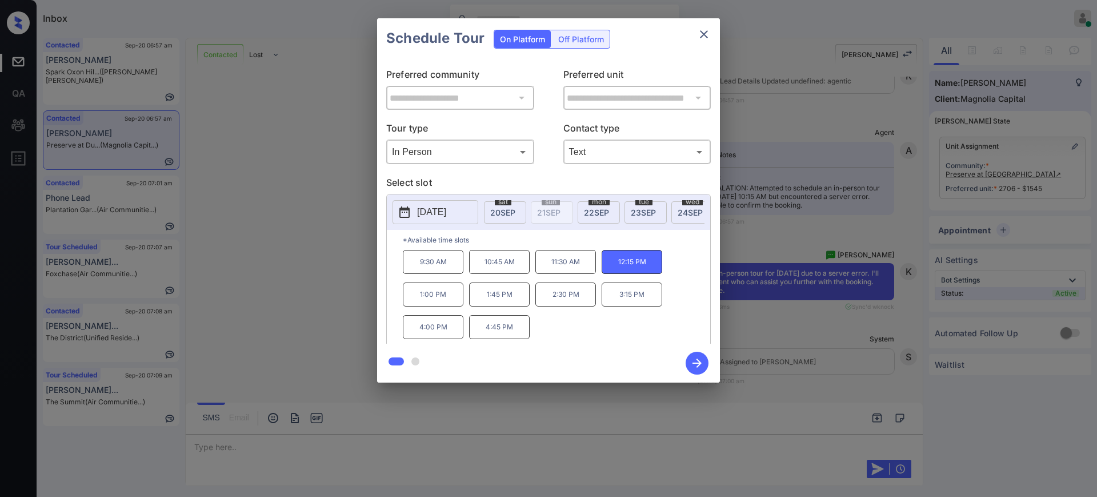
drag, startPoint x: 679, startPoint y: 277, endPoint x: 655, endPoint y: 261, distance: 28.4
click at [679, 277] on div "9:30 AM 10:45 AM 11:30 AM 12:15 PM 1:00 PM 1:45 PM 2:30 PM 3:15 PM 4:00 PM 4:45…" at bounding box center [556, 295] width 307 height 91
drag, startPoint x: 601, startPoint y: 274, endPoint x: 449, endPoint y: 301, distance: 154.3
click at [449, 301] on div "9:30 AM 10:45 AM 11:30 AM 12:15 PM 1:00 PM 1:45 PM 2:30 PM 3:15 PM 4:00 PM 4:45…" at bounding box center [556, 295] width 307 height 91
copy div "12:15 PM 1:00 PM"
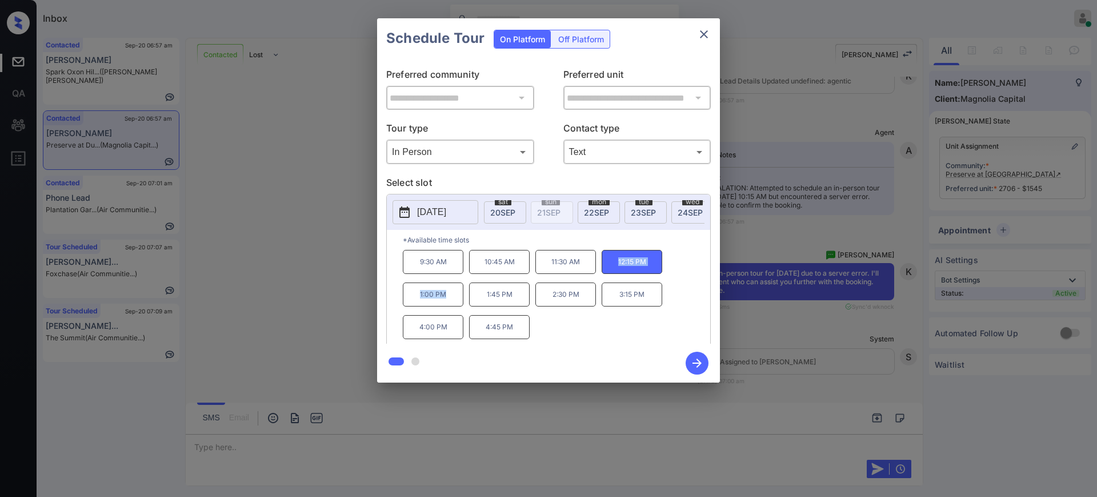
click at [702, 41] on button "close" at bounding box center [704, 34] width 23 height 23
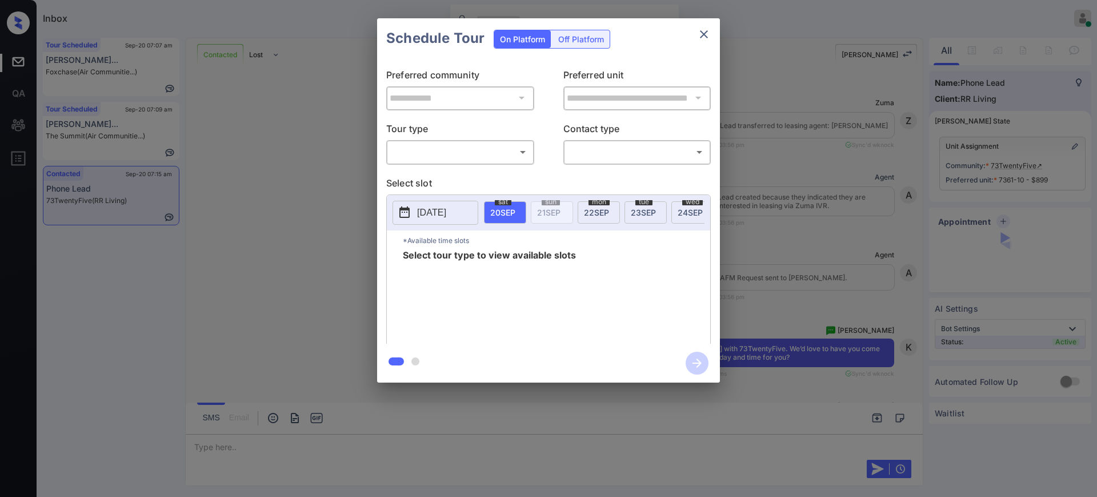
click at [455, 155] on body "Inbox [PERSON_NAME] Online Set yourself offline Set yourself on break Profile S…" at bounding box center [548, 248] width 1097 height 497
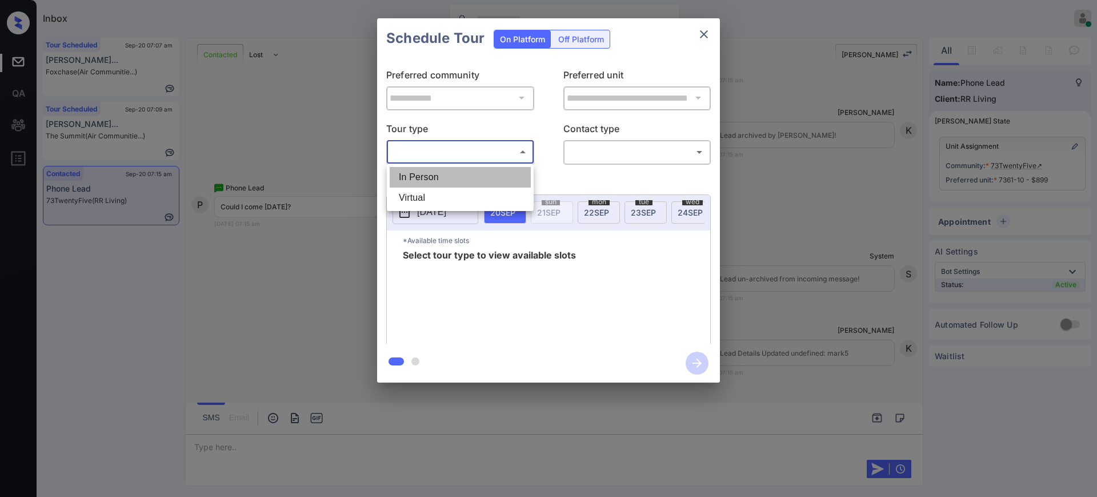
click at [425, 184] on li "In Person" at bounding box center [460, 177] width 141 height 21
type input "********"
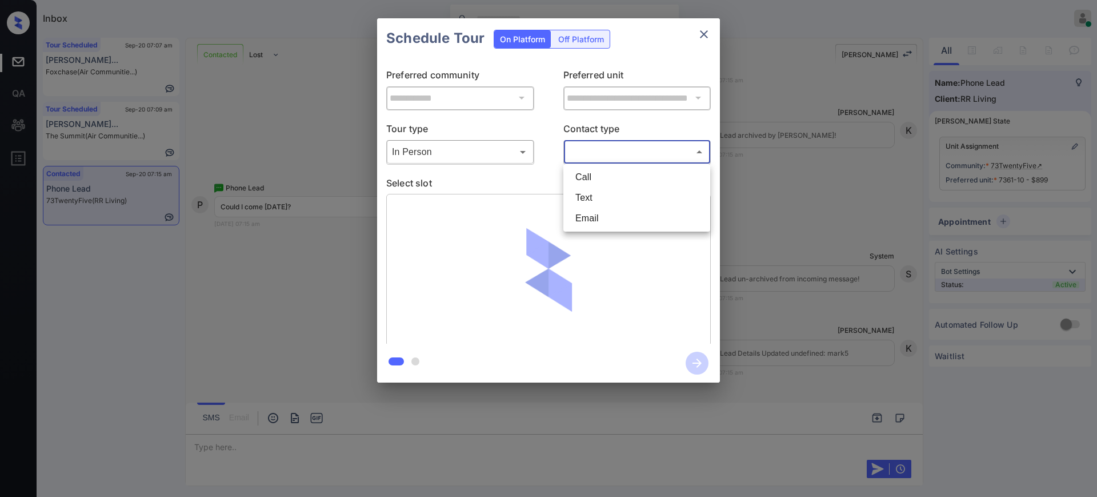
click at [633, 150] on body "Inbox [PERSON_NAME] Online Set yourself offline Set yourself on break Profile S…" at bounding box center [548, 248] width 1097 height 497
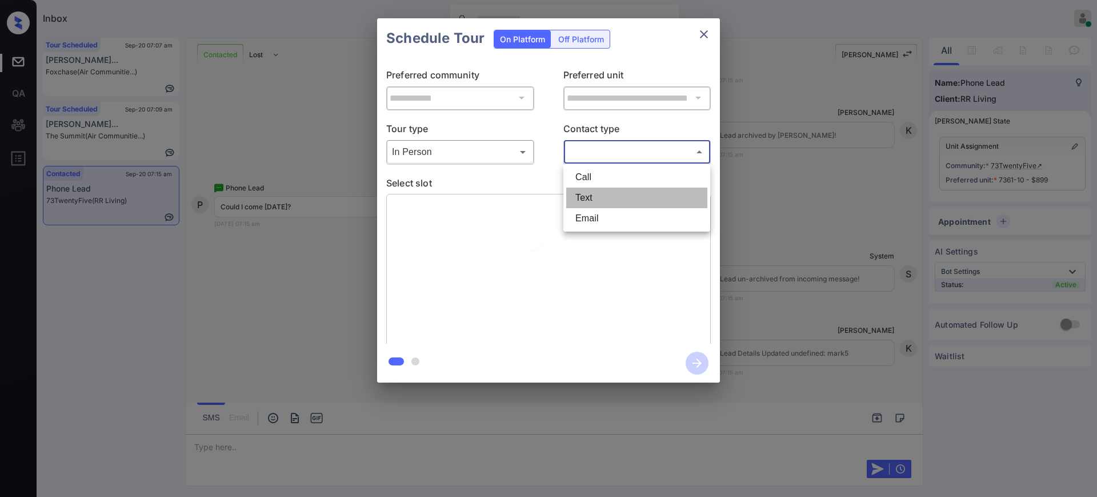
click at [590, 193] on li "Text" at bounding box center [636, 197] width 141 height 21
type input "****"
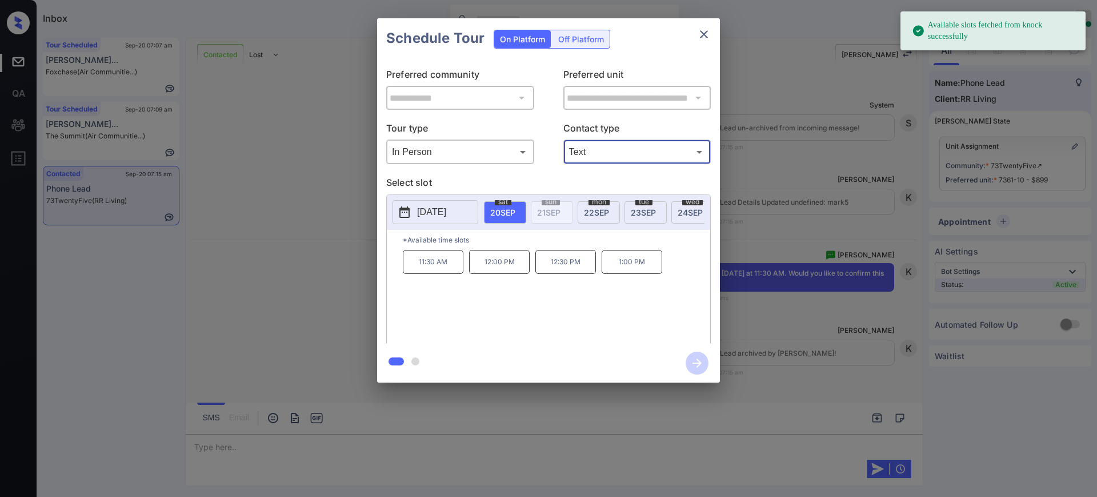
drag, startPoint x: 557, startPoint y: 320, endPoint x: 546, endPoint y: 259, distance: 61.4
click at [556, 315] on div "11:30 AM 12:00 PM 12:30 PM 1:00 PM" at bounding box center [556, 295] width 307 height 91
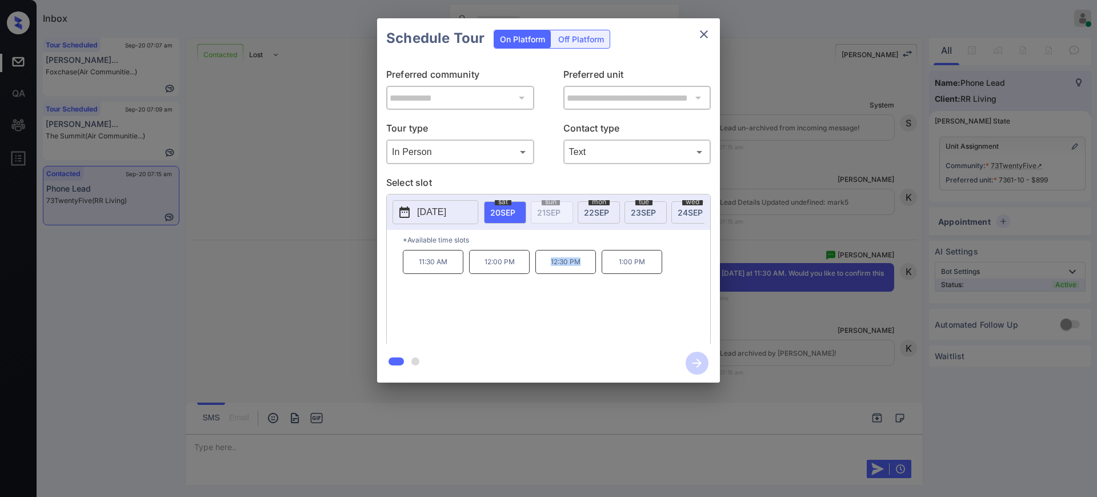
drag, startPoint x: 545, startPoint y: 267, endPoint x: 608, endPoint y: 265, distance: 63.5
click at [590, 270] on p "12:30 PM" at bounding box center [565, 262] width 61 height 24
copy p "12:30 PM"
click at [709, 32] on icon "close" at bounding box center [704, 34] width 14 height 14
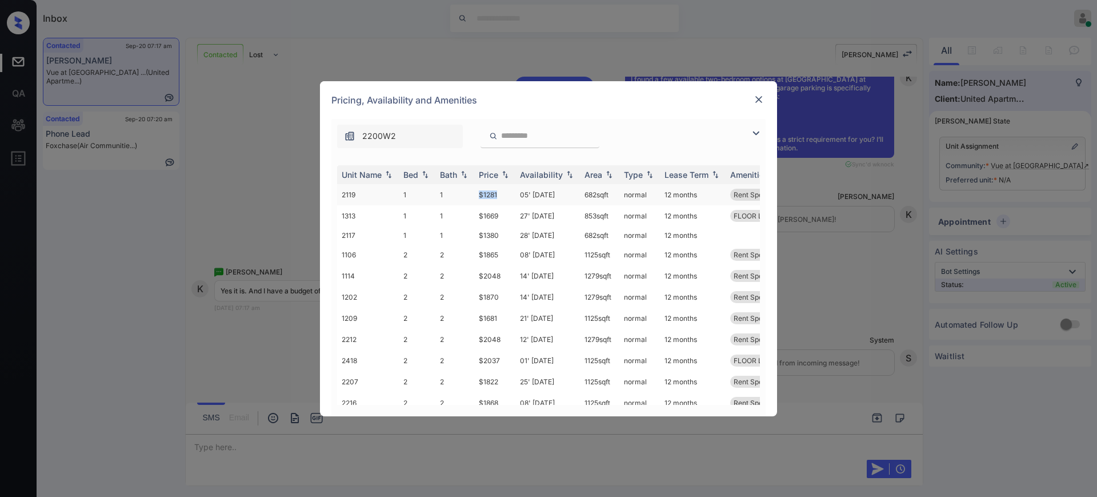
drag, startPoint x: 475, startPoint y: 194, endPoint x: 514, endPoint y: 201, distance: 39.4
click at [506, 197] on td "$1281" at bounding box center [494, 194] width 41 height 21
copy td "$1281"
click at [758, 102] on img at bounding box center [758, 99] width 11 height 11
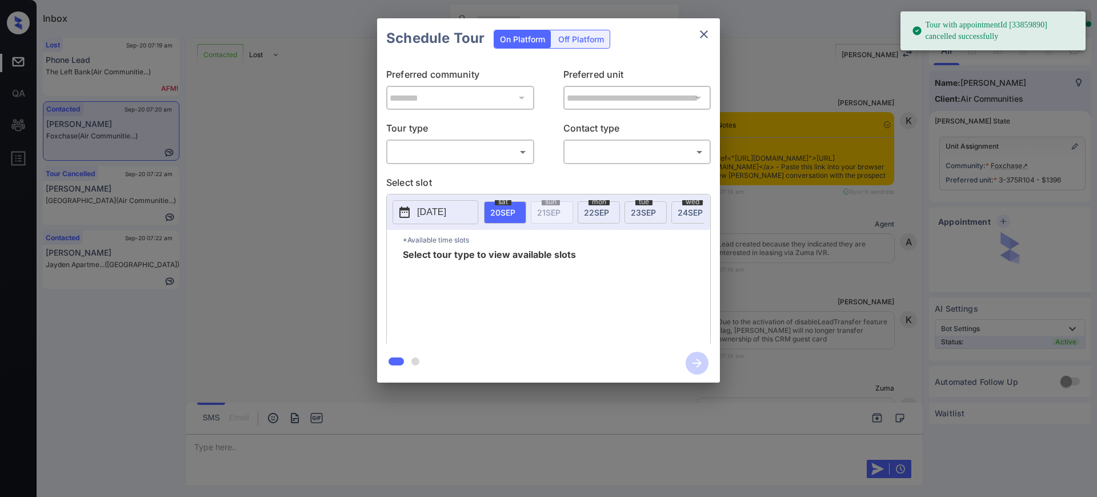
scroll to position [1476, 0]
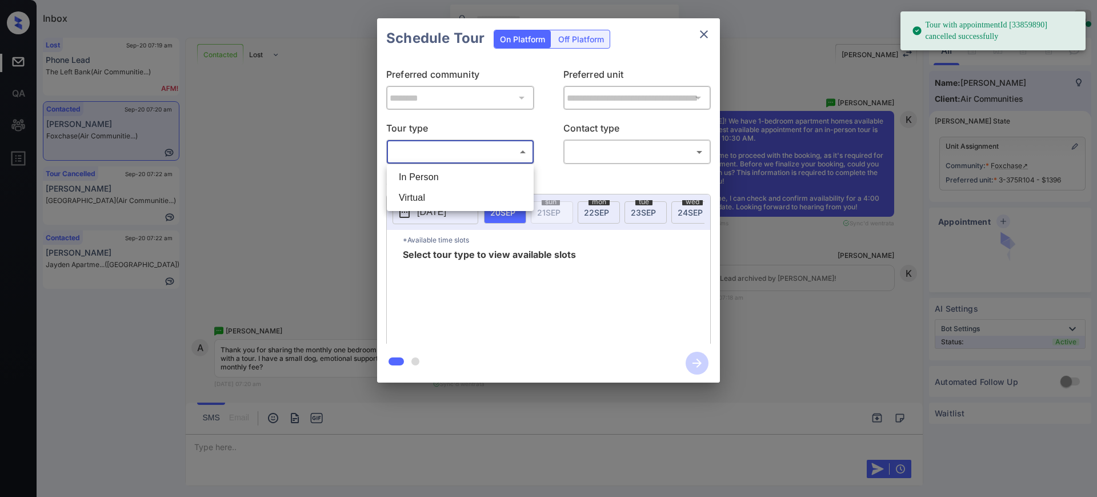
click at [440, 151] on body "Tour with appointmentId [33859890] cancelled successfully Inbox [PERSON_NAME] O…" at bounding box center [548, 248] width 1097 height 497
click at [434, 175] on li "In Person" at bounding box center [460, 177] width 141 height 21
type input "********"
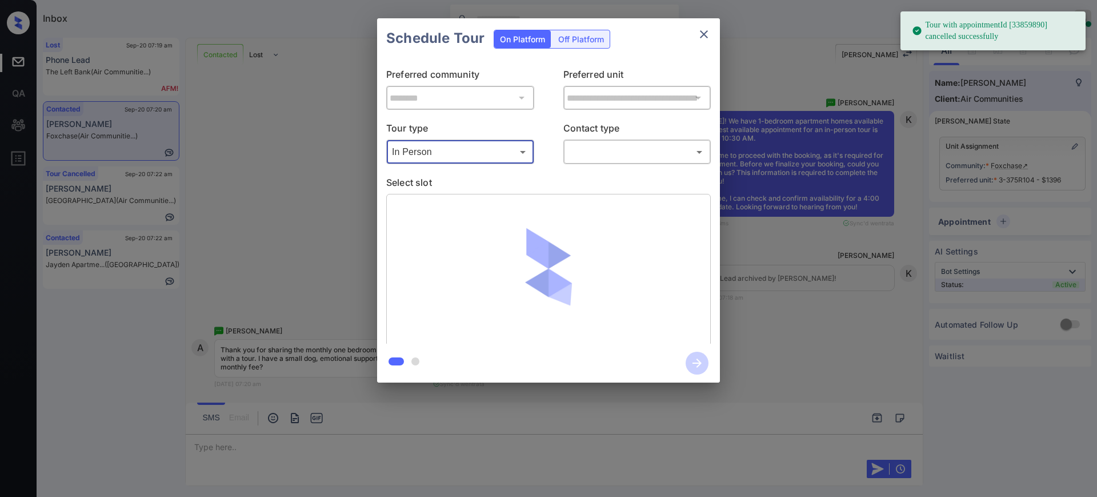
click at [594, 151] on body "Tour with appointmentId [33859890] cancelled successfully Inbox [PERSON_NAME] O…" at bounding box center [548, 248] width 1097 height 497
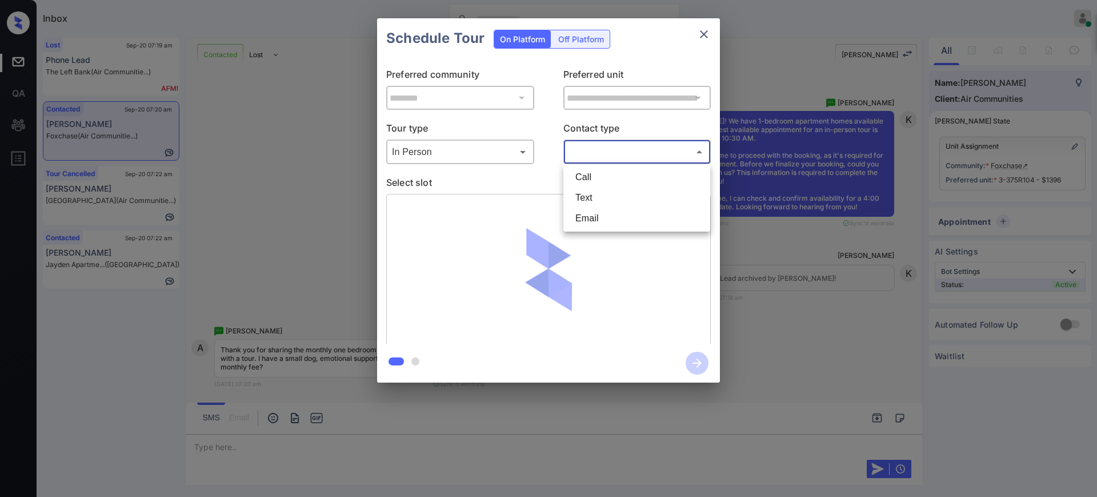
click at [591, 194] on li "Text" at bounding box center [636, 197] width 141 height 21
type input "****"
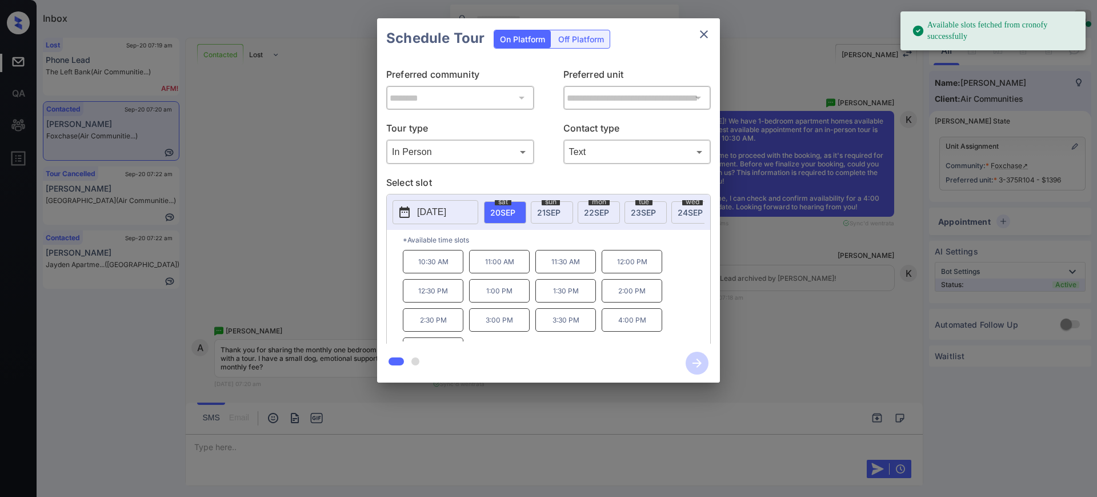
click at [606, 215] on div "mon 22 SEP" at bounding box center [599, 212] width 42 height 22
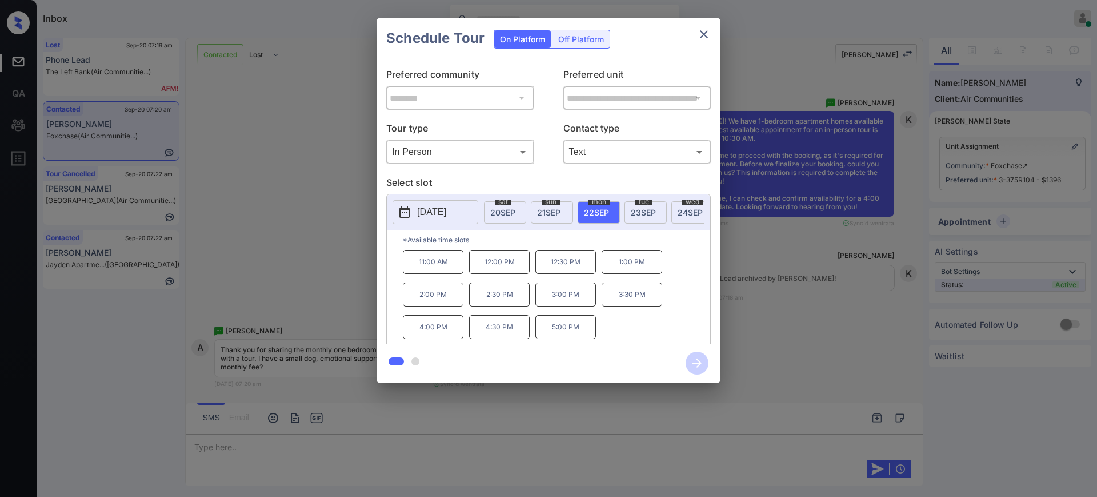
click at [455, 335] on p "4:00 PM" at bounding box center [433, 327] width 61 height 24
drag, startPoint x: 694, startPoint y: 362, endPoint x: 761, endPoint y: 354, distance: 67.3
click at [694, 362] on icon "button" at bounding box center [697, 362] width 23 height 23
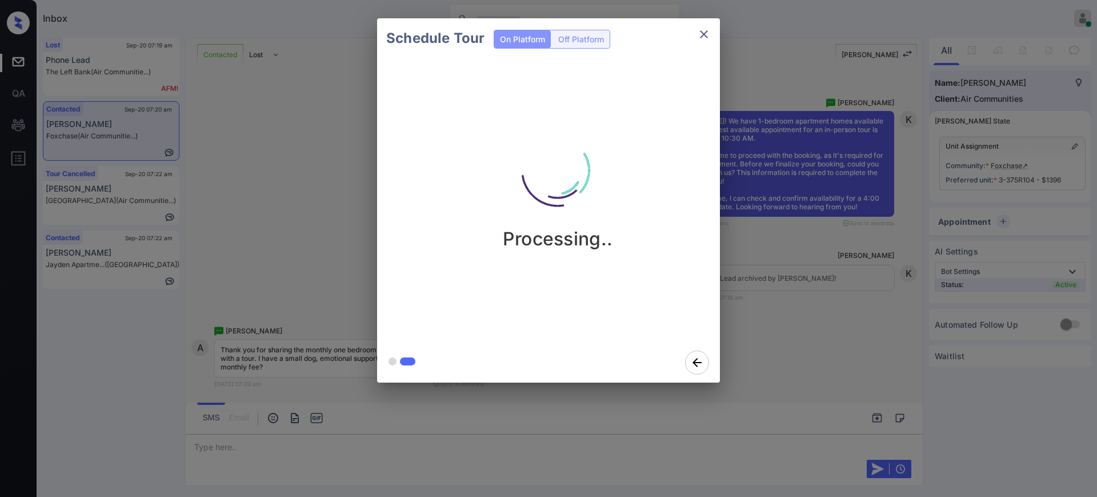
click at [789, 339] on div "Schedule Tour On Platform Off Platform Processing.." at bounding box center [548, 200] width 1097 height 401
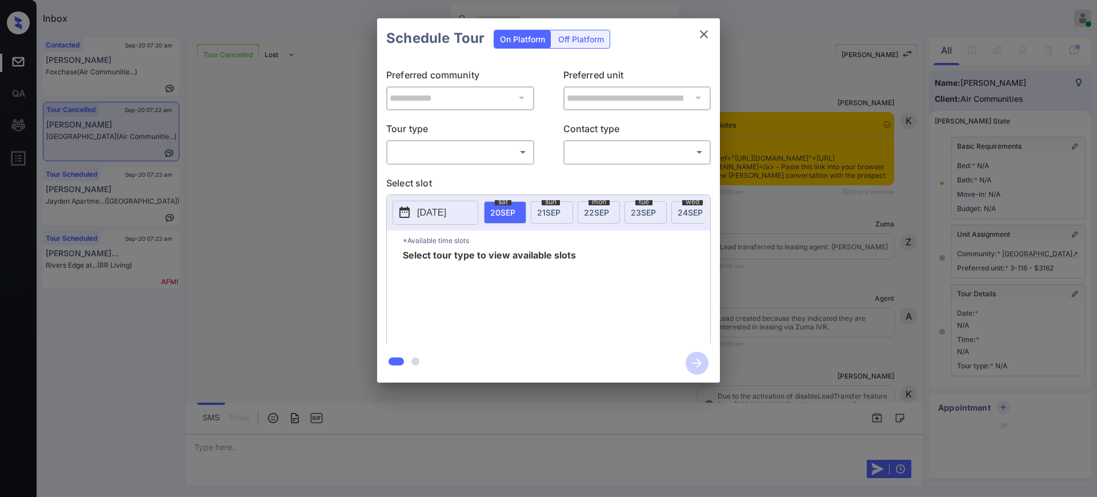
click at [510, 151] on body "Inbox [PERSON_NAME] Online Set yourself offline Set yourself on break Profile S…" at bounding box center [548, 248] width 1097 height 497
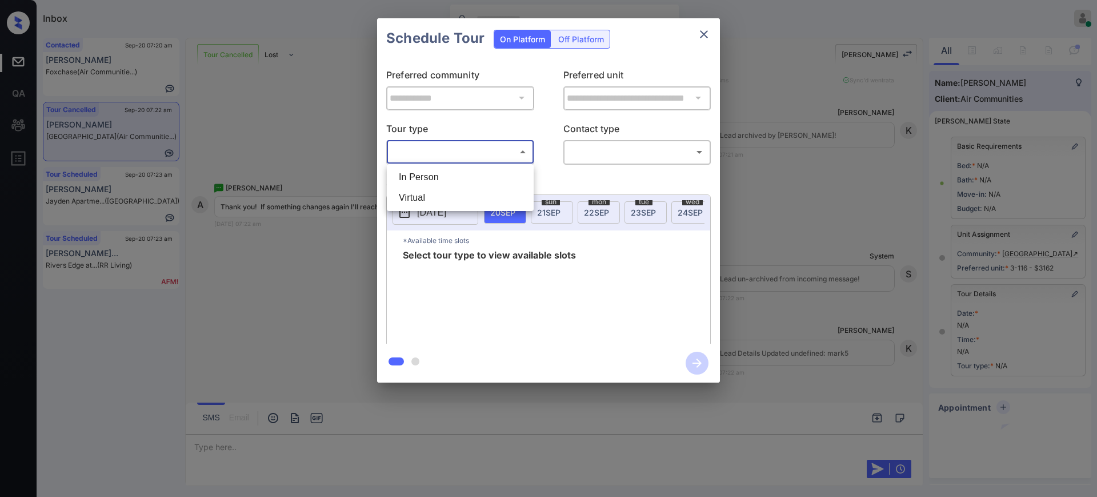
scroll to position [79, 0]
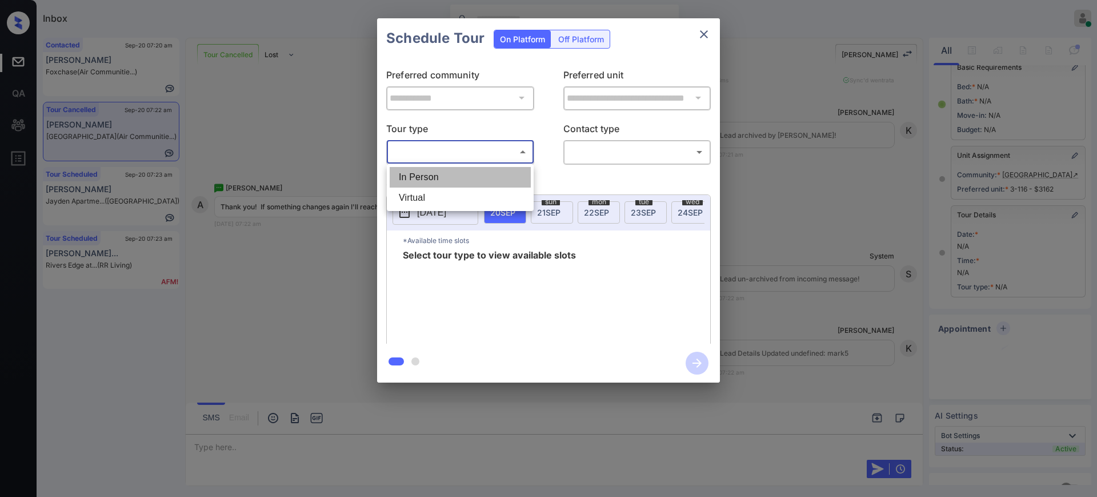
click at [469, 171] on li "In Person" at bounding box center [460, 177] width 141 height 21
type input "********"
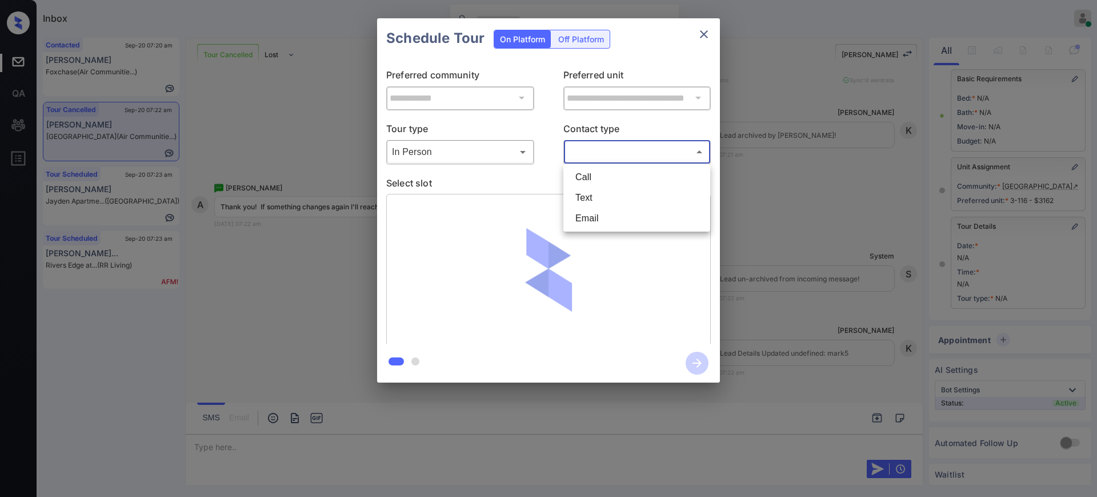
click at [657, 148] on body "Inbox Ajay Kumar Online Set yourself offline Set yourself on break Profile Swit…" at bounding box center [548, 248] width 1097 height 497
click at [615, 198] on li "Text" at bounding box center [636, 197] width 141 height 21
type input "****"
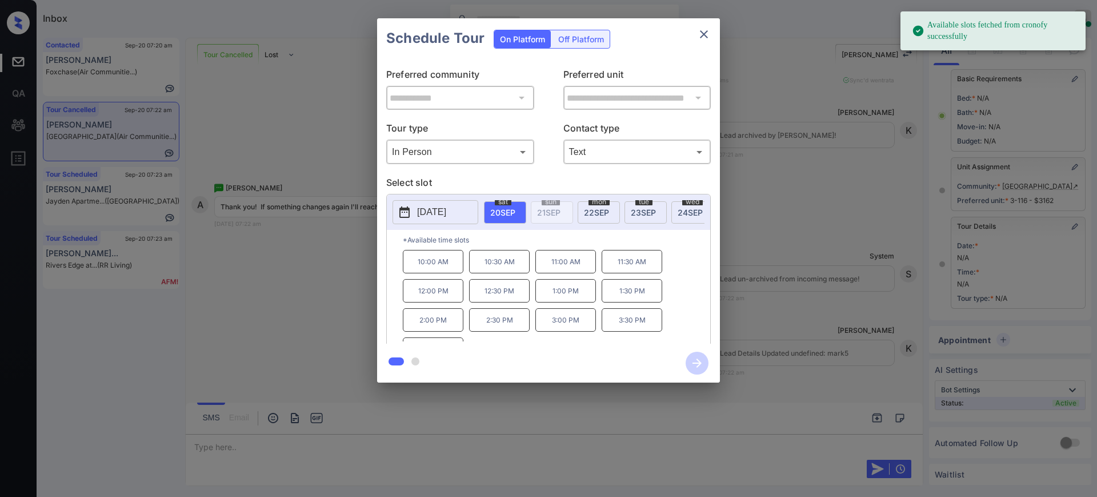
click at [446, 210] on p "[DATE]" at bounding box center [431, 212] width 29 height 14
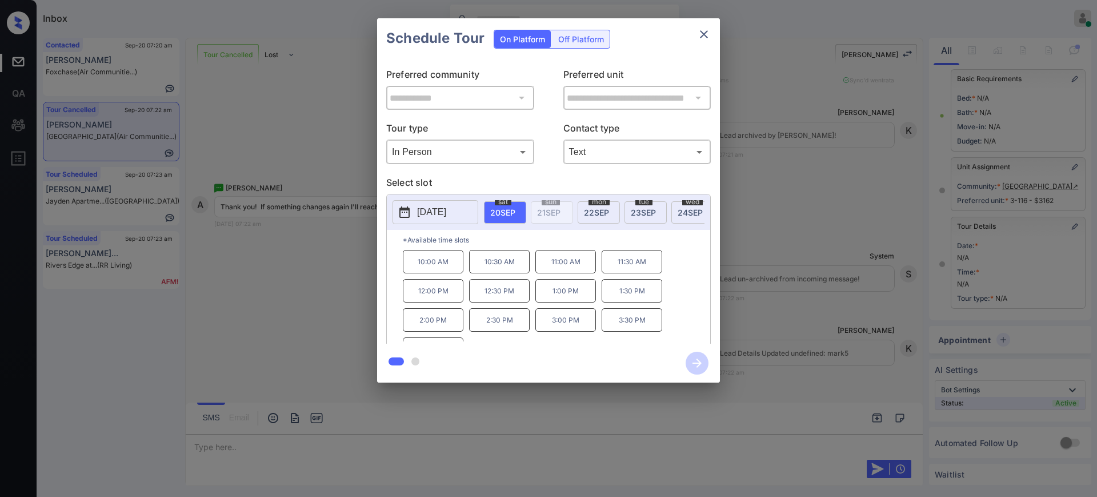
click at [794, 230] on div "**********" at bounding box center [548, 200] width 1097 height 401
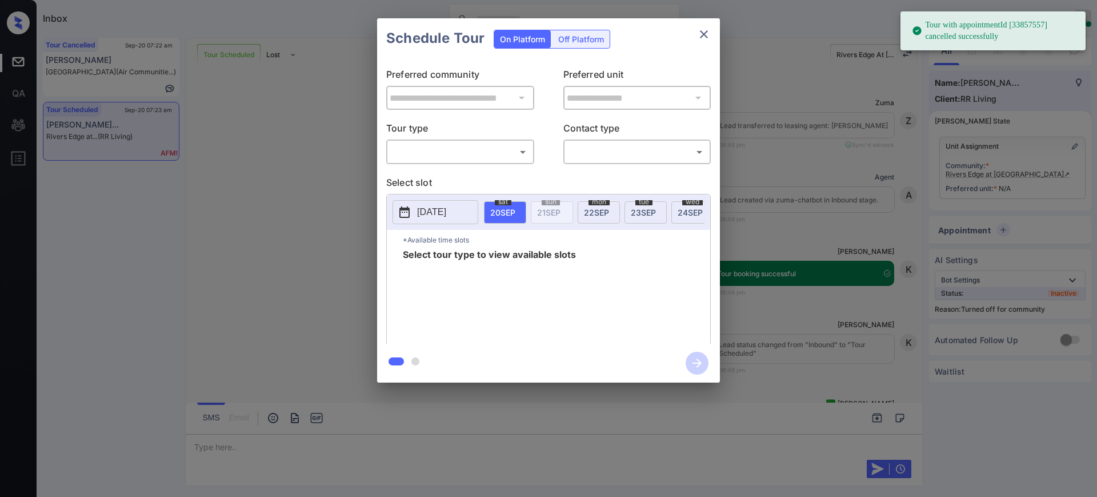
scroll to position [521, 0]
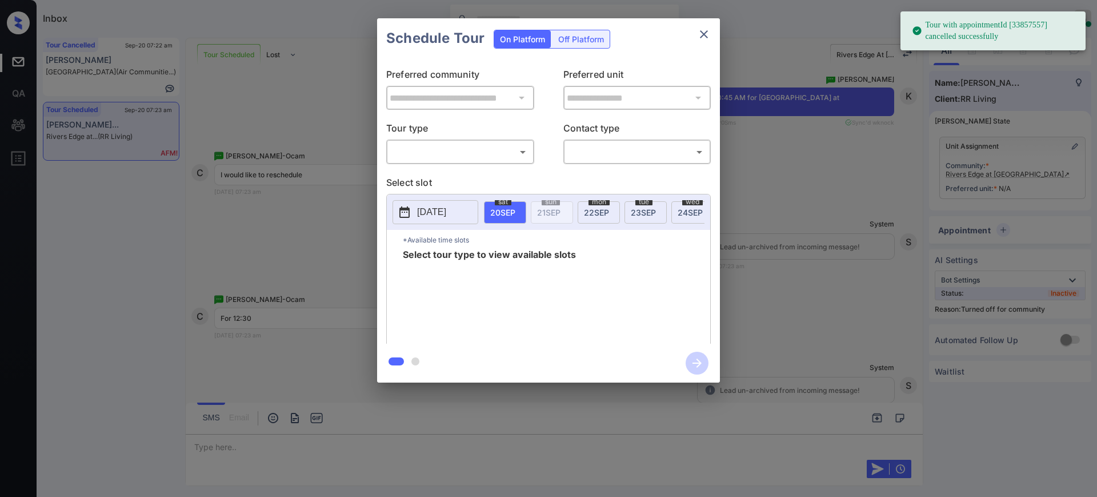
click at [411, 154] on body "Tour with appointmentId [33857557] cancelled successfully Inbox Ajay Kumar Onli…" at bounding box center [548, 248] width 1097 height 497
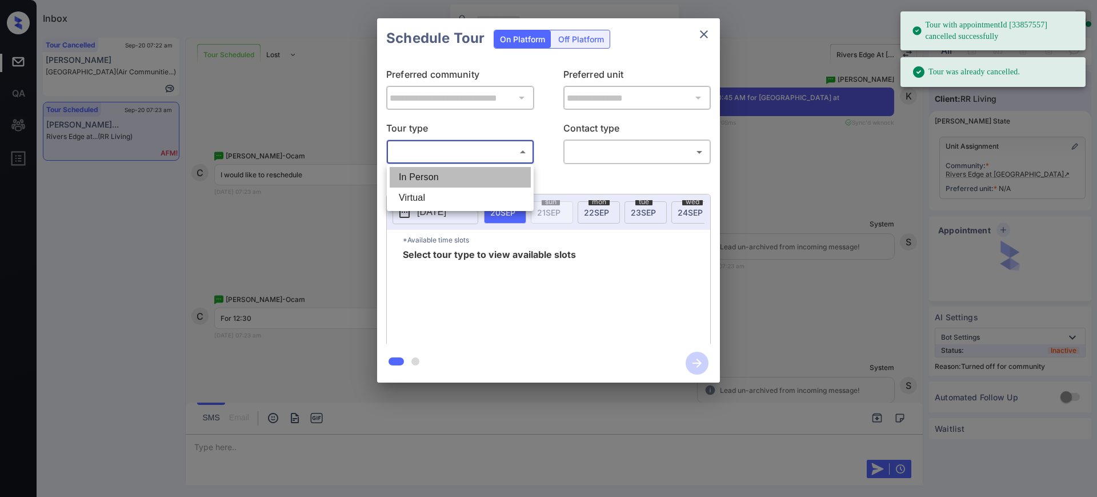
click at [425, 182] on li "In Person" at bounding box center [460, 177] width 141 height 21
type input "********"
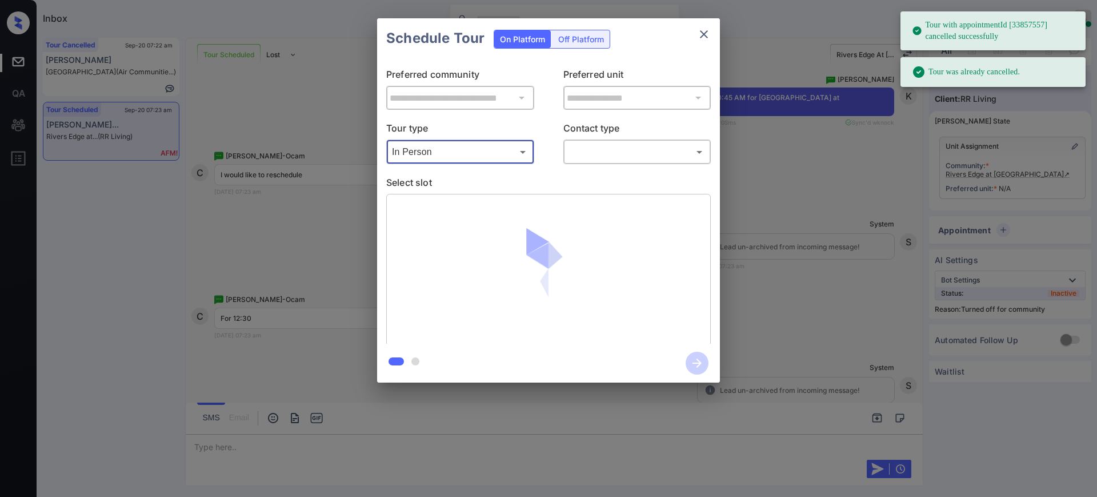
click at [602, 143] on body "Tour with appointmentId [33857557] cancelled successfully Tour was already canc…" at bounding box center [548, 248] width 1097 height 497
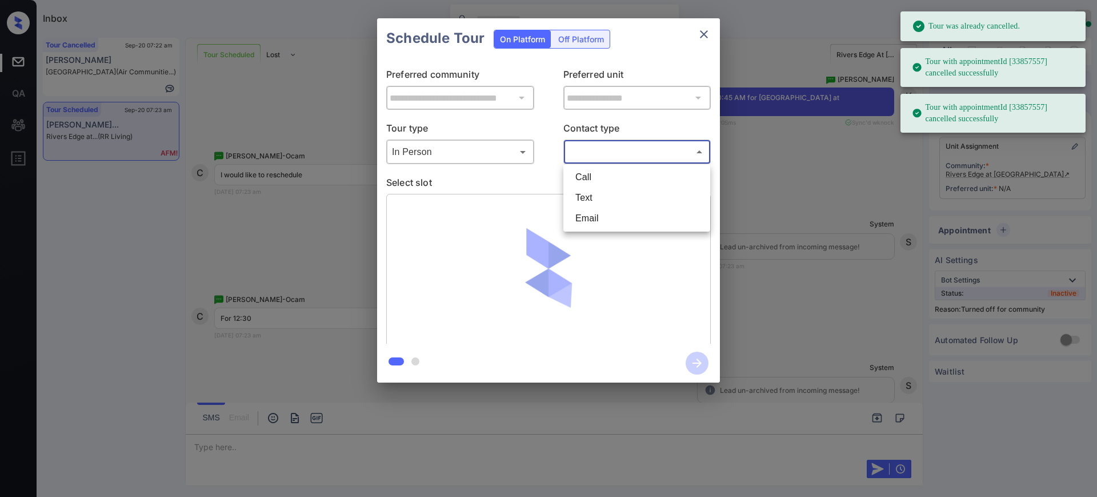
click at [590, 194] on li "Text" at bounding box center [636, 197] width 141 height 21
type input "****"
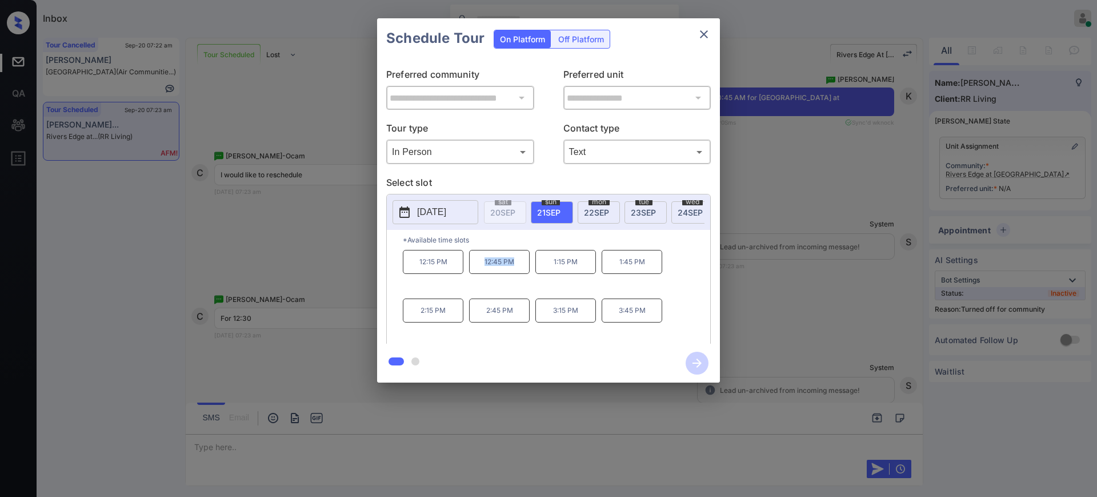
drag, startPoint x: 486, startPoint y: 270, endPoint x: 558, endPoint y: 250, distance: 74.3
click at [523, 271] on p "12:45 PM" at bounding box center [499, 262] width 61 height 24
copy p "12:45 PM"
click at [697, 38] on button "close" at bounding box center [704, 34] width 23 height 23
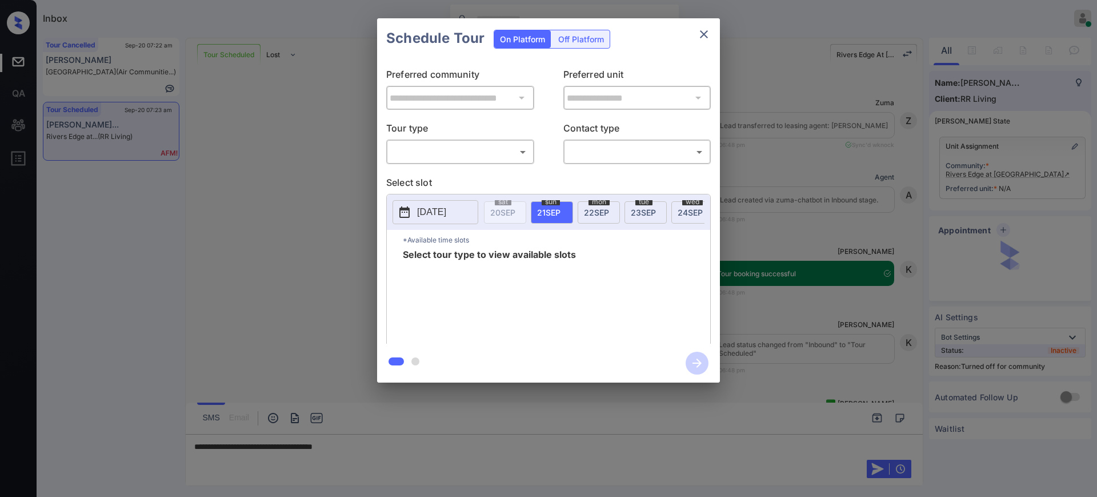
scroll to position [735, 0]
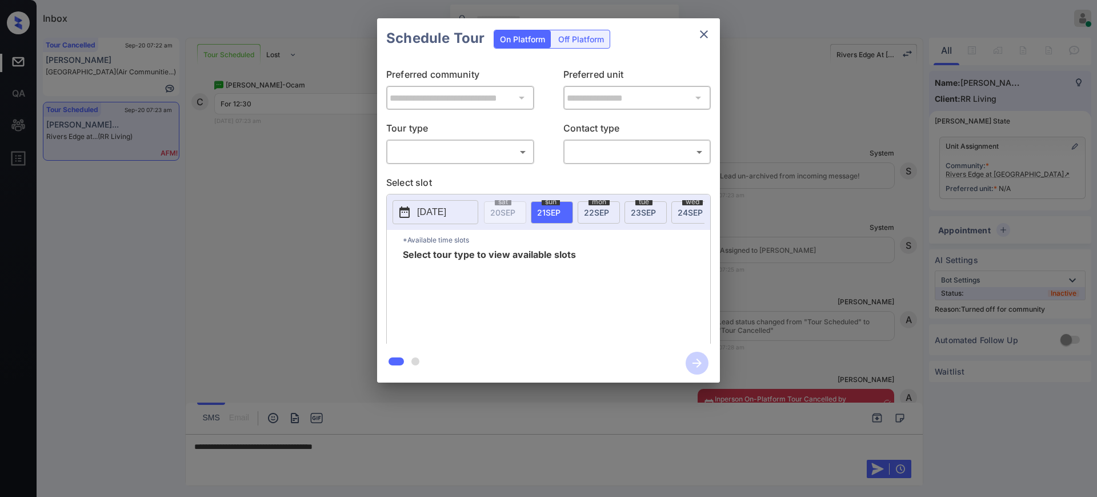
click at [419, 447] on div at bounding box center [548, 248] width 1097 height 497
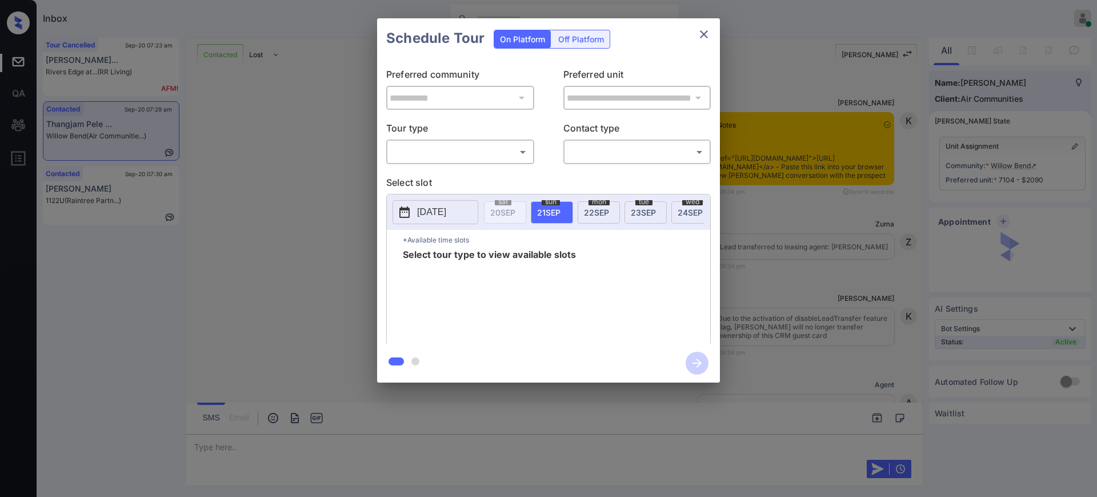
scroll to position [3526, 0]
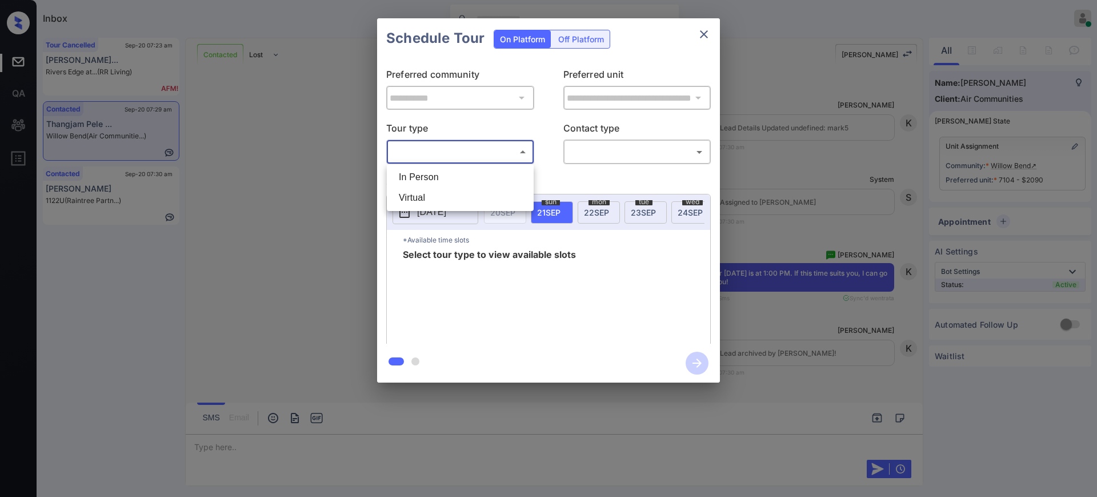
click at [422, 151] on body "Inbox [PERSON_NAME] Online Set yourself offline Set yourself on break Profile S…" at bounding box center [548, 248] width 1097 height 497
click at [423, 178] on li "In Person" at bounding box center [460, 177] width 141 height 21
type input "********"
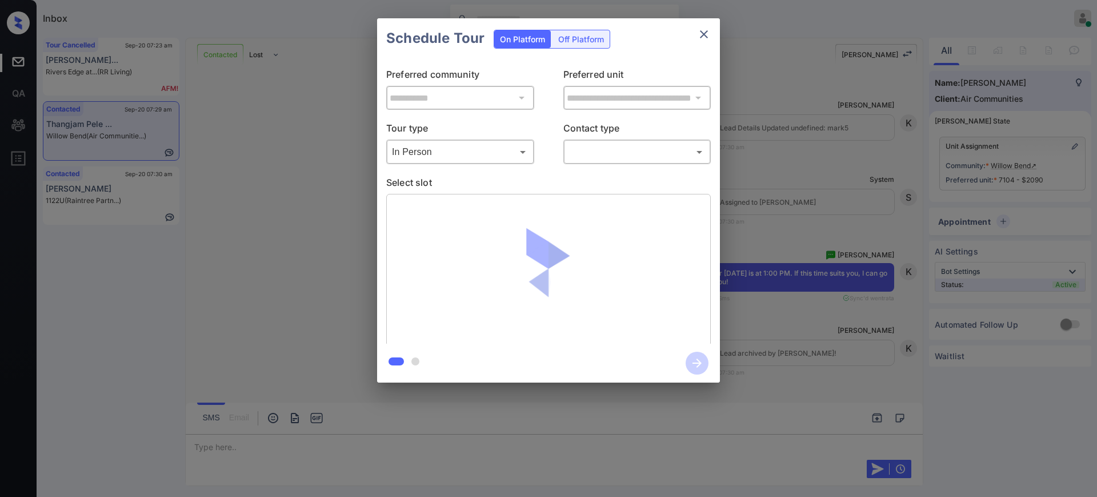
click at [636, 163] on div "​ ​" at bounding box center [637, 151] width 148 height 25
click at [617, 153] on body "Inbox Ajay Kumar Online Set yourself offline Set yourself on break Profile Swit…" at bounding box center [548, 248] width 1097 height 497
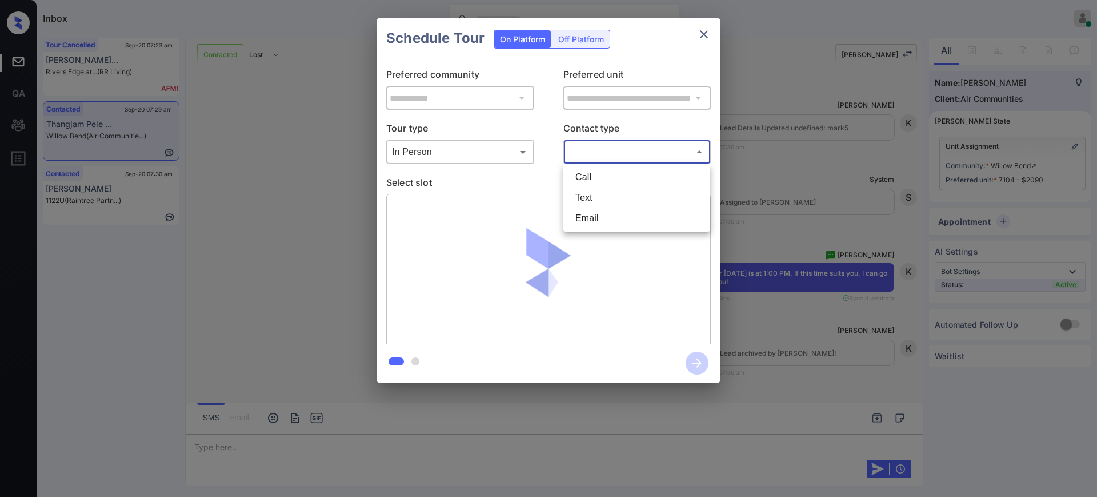
click at [599, 191] on li "Text" at bounding box center [636, 197] width 141 height 21
type input "****"
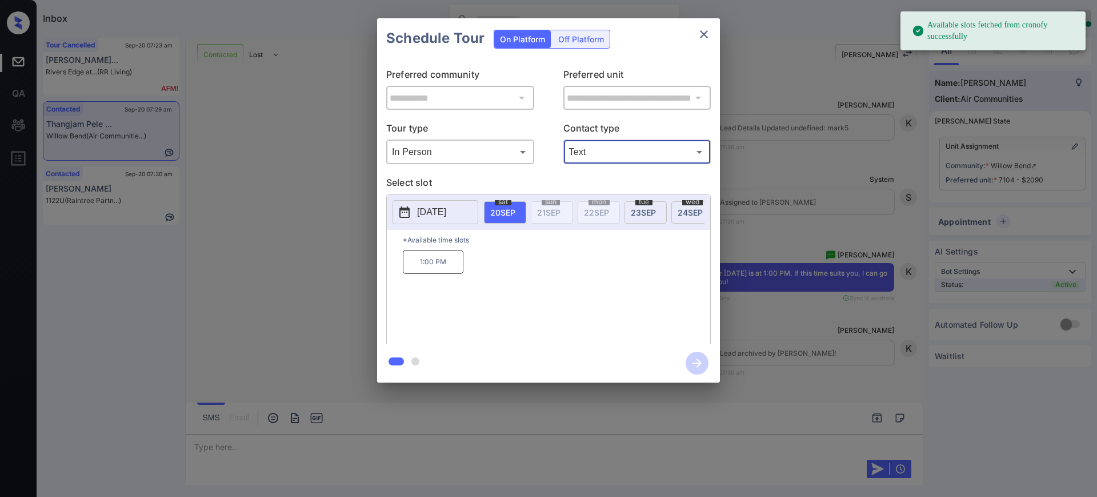
click at [762, 215] on div "**********" at bounding box center [548, 200] width 1097 height 401
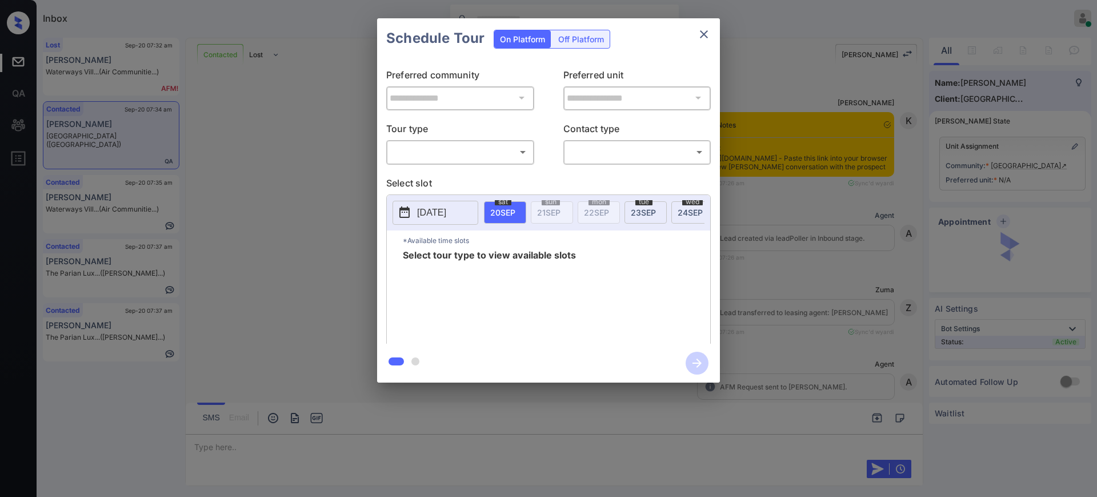
click at [445, 152] on body "Inbox [PERSON_NAME] Online Set yourself offline Set yourself on break Profile S…" at bounding box center [548, 248] width 1097 height 497
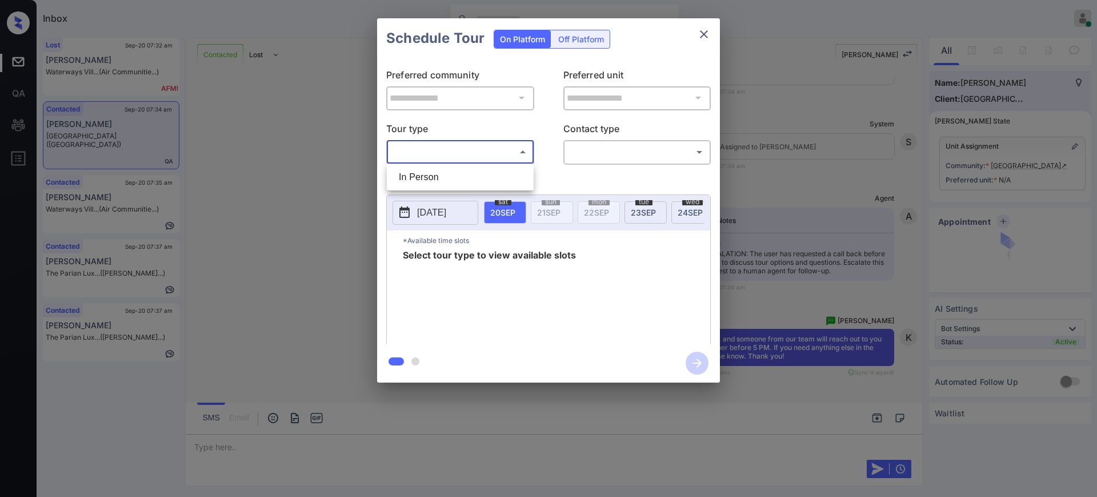
click at [441, 179] on li "In Person" at bounding box center [460, 177] width 141 height 21
type input "********"
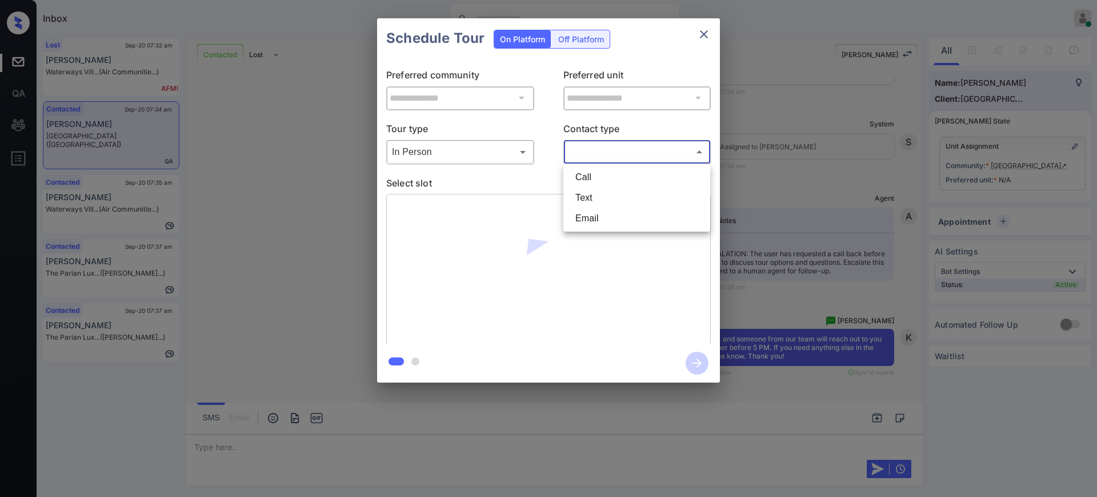
click at [626, 145] on body "Inbox Ajay Kumar Online Set yourself offline Set yourself on break Profile Swit…" at bounding box center [548, 248] width 1097 height 497
click at [590, 199] on li "Text" at bounding box center [636, 197] width 141 height 21
type input "****"
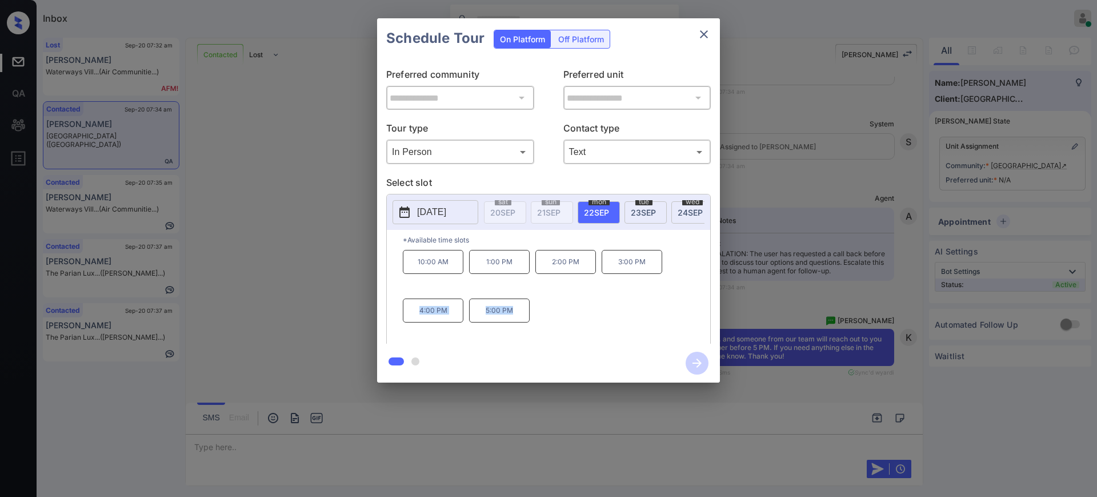
drag, startPoint x: 418, startPoint y: 311, endPoint x: 571, endPoint y: 305, distance: 153.3
click at [530, 317] on div "10:00 AM 1:00 PM 2:00 PM 3:00 PM 4:00 PM 5:00 PM" at bounding box center [556, 295] width 307 height 91
drag, startPoint x: 576, startPoint y: 301, endPoint x: 591, endPoint y: 285, distance: 22.2
click at [578, 301] on div "10:00 AM 1:00 PM 2:00 PM 3:00 PM 4:00 PM 5:00 PM" at bounding box center [556, 295] width 307 height 91
drag, startPoint x: 608, startPoint y: 264, endPoint x: 656, endPoint y: 354, distance: 101.7
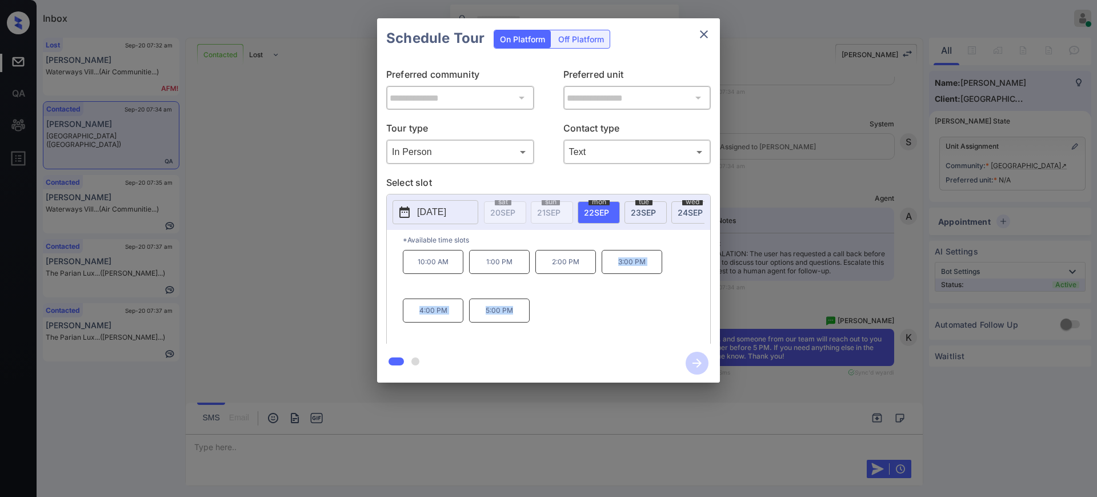
click at [656, 354] on div "**********" at bounding box center [548, 200] width 343 height 364
copy div "3:00 PM 4:00 PM 5:00 PM"
click at [693, 30] on div "Schedule Tour On Platform Off Platform" at bounding box center [548, 38] width 343 height 40
click at [700, 33] on icon "close" at bounding box center [704, 34] width 14 height 14
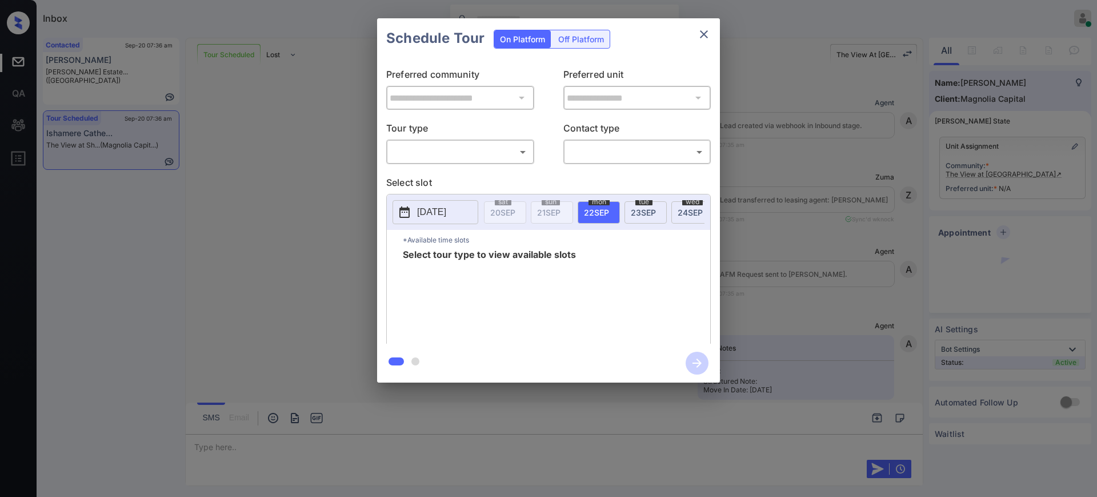
scroll to position [989, 0]
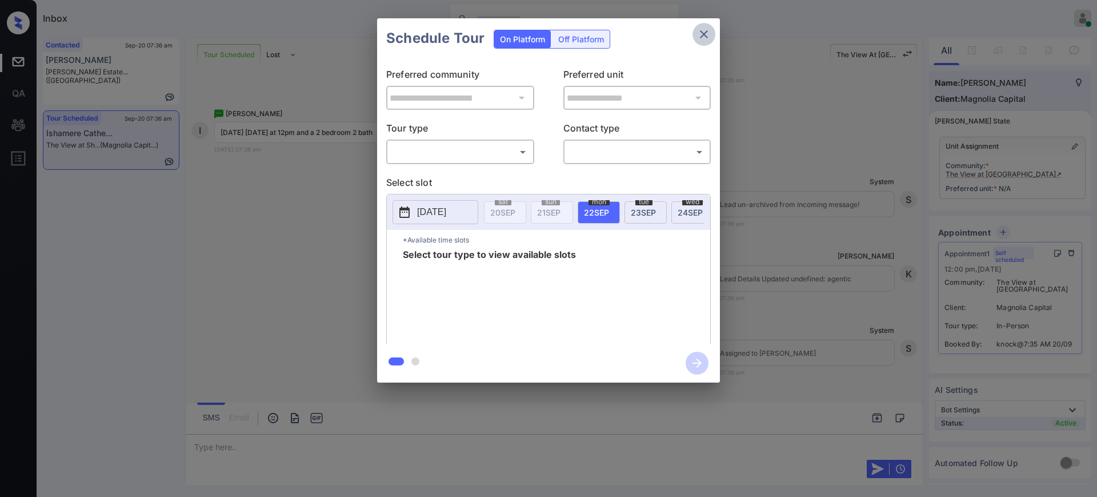
click at [693, 37] on button "close" at bounding box center [704, 34] width 23 height 23
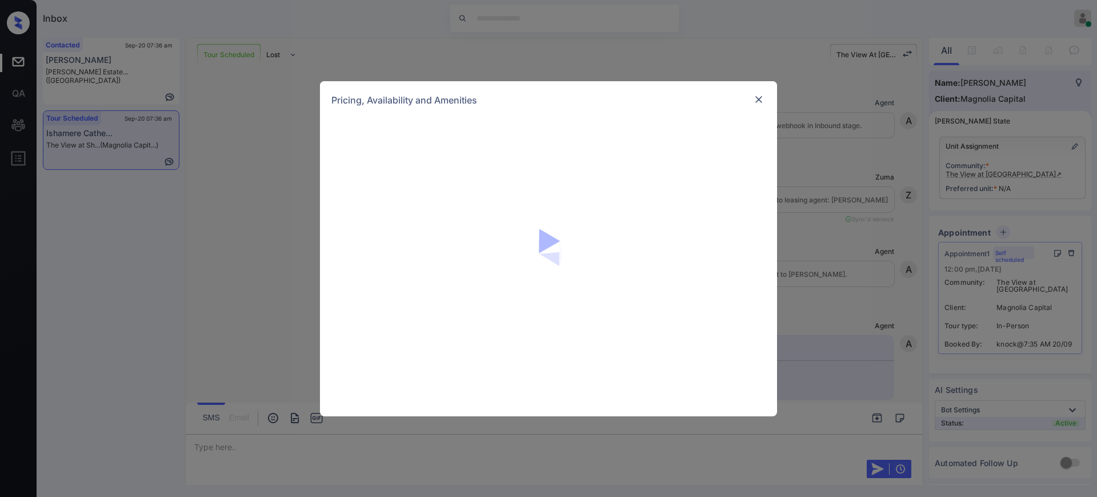
scroll to position [989, 0]
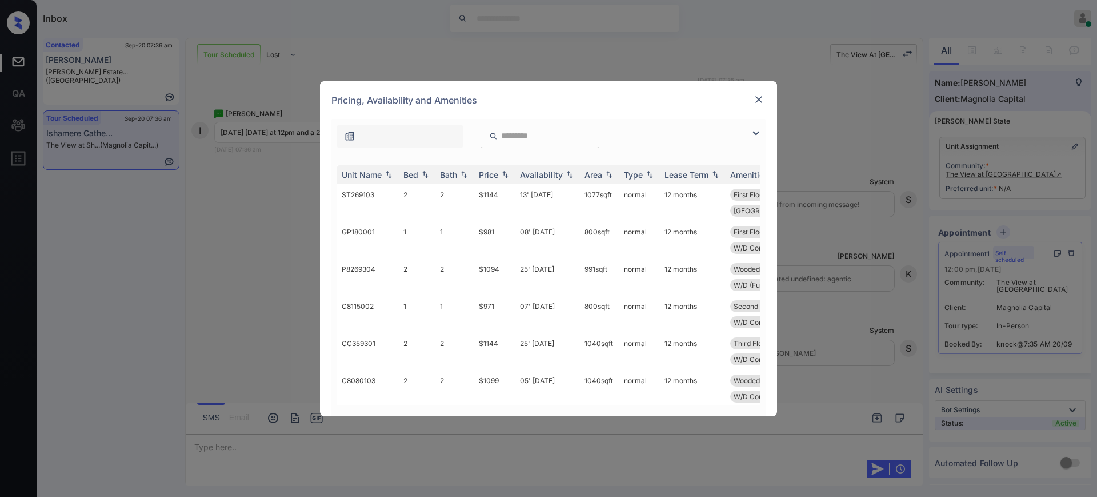
click at [417, 170] on div "Bed" at bounding box center [410, 175] width 15 height 10
drag, startPoint x: 479, startPoint y: 306, endPoint x: 507, endPoint y: 309, distance: 28.7
click at [507, 309] on td "$1099" at bounding box center [494, 313] width 41 height 37
copy td "$1099"
drag, startPoint x: 478, startPoint y: 234, endPoint x: 511, endPoint y: 235, distance: 33.2
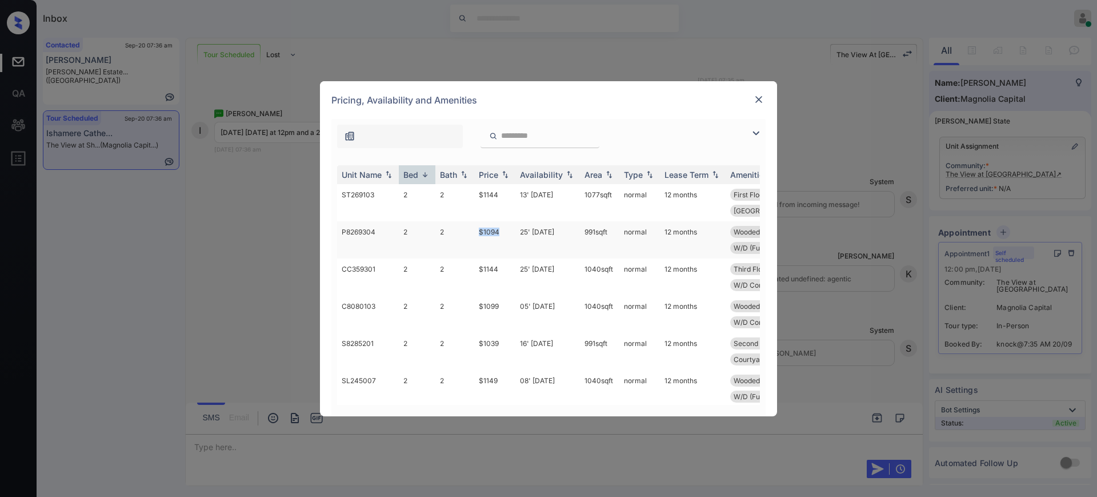
click at [511, 235] on td "$1094" at bounding box center [494, 239] width 41 height 37
copy td "$1094"
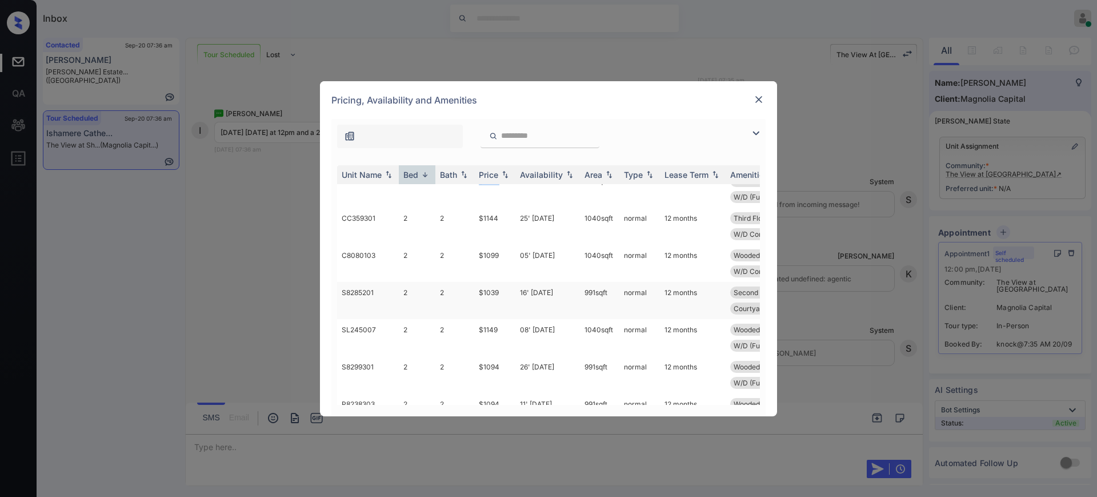
scroll to position [71, 0]
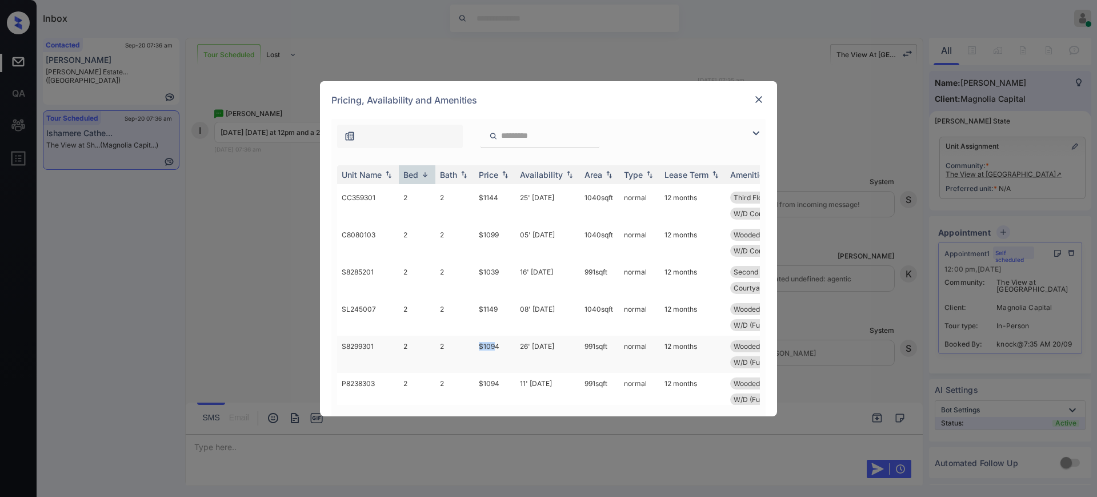
drag, startPoint x: 475, startPoint y: 346, endPoint x: 509, endPoint y: 347, distance: 33.8
click at [502, 346] on td "$1094" at bounding box center [494, 353] width 41 height 37
copy td "$1094"
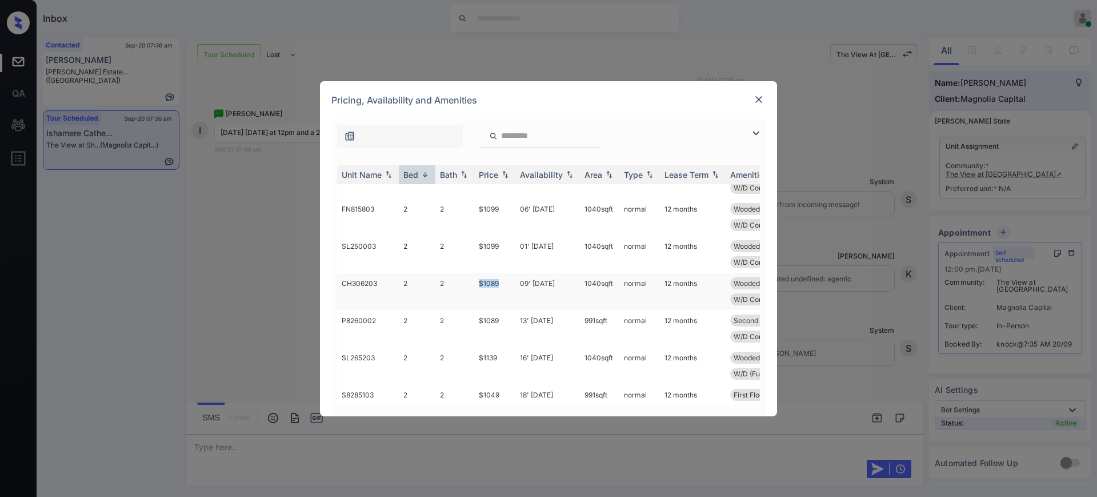
drag, startPoint x: 477, startPoint y: 285, endPoint x: 503, endPoint y: 285, distance: 26.3
click at [503, 285] on td "$1089" at bounding box center [494, 291] width 41 height 37
copy td "$1089"
drag, startPoint x: 463, startPoint y: 324, endPoint x: 567, endPoint y: 329, distance: 104.1
click at [516, 323] on tr "P8260002 2 2 $1089 13' Sep 25 991 sqft normal 12 months Second Floor Upgrade Fl…" at bounding box center [635, 328] width 597 height 37
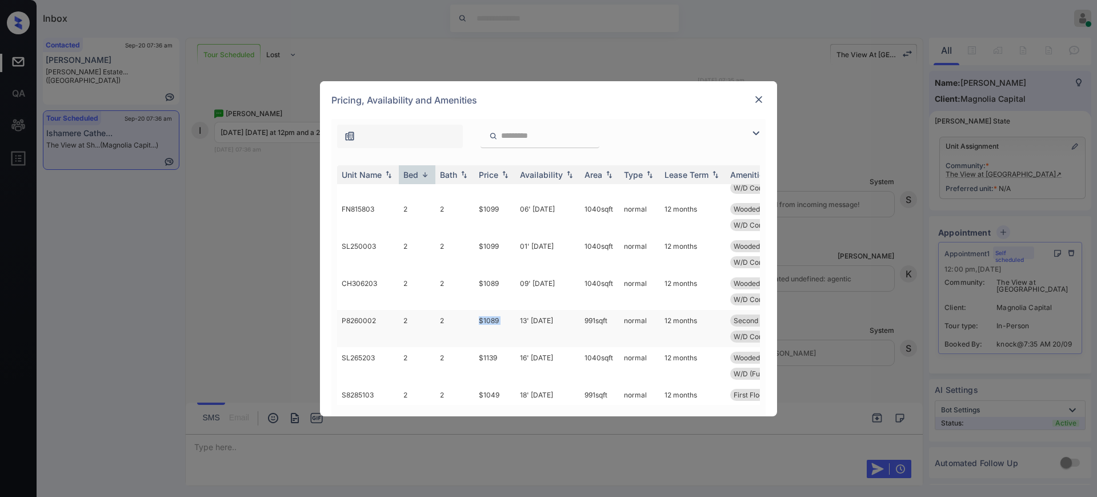
copy tr "$1089"
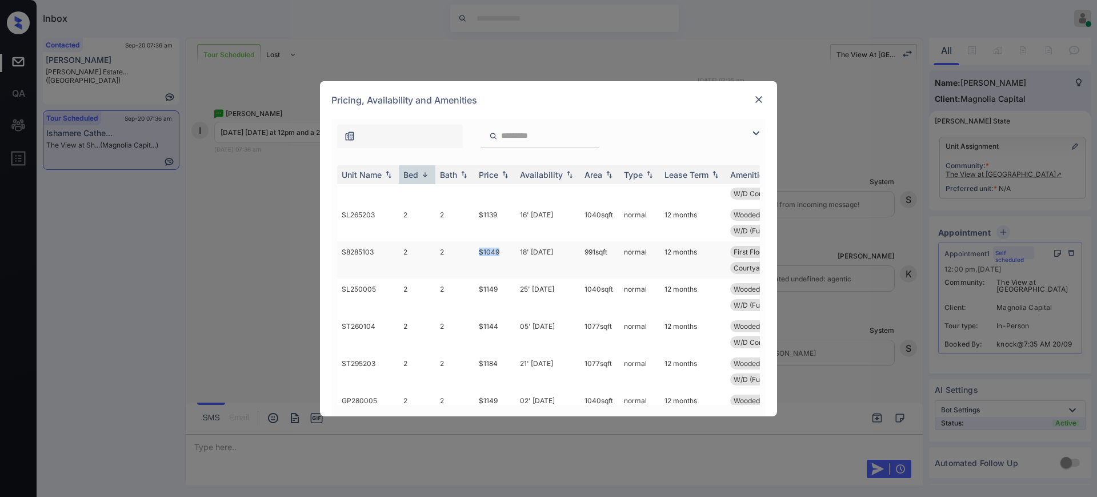
drag, startPoint x: 467, startPoint y: 251, endPoint x: 503, endPoint y: 251, distance: 36.0
click at [503, 251] on tr "S8285103 2 2 $1049 18' Oct 25 991 sqft normal 12 months First Floor Upgrade Flo…" at bounding box center [635, 259] width 597 height 37
copy tr "$1049"
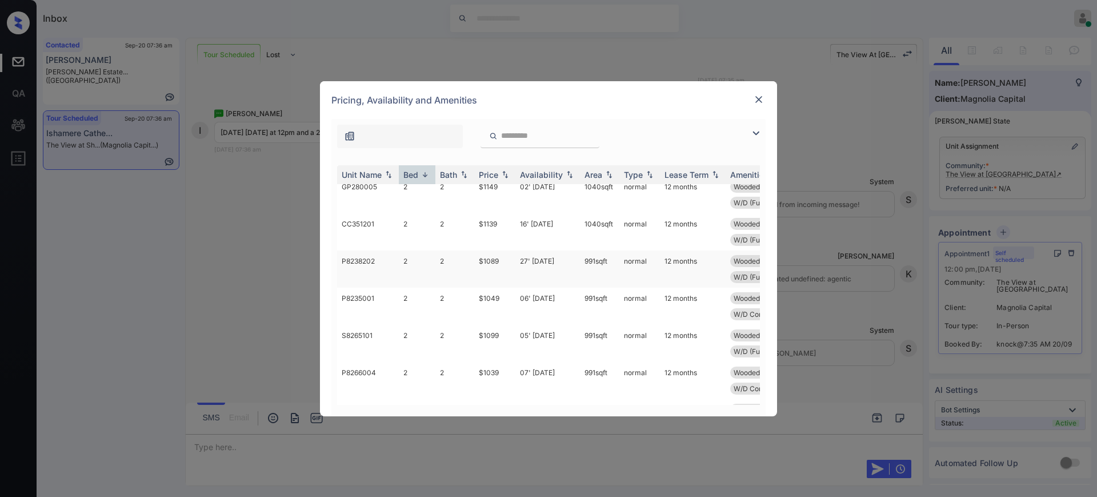
scroll to position [714, 0]
drag, startPoint x: 461, startPoint y: 372, endPoint x: 533, endPoint y: 371, distance: 72.0
click at [503, 375] on tr "P8266004 2 2 $1039 07' Dec 25 991 sqft normal 12 months Wooded View Second Floo…" at bounding box center [635, 379] width 597 height 37
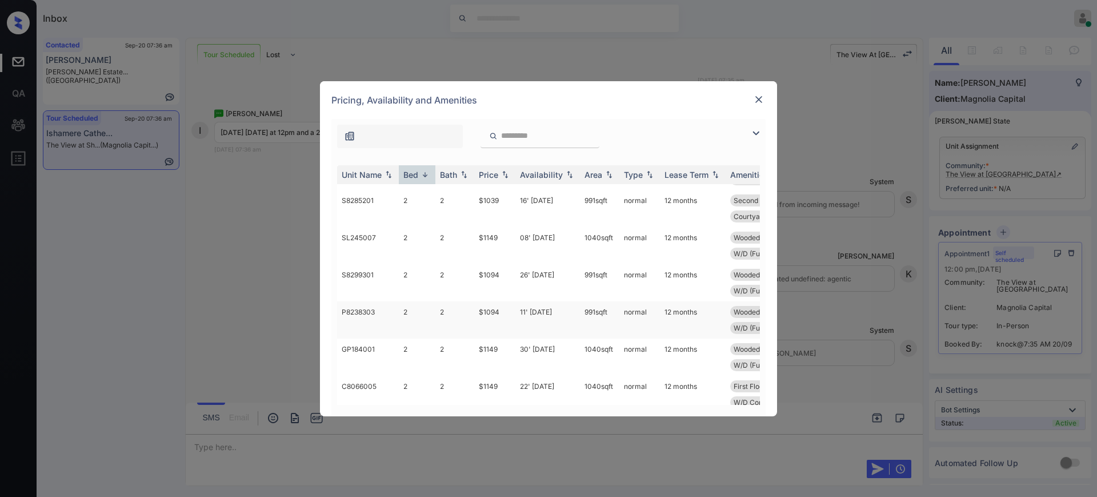
scroll to position [0, 0]
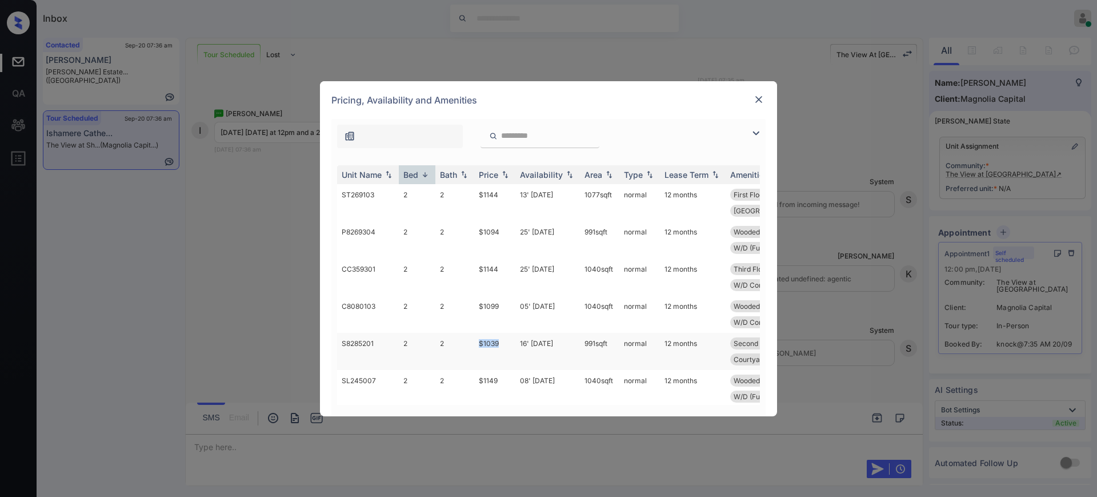
drag, startPoint x: 478, startPoint y: 345, endPoint x: 560, endPoint y: 336, distance: 82.8
click at [509, 349] on td "$1039" at bounding box center [494, 351] width 41 height 37
copy td "$1039"
click at [757, 99] on img at bounding box center [758, 99] width 11 height 11
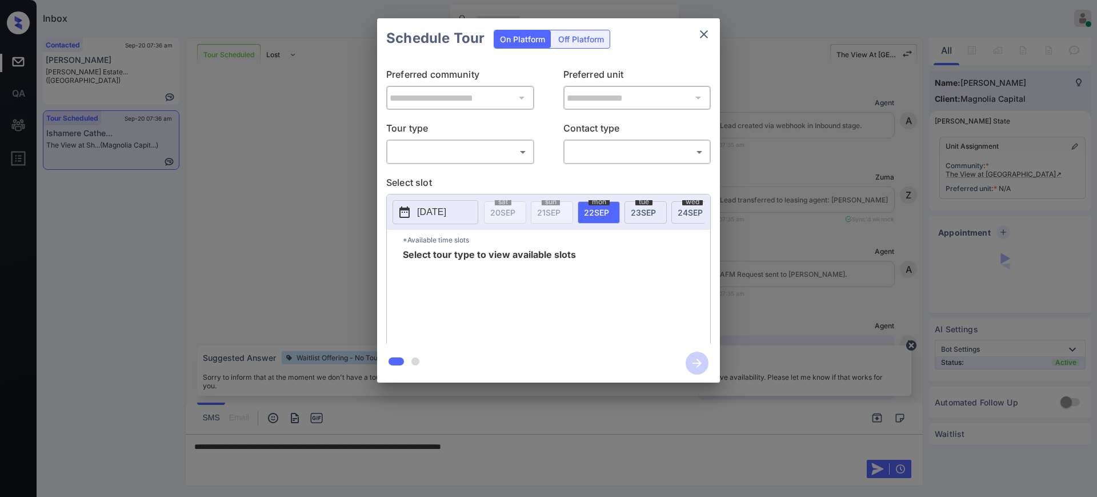
scroll to position [989, 0]
click at [440, 145] on div "​ ​" at bounding box center [460, 151] width 148 height 25
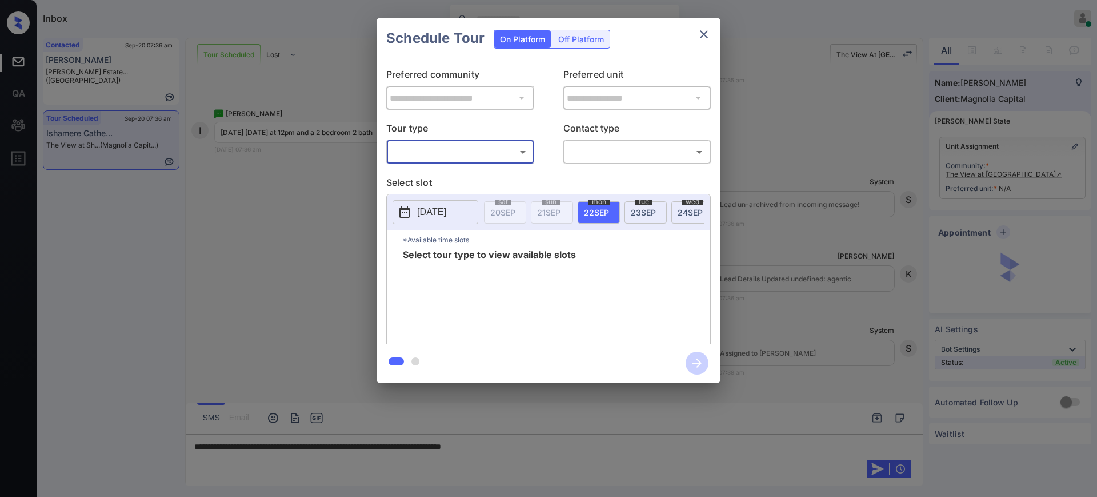
click at [438, 152] on body "Inbox Ajay Kumar Online Set yourself offline Set yourself on break Profile Swit…" at bounding box center [548, 248] width 1097 height 497
click at [440, 170] on li "In Person" at bounding box center [460, 177] width 141 height 21
type input "********"
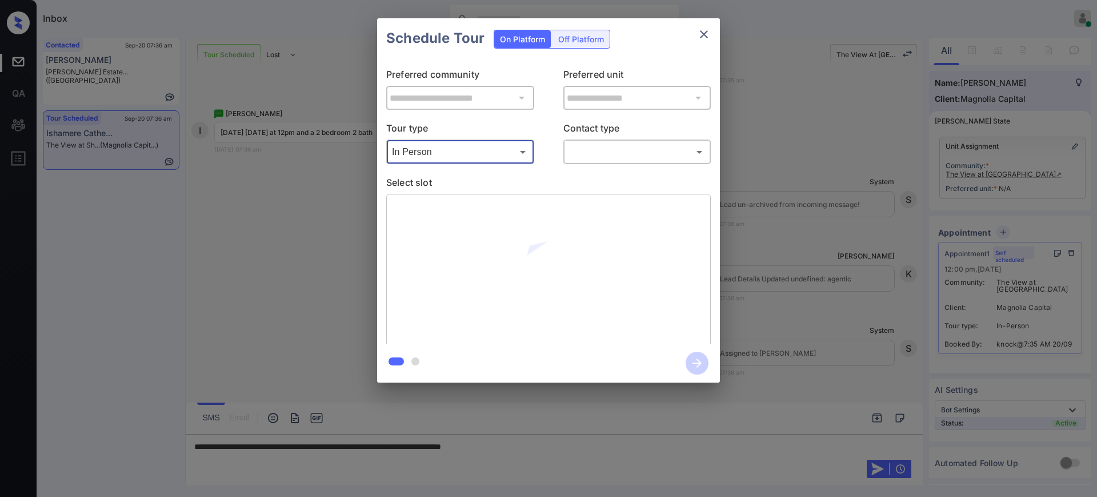
click at [581, 150] on body "Inbox Ajay Kumar Online Set yourself offline Set yourself on break Profile Swit…" at bounding box center [548, 248] width 1097 height 497
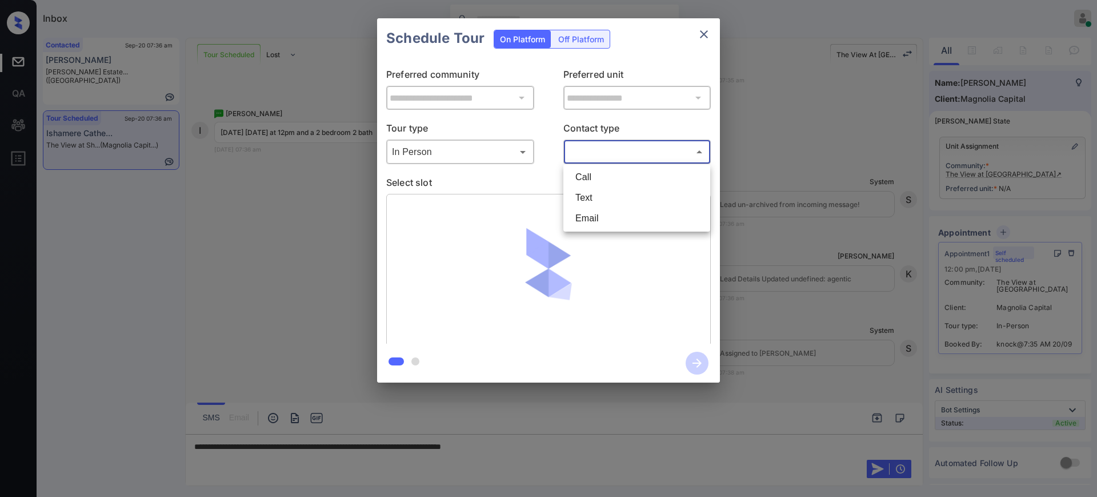
click at [581, 201] on li "Text" at bounding box center [636, 197] width 141 height 21
type input "****"
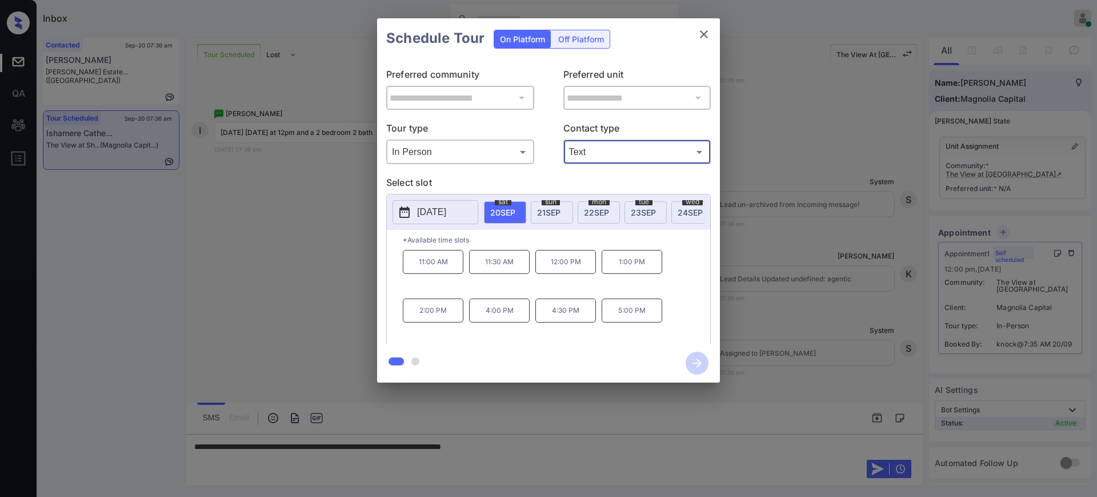
click at [701, 31] on icon "close" at bounding box center [704, 34] width 8 height 8
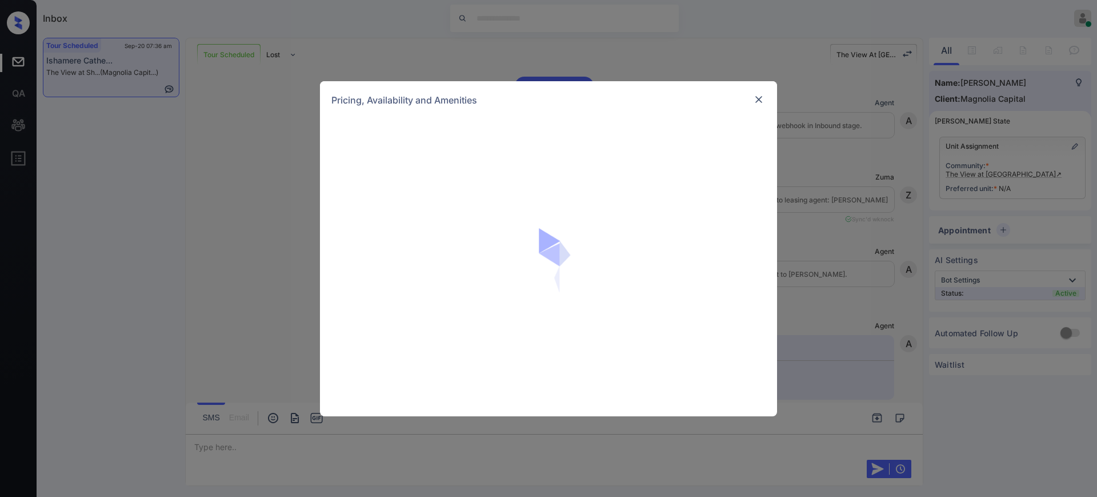
scroll to position [800, 0]
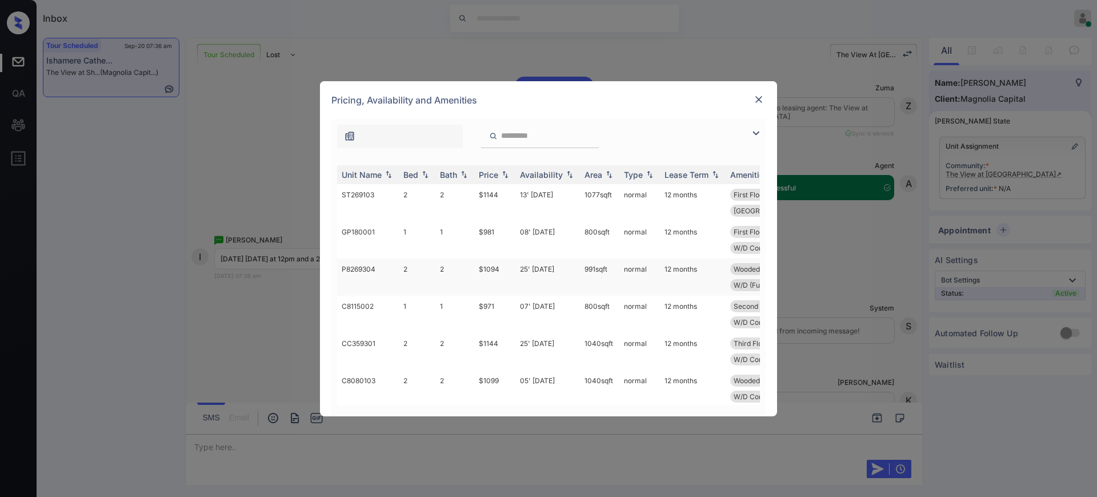
click at [489, 269] on td "$1094" at bounding box center [494, 276] width 41 height 37
drag, startPoint x: 489, startPoint y: 269, endPoint x: 717, endPoint y: 92, distance: 288.3
click at [489, 269] on td "$1094" at bounding box center [494, 276] width 41 height 37
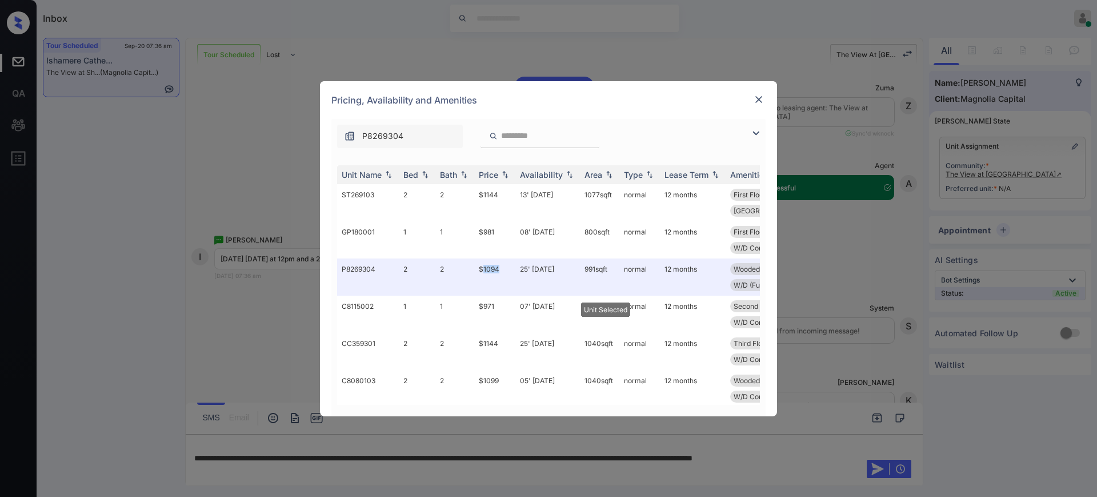
click at [764, 94] on img at bounding box center [758, 99] width 11 height 11
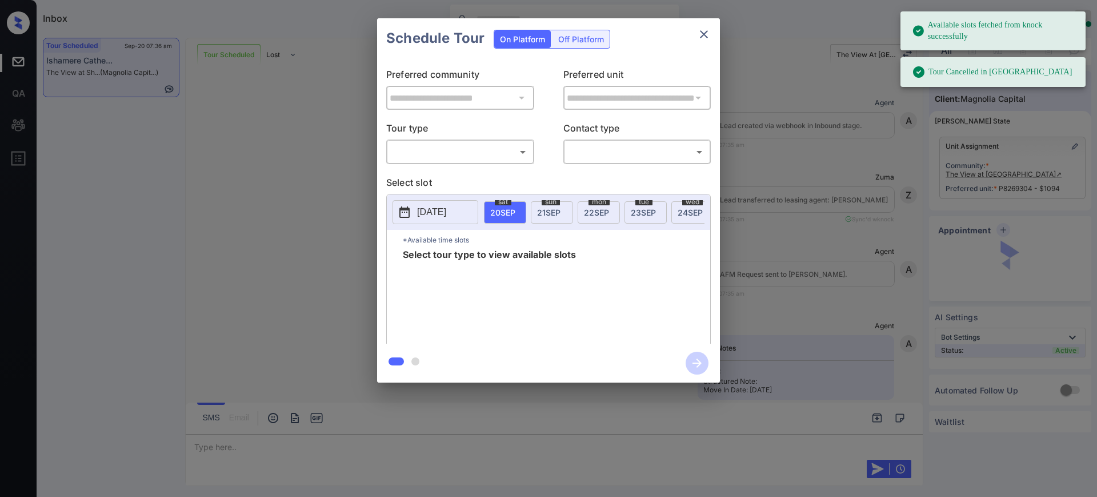
scroll to position [947, 0]
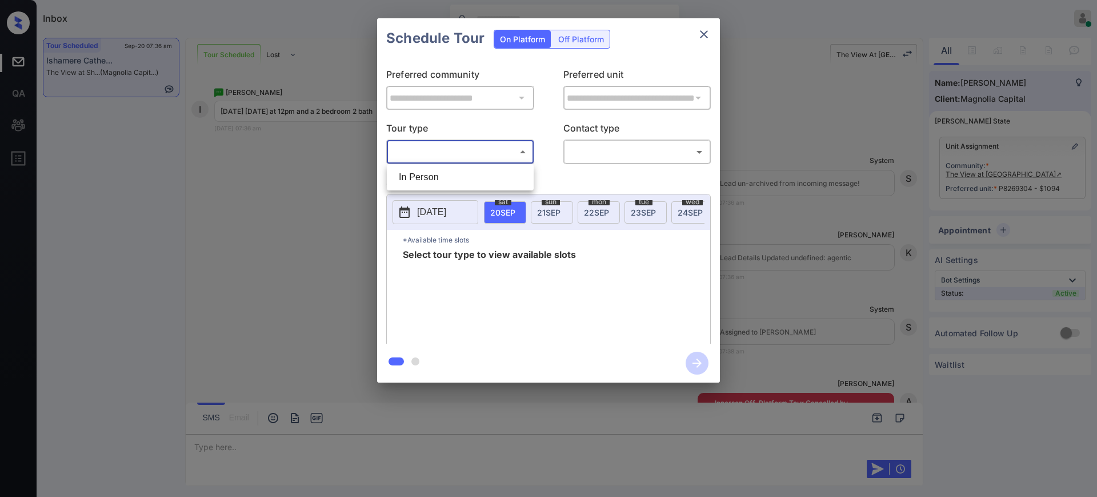
click at [459, 152] on body "Available slots fetched from knock successfully Tour Cancelled in Knock Inbox A…" at bounding box center [548, 248] width 1097 height 497
click at [445, 178] on li "In Person" at bounding box center [460, 177] width 141 height 21
type input "********"
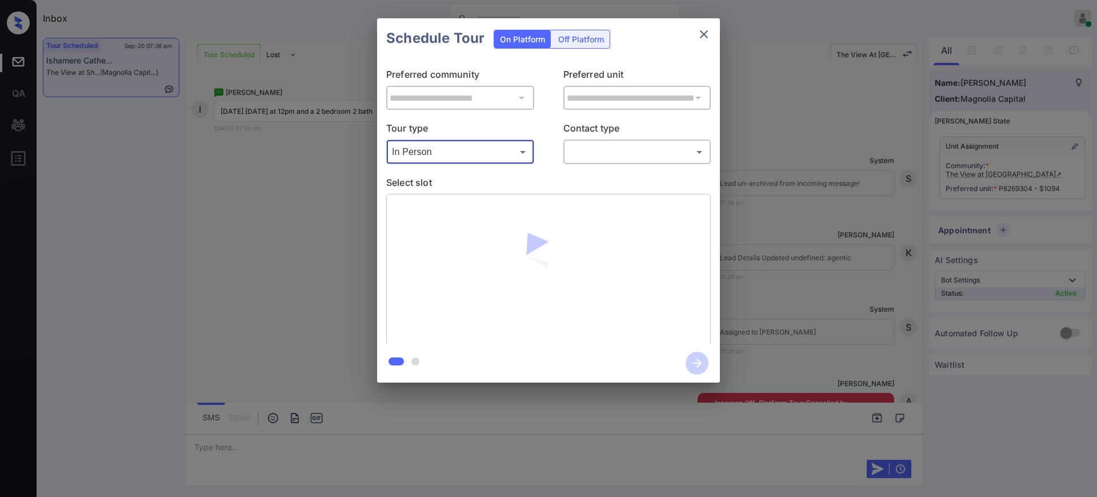
click at [607, 157] on body "Inbox [PERSON_NAME] Online Set yourself offline Set yourself on break Profile S…" at bounding box center [548, 248] width 1097 height 497
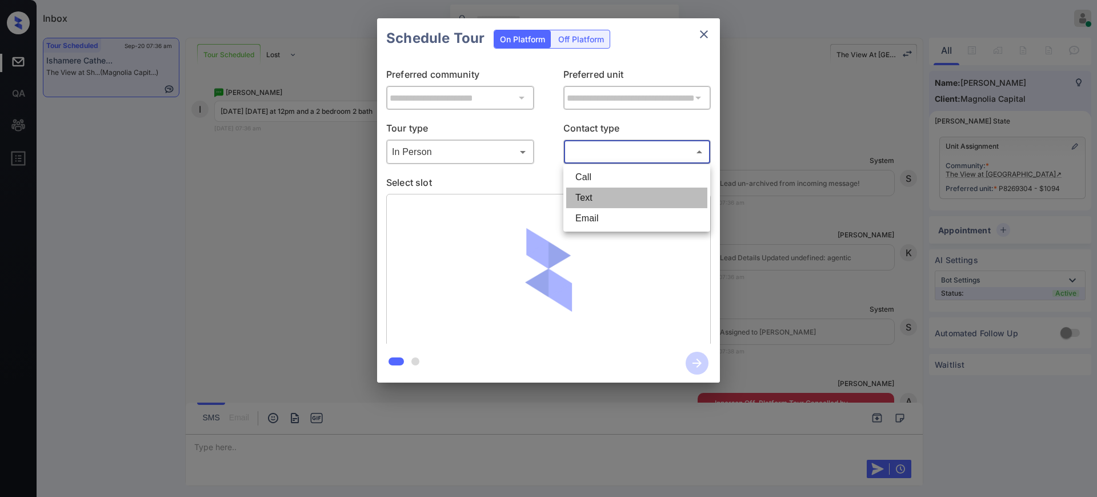
click at [599, 194] on li "Text" at bounding box center [636, 197] width 141 height 21
type input "****"
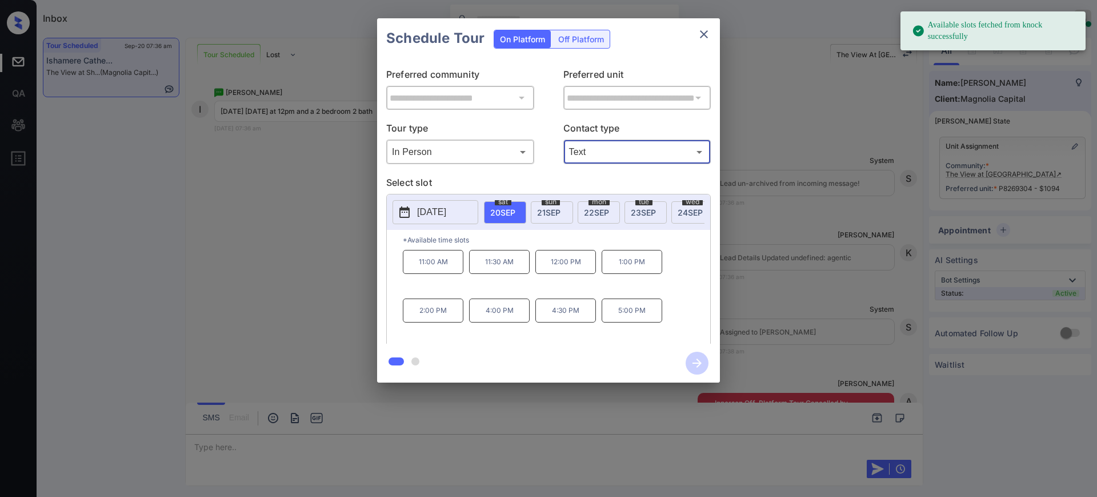
click at [495, 207] on span "[DATE]" at bounding box center [502, 212] width 25 height 10
drag, startPoint x: 563, startPoint y: 269, endPoint x: 590, endPoint y: 296, distance: 38.0
click at [564, 269] on p "12:00 PM" at bounding box center [565, 262] width 61 height 24
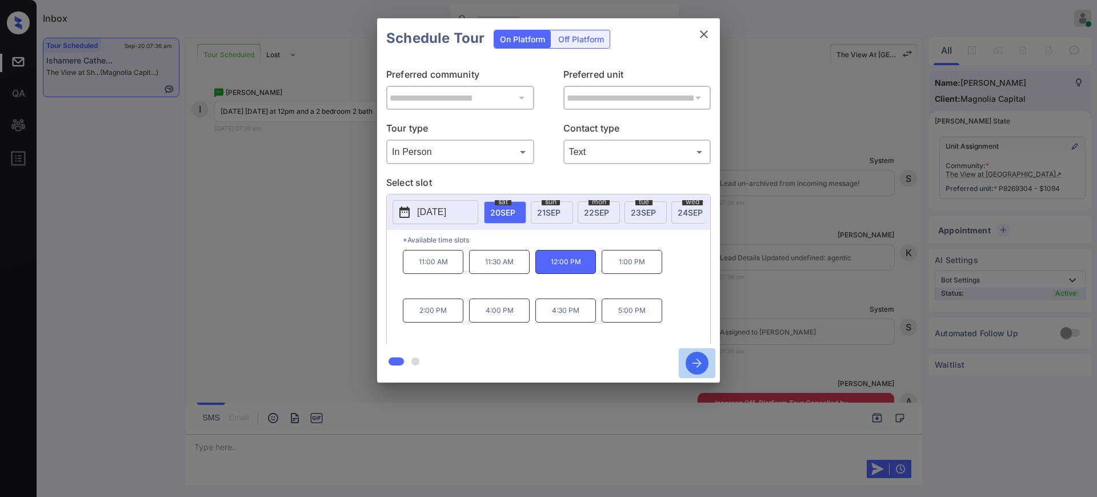
click at [700, 364] on icon "button" at bounding box center [697, 362] width 9 height 9
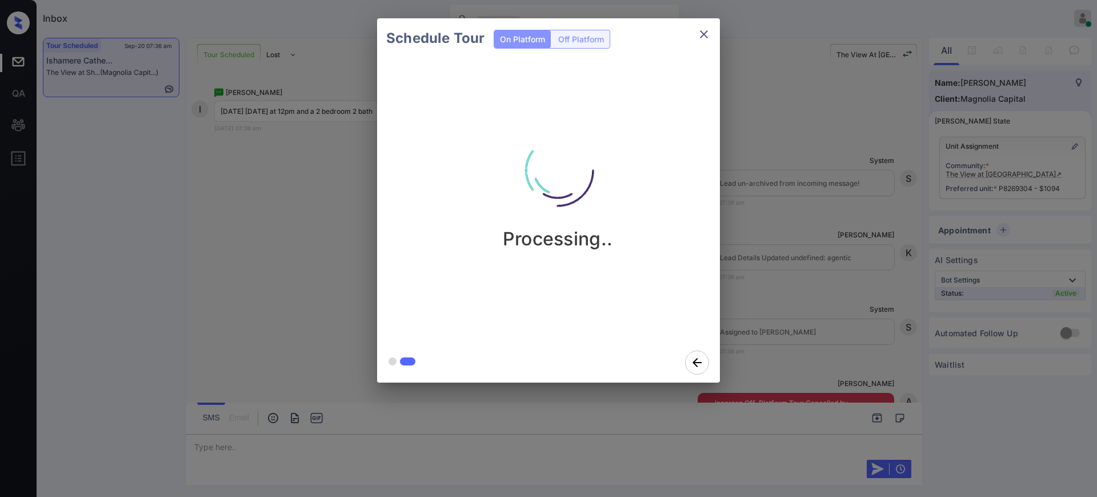
click at [707, 29] on icon "close" at bounding box center [704, 34] width 14 height 14
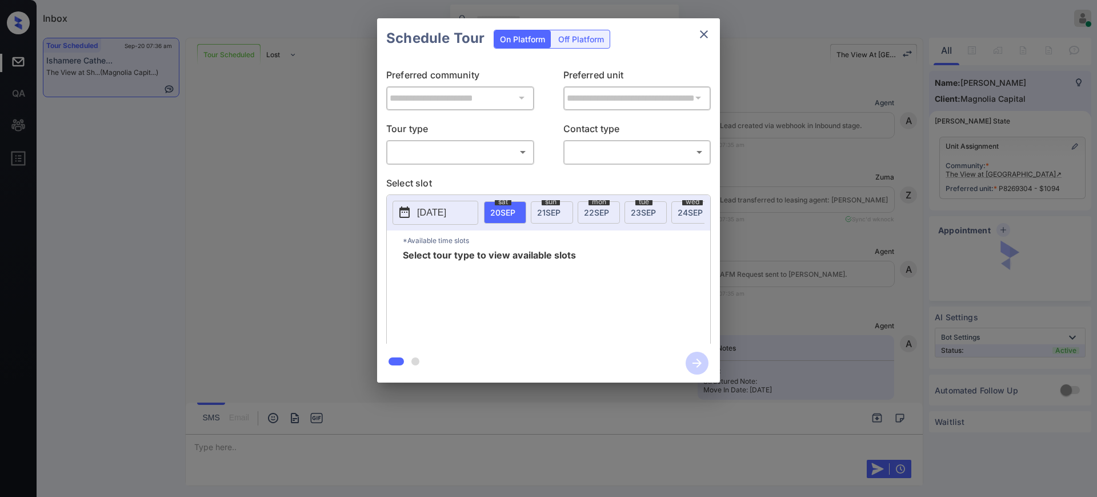
scroll to position [1305, 0]
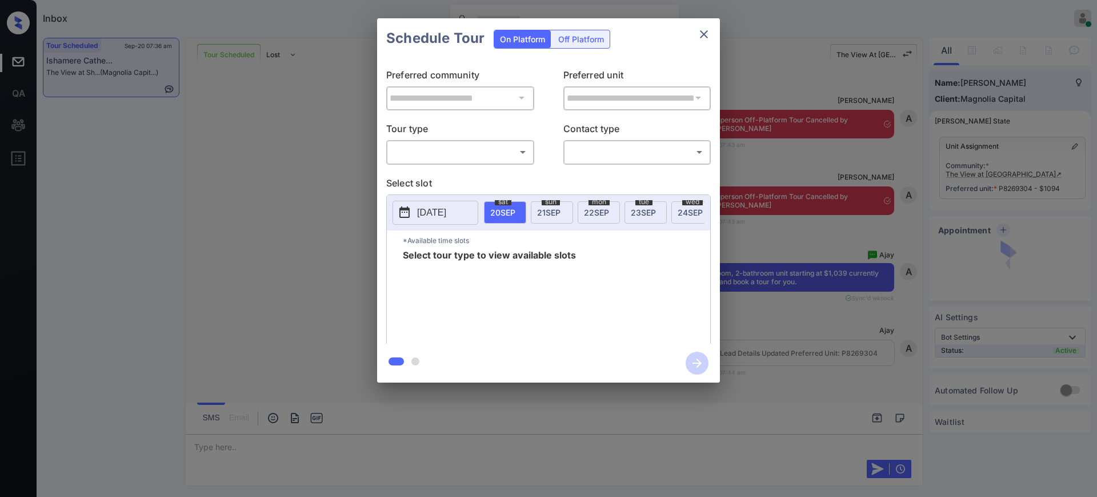
click at [428, 152] on body "Inbox [PERSON_NAME] Online Set yourself offline Set yourself on break Profile S…" at bounding box center [548, 248] width 1097 height 497
click at [432, 174] on li "In Person" at bounding box center [460, 177] width 141 height 21
type input "********"
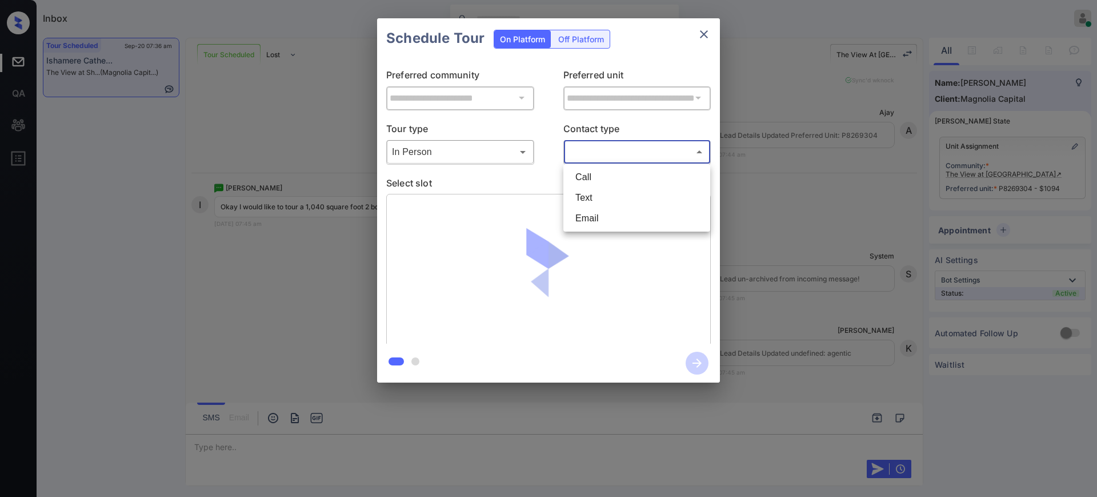
click at [591, 144] on body "Inbox [PERSON_NAME] Online Set yourself offline Set yourself on break Profile S…" at bounding box center [548, 248] width 1097 height 497
click at [581, 192] on li "Text" at bounding box center [636, 197] width 141 height 21
type input "****"
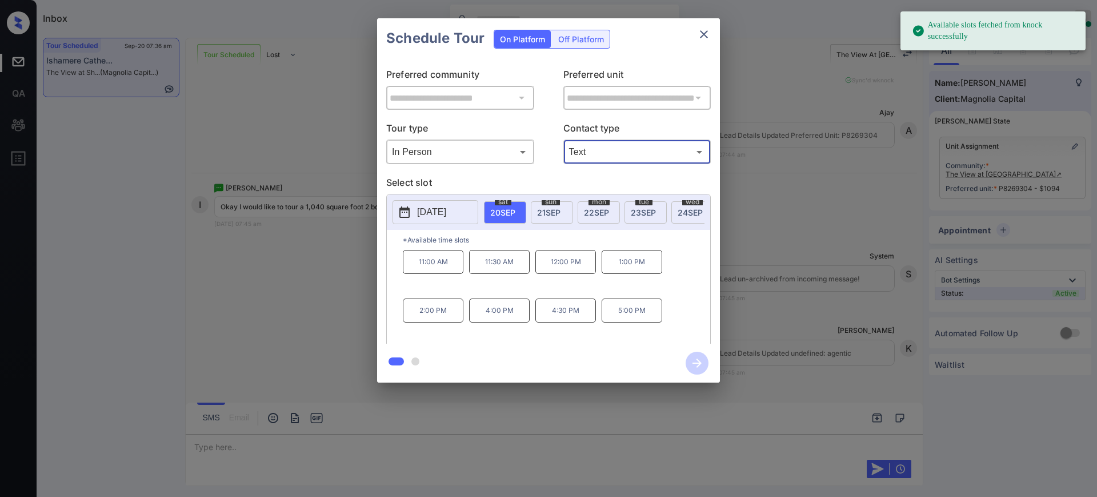
click at [504, 209] on span "20 SEP" at bounding box center [502, 212] width 25 height 10
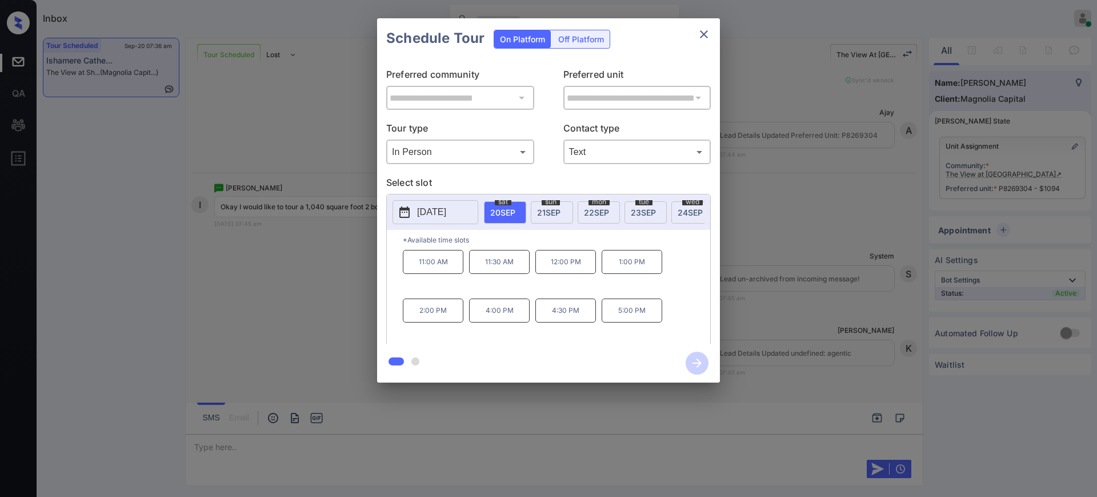
click at [641, 270] on p "1:00 PM" at bounding box center [632, 262] width 61 height 24
click at [700, 363] on icon "button" at bounding box center [697, 362] width 9 height 9
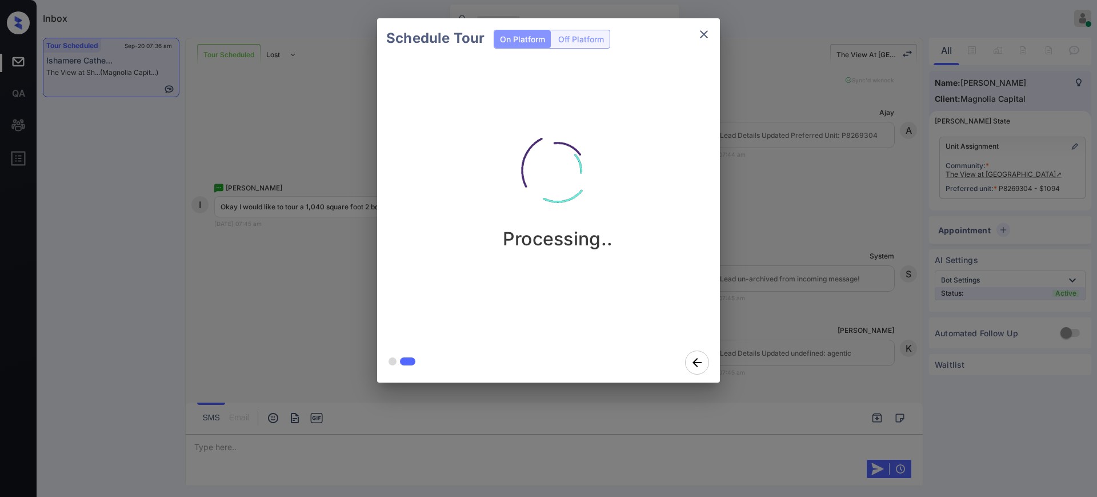
click at [773, 310] on div "Schedule Tour On Platform Off Platform Processing.." at bounding box center [548, 200] width 1097 height 401
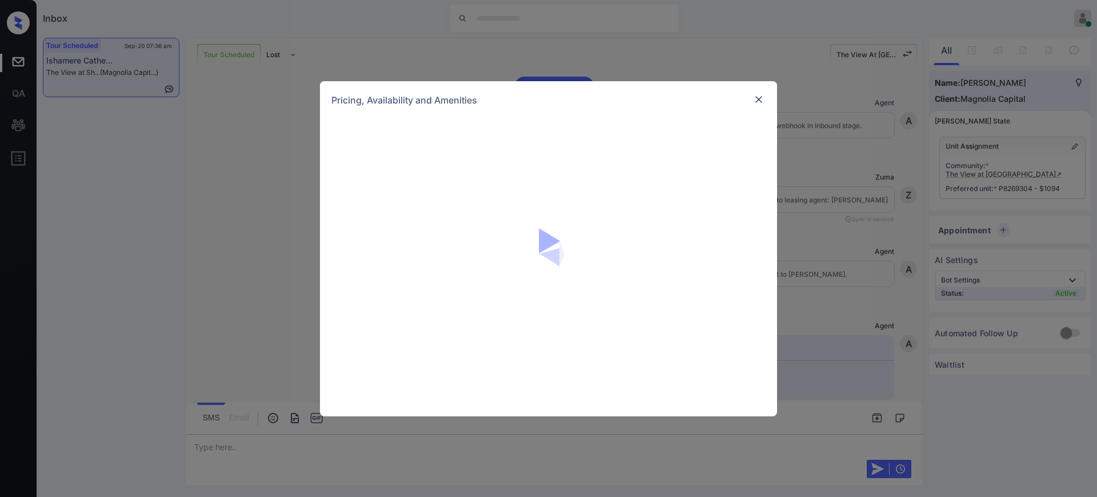
scroll to position [1526, 0]
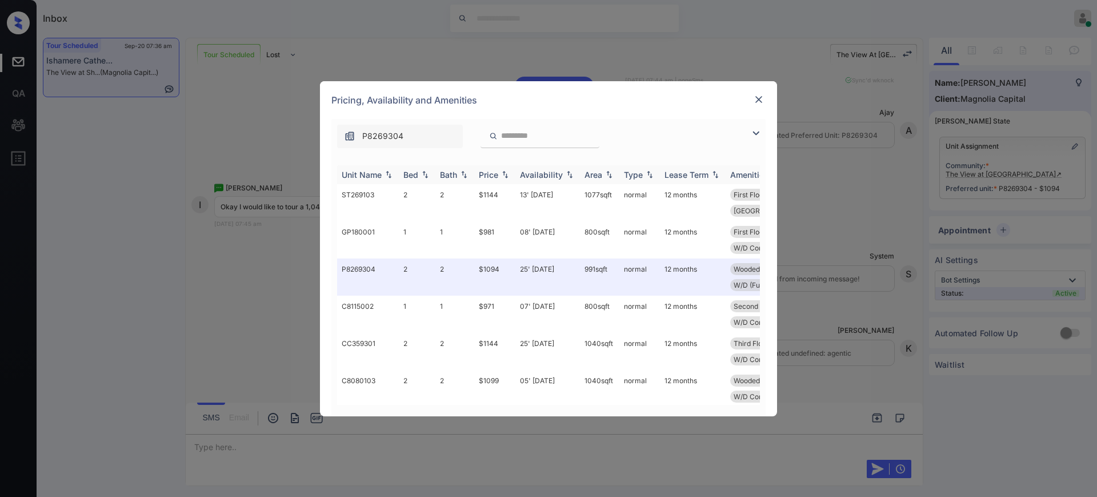
click at [414, 173] on div "Bed" at bounding box center [410, 175] width 15 height 10
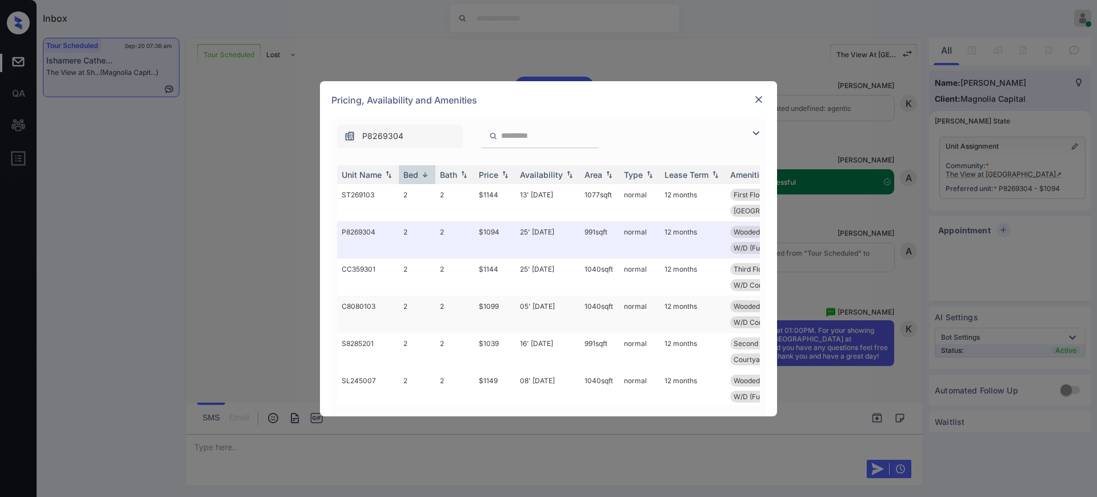
scroll to position [1786, 0]
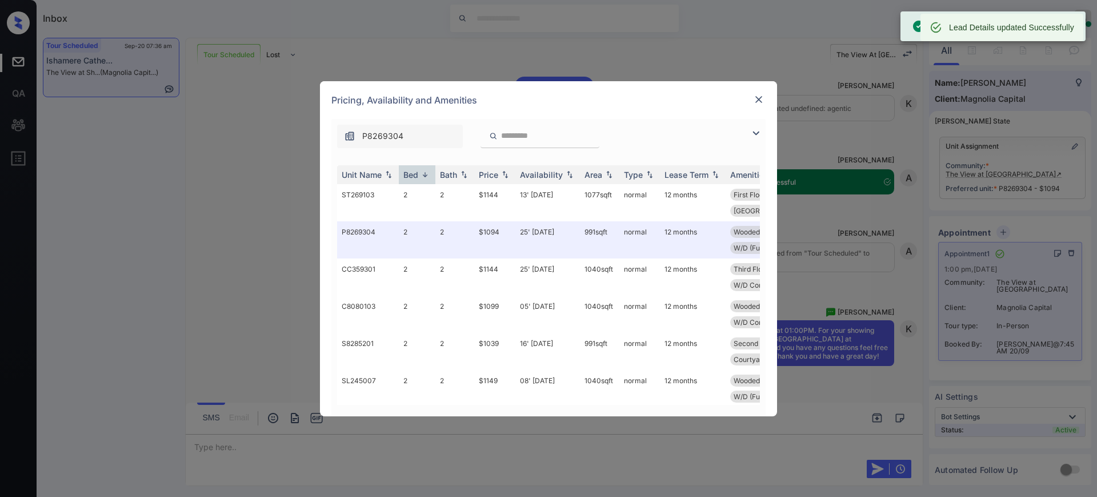
click at [850, 242] on div "**********" at bounding box center [548, 248] width 1097 height 497
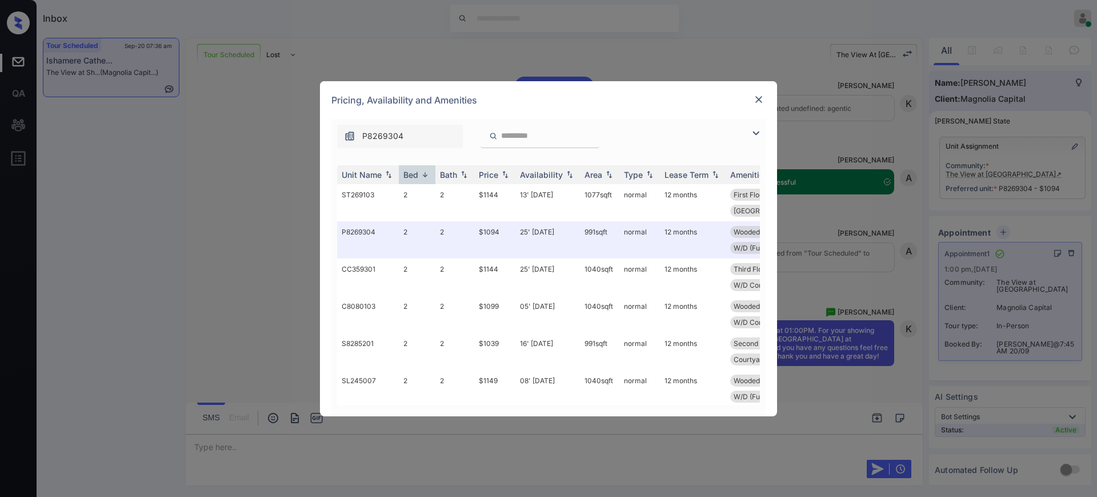
click at [754, 95] on img at bounding box center [758, 99] width 11 height 11
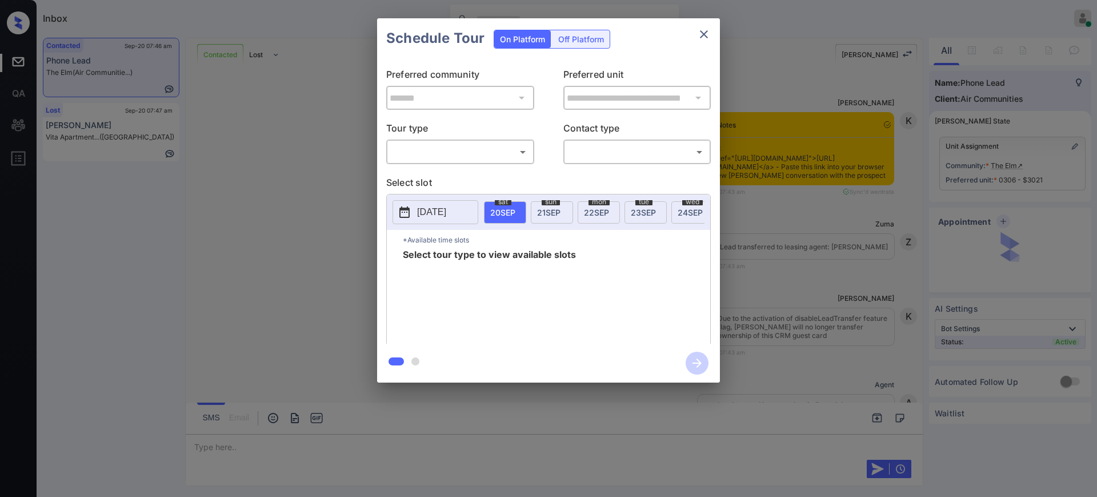
scroll to position [2021, 0]
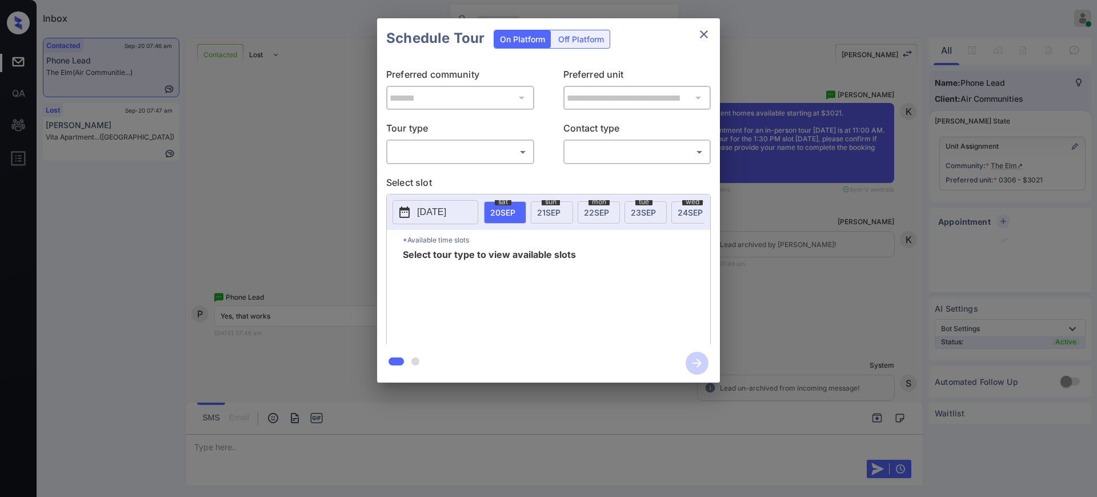
click at [462, 149] on body "Inbox [PERSON_NAME] Online Set yourself offline Set yourself on break Profile S…" at bounding box center [548, 248] width 1097 height 497
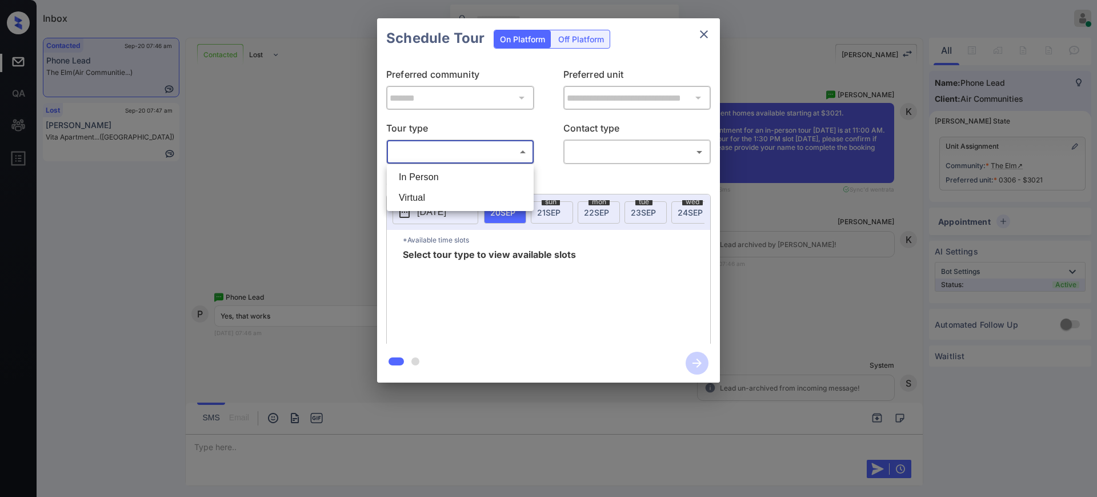
click at [445, 181] on li "In Person" at bounding box center [460, 177] width 141 height 21
type input "********"
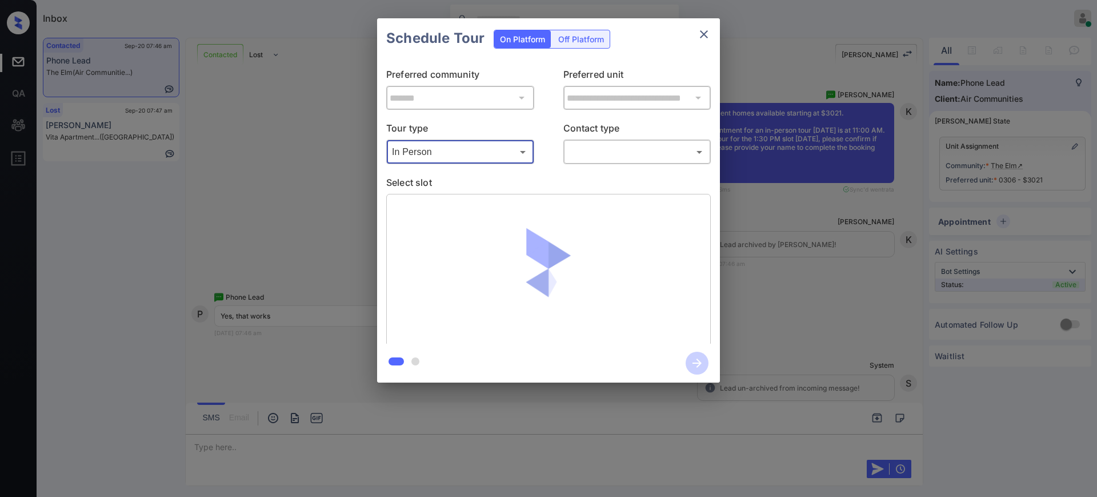
click at [576, 160] on body "Inbox [PERSON_NAME] Online Set yourself offline Set yourself on break Profile S…" at bounding box center [548, 248] width 1097 height 497
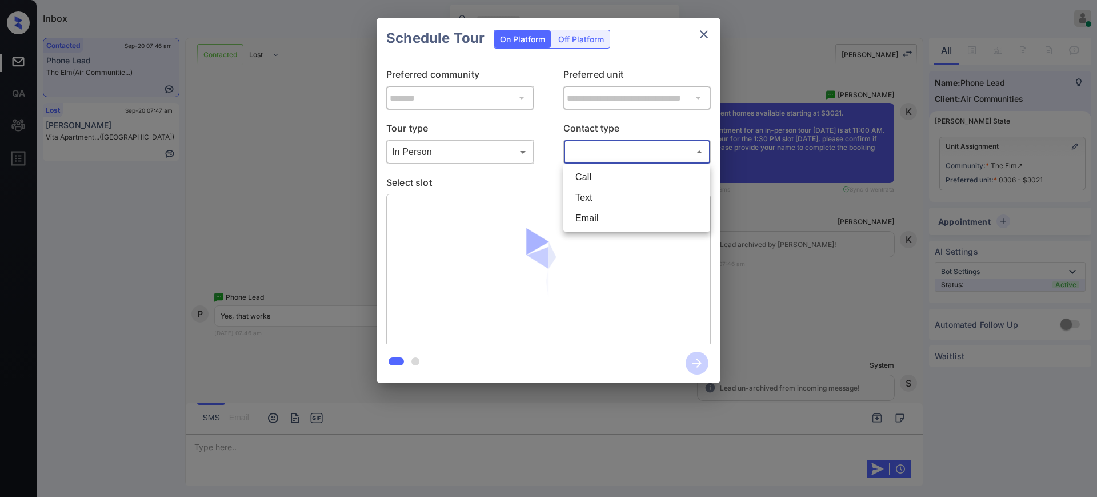
click at [596, 198] on li "Text" at bounding box center [636, 197] width 141 height 21
type input "****"
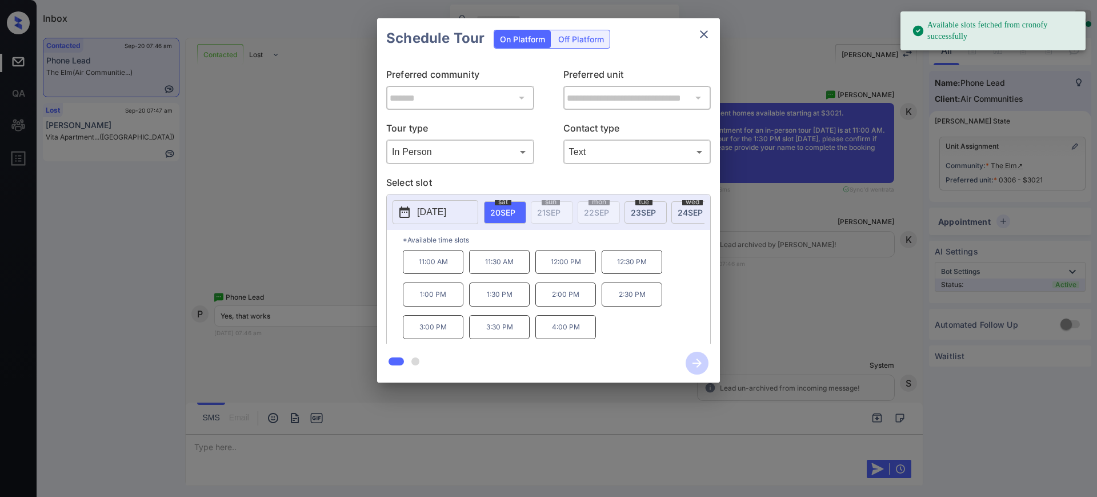
click at [492, 208] on span "[DATE]" at bounding box center [502, 212] width 25 height 10
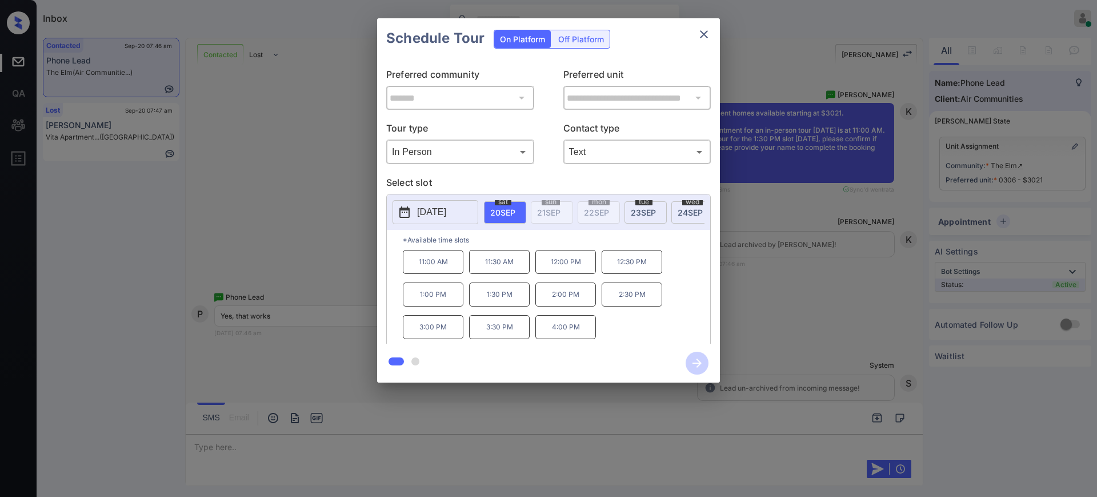
click at [515, 304] on p "1:30 PM" at bounding box center [499, 294] width 61 height 24
click at [694, 359] on icon "button" at bounding box center [697, 362] width 23 height 23
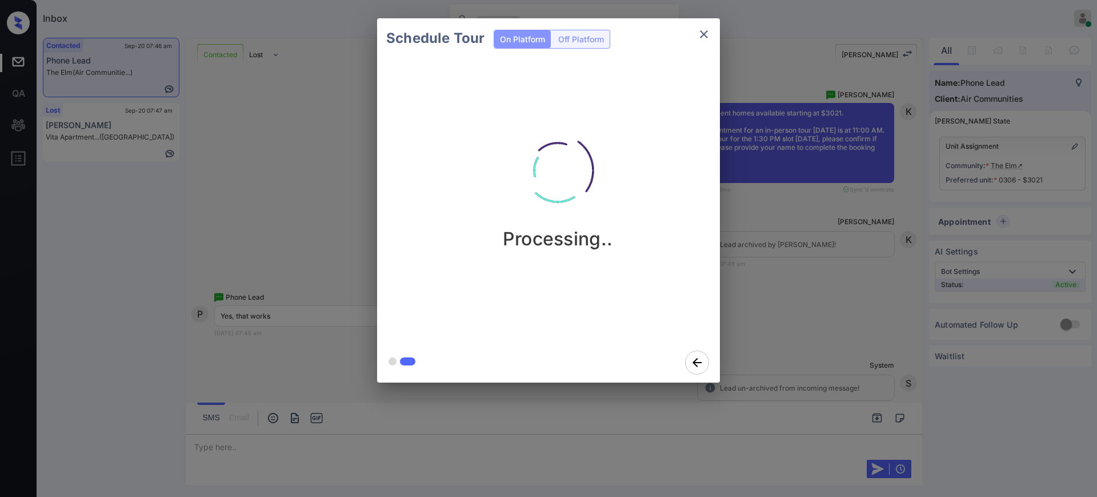
click at [788, 339] on div "Schedule Tour On Platform Off Platform Processing.." at bounding box center [548, 200] width 1097 height 401
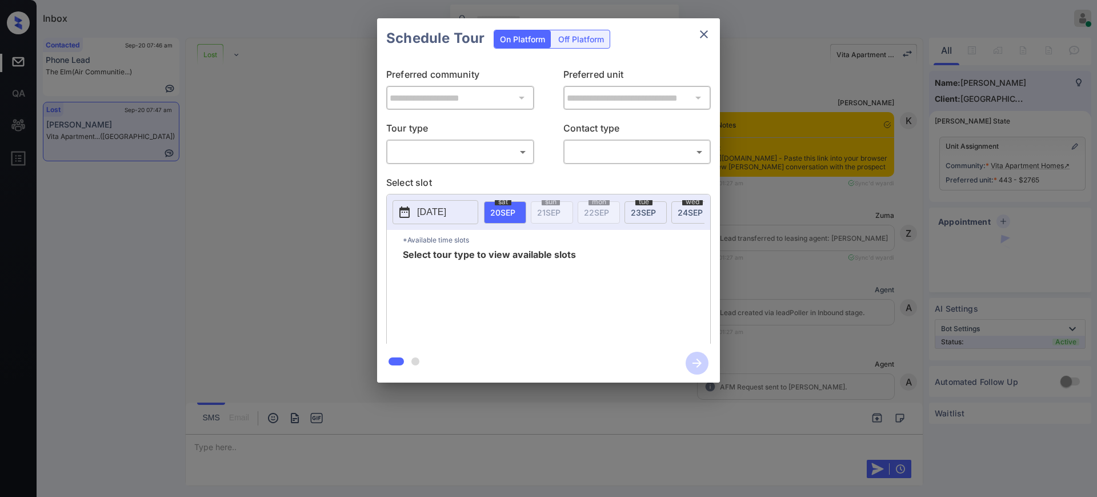
scroll to position [3556, 0]
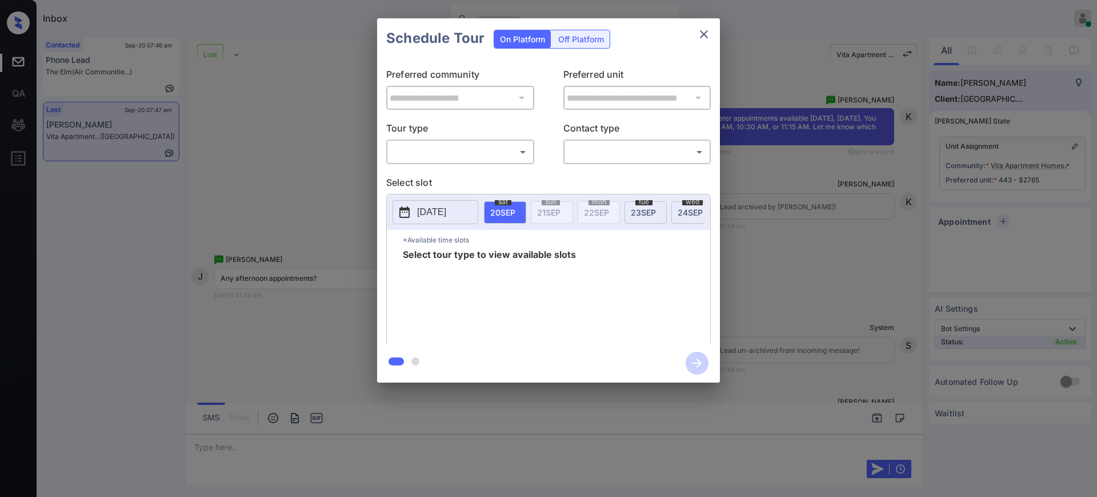
click at [473, 144] on body "Inbox [PERSON_NAME] Online Set yourself offline Set yourself on break Profile S…" at bounding box center [548, 248] width 1097 height 497
click at [448, 181] on li "In Person" at bounding box center [460, 177] width 141 height 21
type input "********"
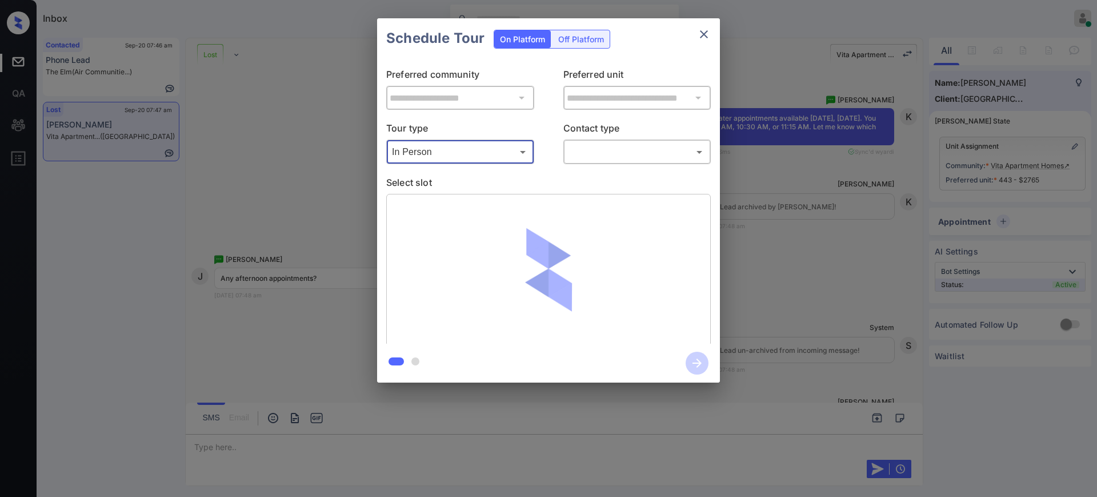
click at [645, 151] on body "Inbox [PERSON_NAME] Online Set yourself offline Set yourself on break Profile S…" at bounding box center [548, 248] width 1097 height 497
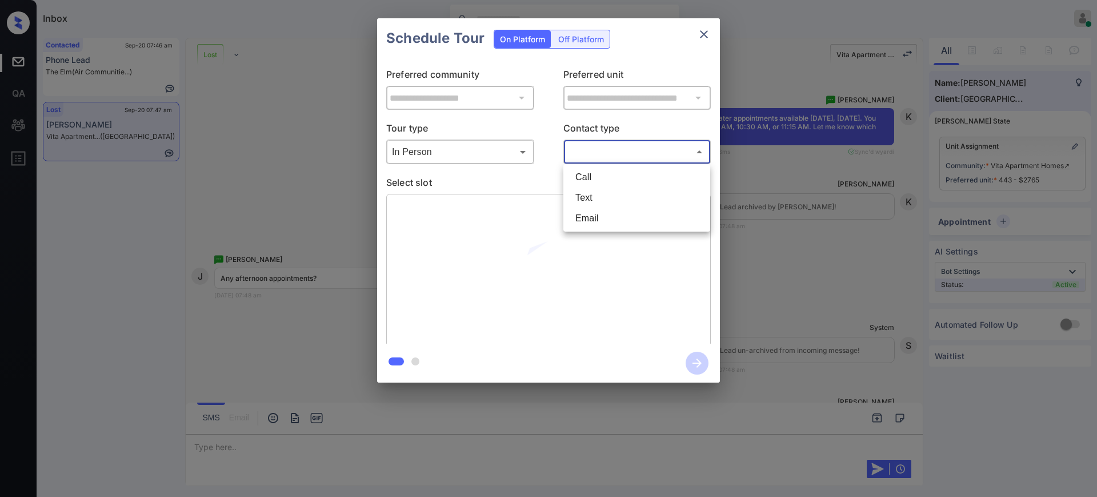
click at [607, 199] on li "Text" at bounding box center [636, 197] width 141 height 21
type input "****"
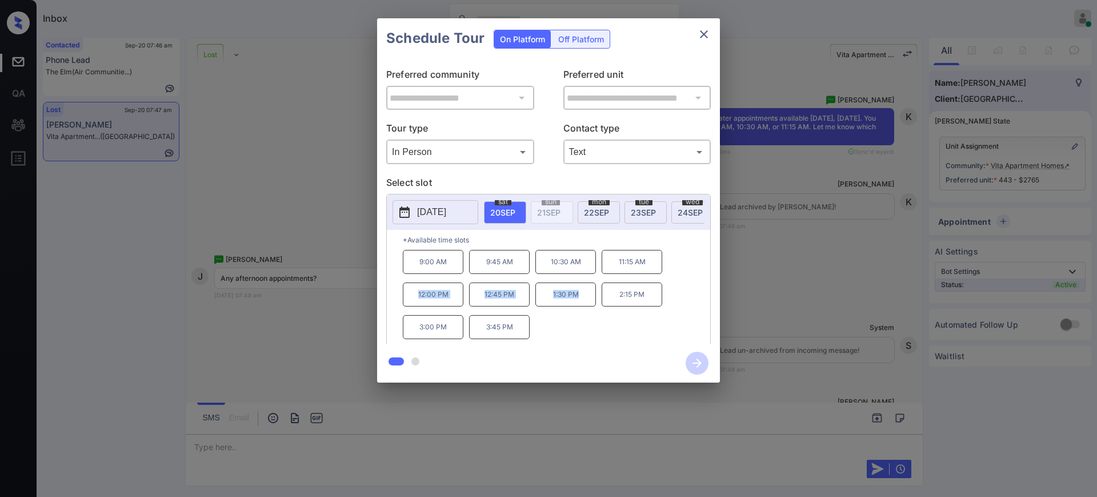
drag, startPoint x: 408, startPoint y: 300, endPoint x: 585, endPoint y: 304, distance: 177.2
click at [585, 304] on div "9:00 AM 9:45 AM 10:30 AM 11:15 AM 12:00 PM 12:45 PM 1:30 PM 2:15 PM 3:00 PM 3:4…" at bounding box center [556, 295] width 307 height 91
copy div "12:00 PM 12:45 PM 1:30 PM"
click at [709, 33] on icon "close" at bounding box center [704, 34] width 14 height 14
